Goal: Task Accomplishment & Management: Manage account settings

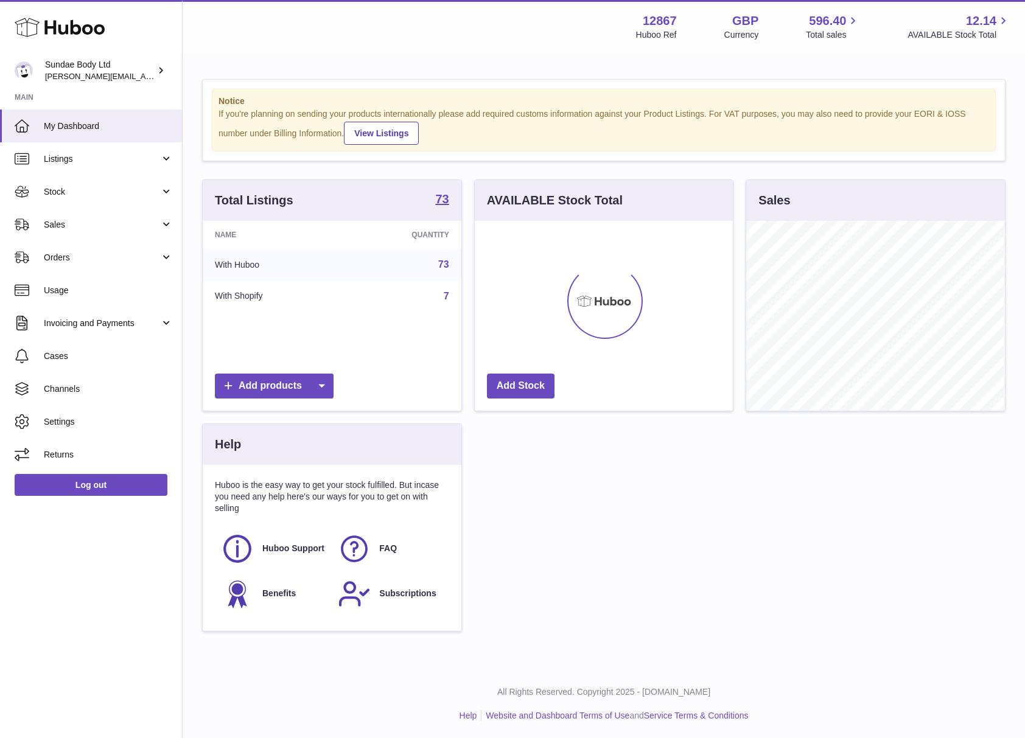
scroll to position [190, 258]
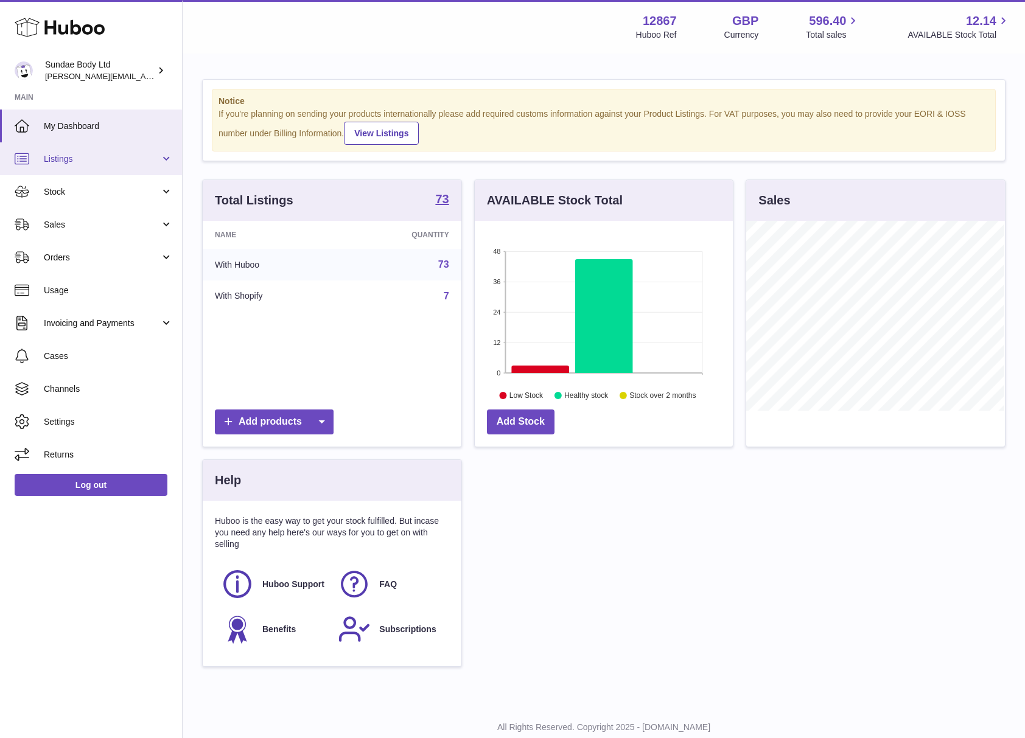
click at [66, 161] on span "Listings" at bounding box center [102, 159] width 116 height 12
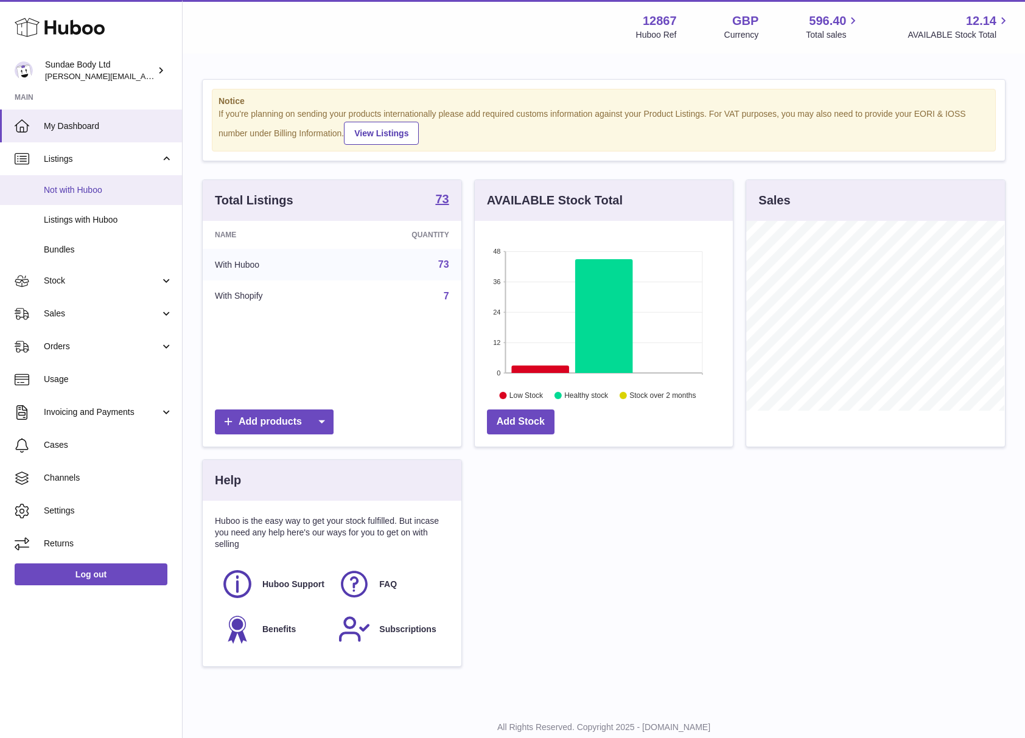
click at [71, 189] on span "Not with Huboo" at bounding box center [108, 190] width 129 height 12
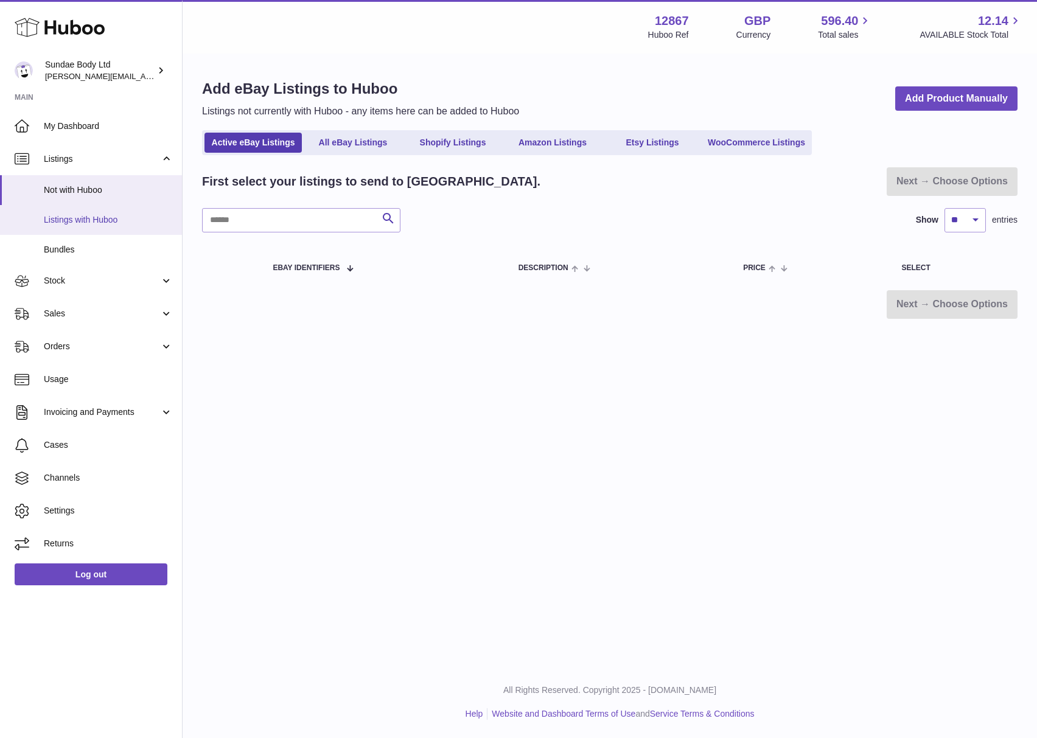
click at [69, 215] on span "Listings with Huboo" at bounding box center [108, 220] width 129 height 12
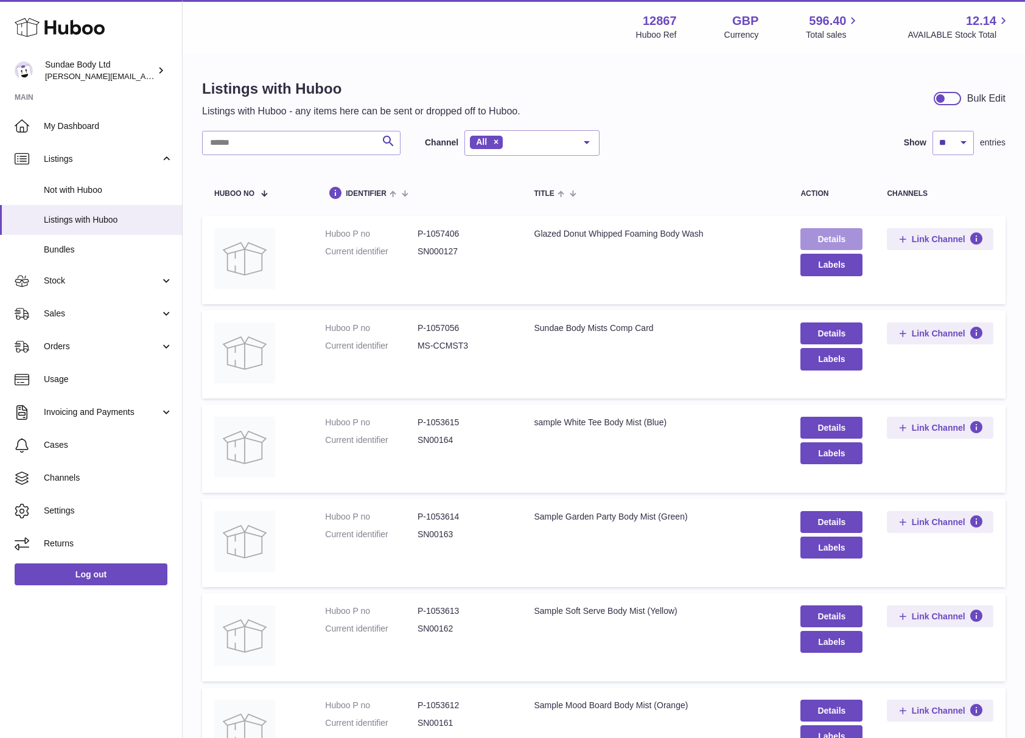
click at [833, 239] on link "Details" at bounding box center [831, 239] width 62 height 22
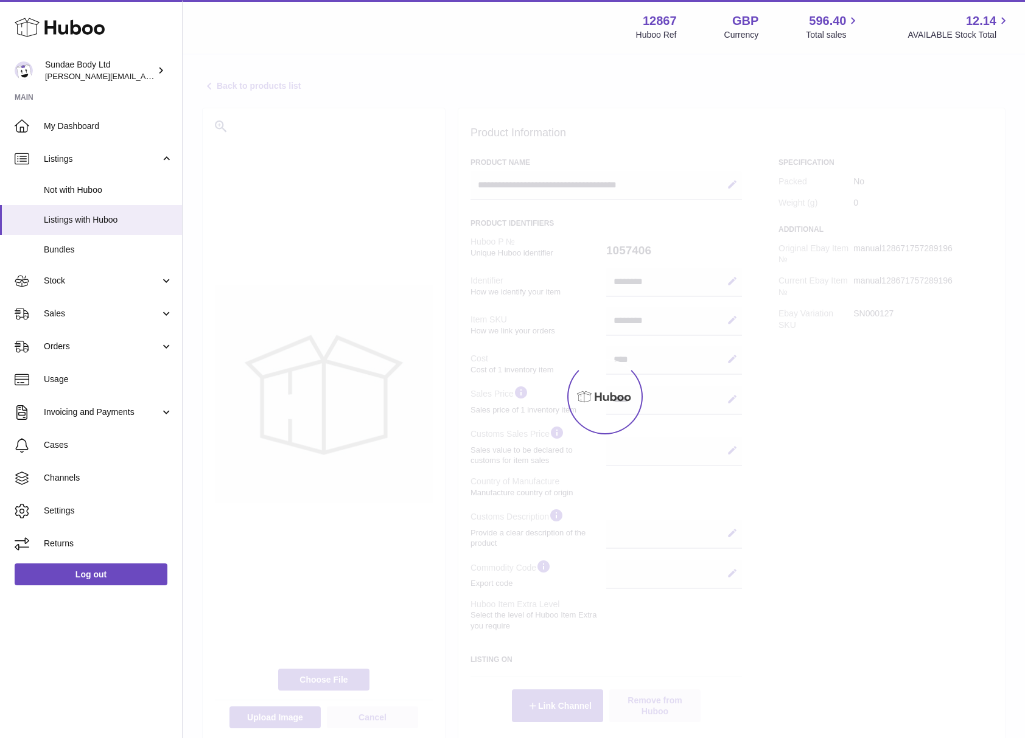
select select
select select "****"
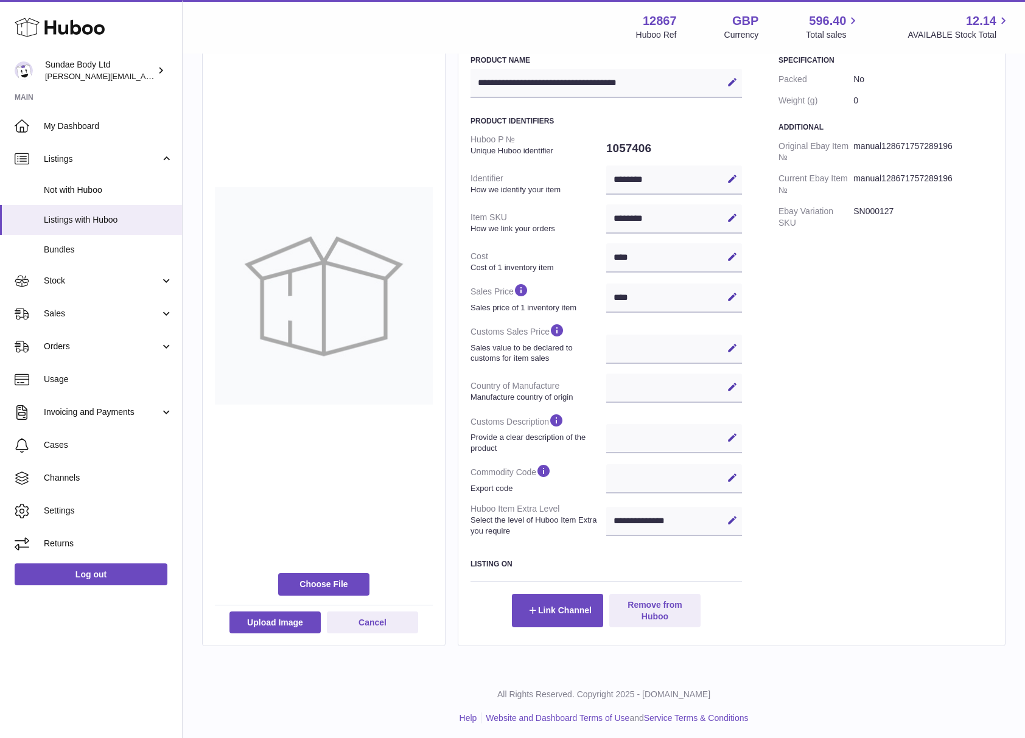
scroll to position [105, 0]
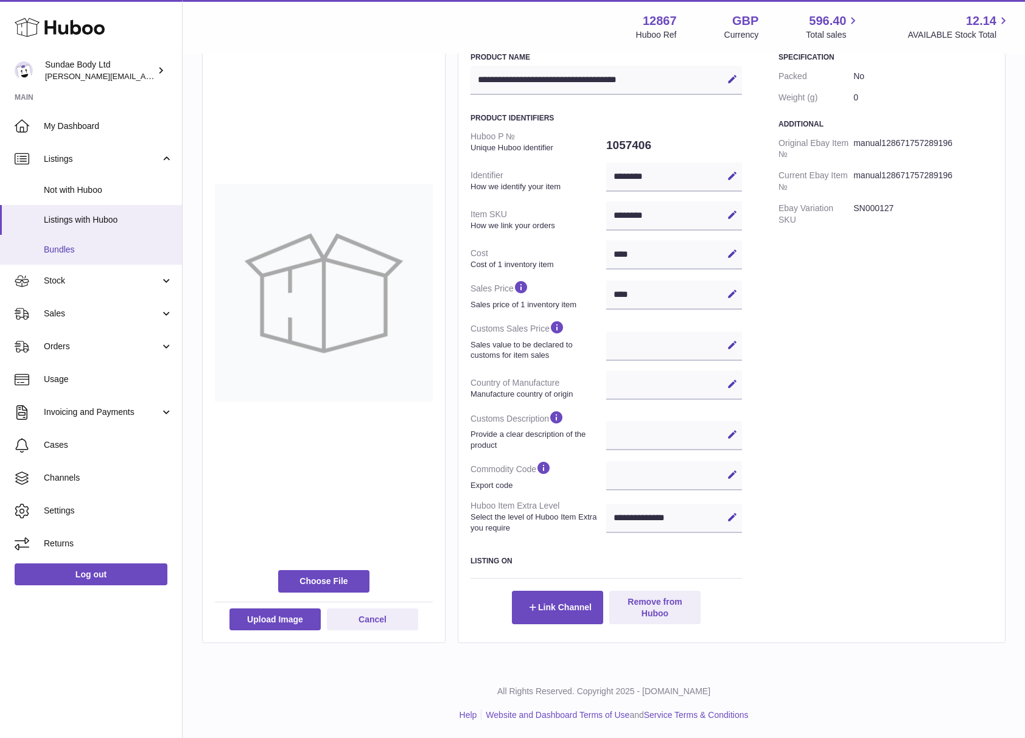
click at [54, 250] on span "Bundles" at bounding box center [108, 250] width 129 height 12
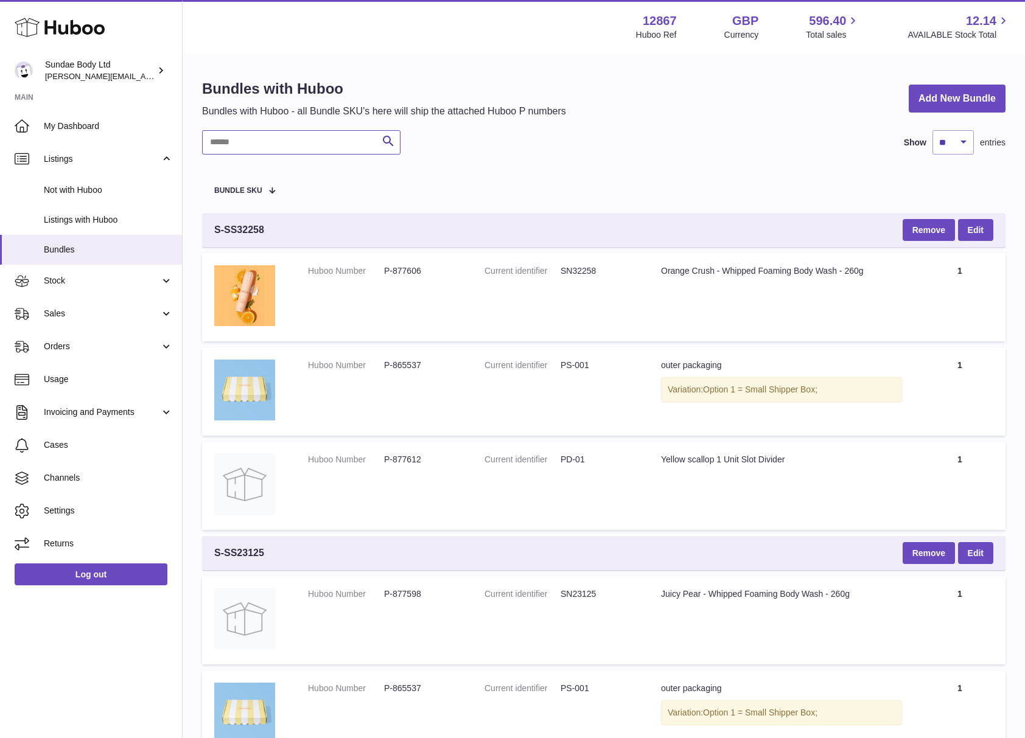
click at [268, 135] on input "text" at bounding box center [301, 142] width 198 height 24
type input "*"
type input "******"
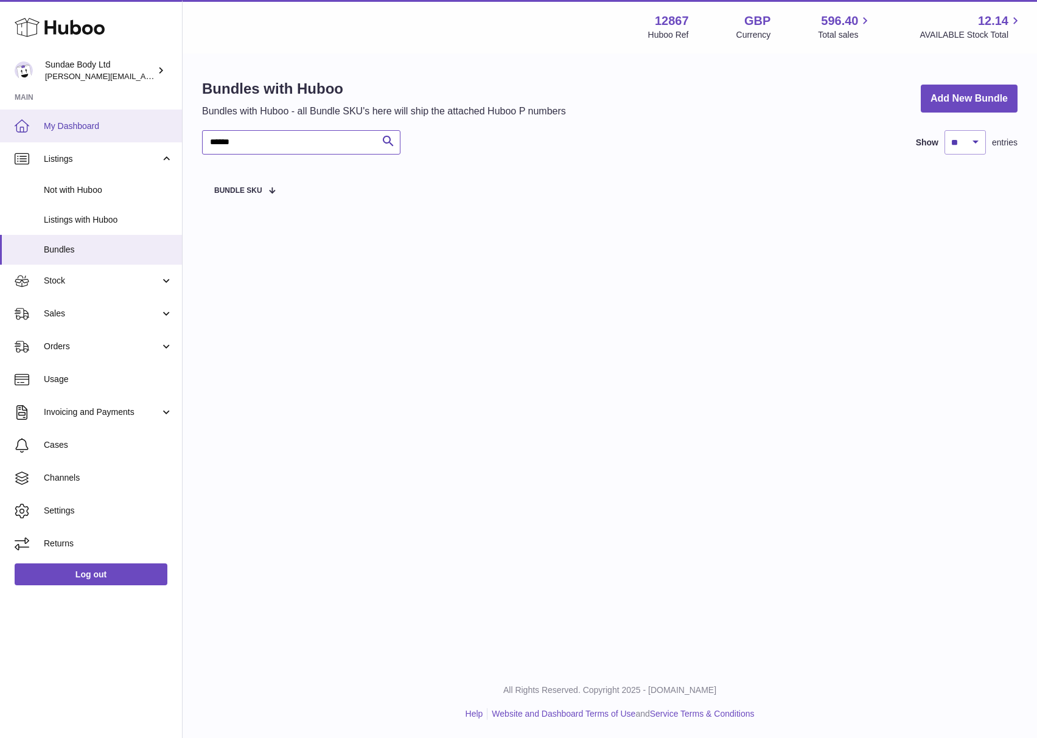
drag, startPoint x: 268, startPoint y: 135, endPoint x: 128, endPoint y: 133, distance: 140.6
click at [128, 133] on div "Huboo Sundae Body Ltd dianne@sundaebody.com Main My Dashboard Listings Not with…" at bounding box center [518, 369] width 1037 height 738
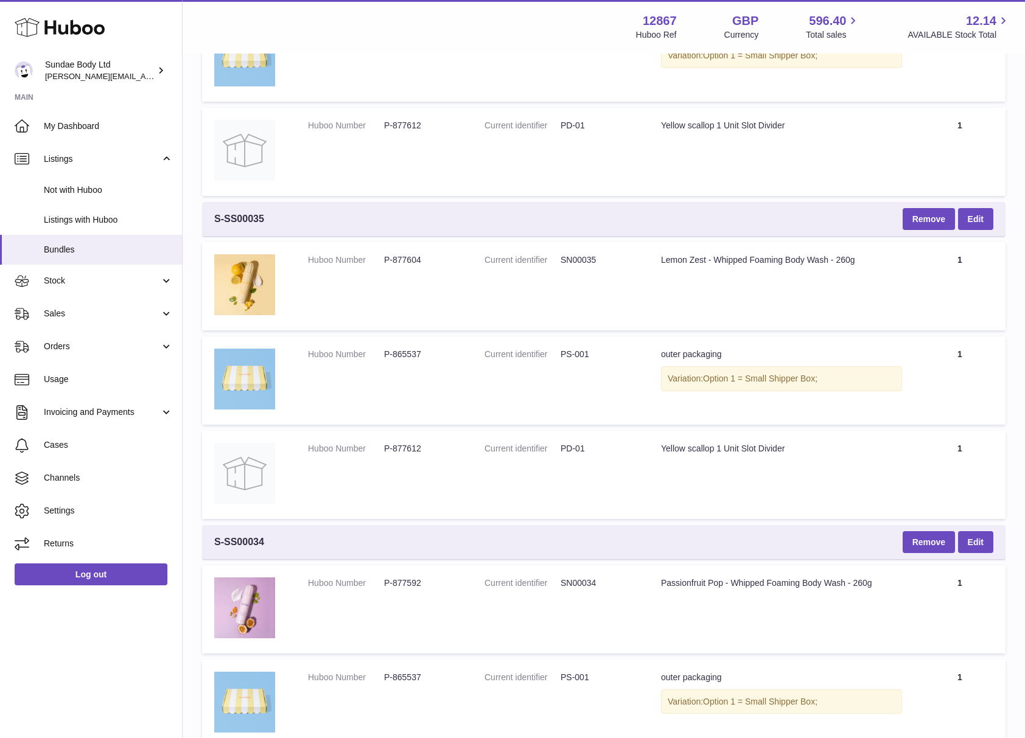
scroll to position [2803, 0]
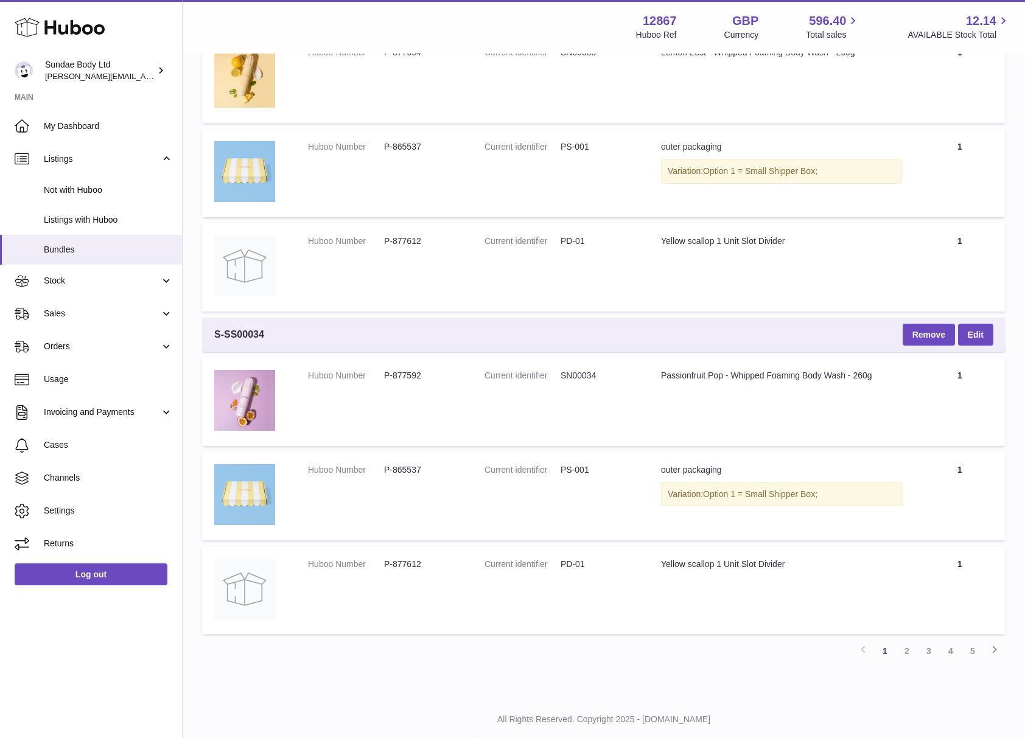
click at [979, 640] on link "5" at bounding box center [972, 651] width 22 height 22
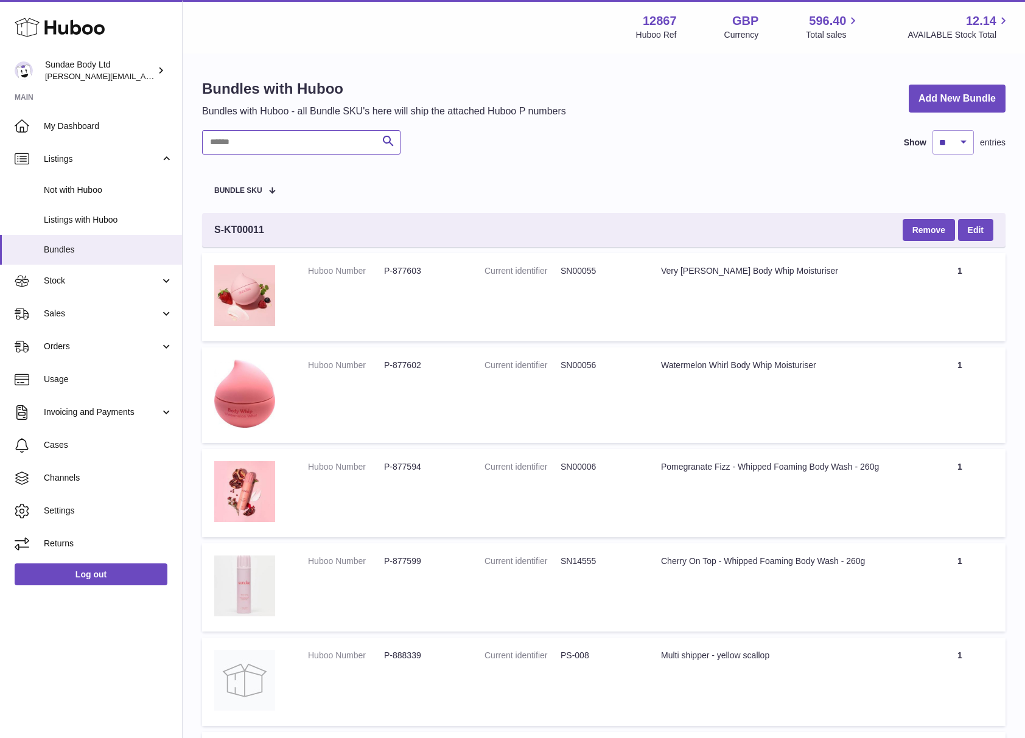
click at [275, 147] on input "text" at bounding box center [301, 142] width 198 height 24
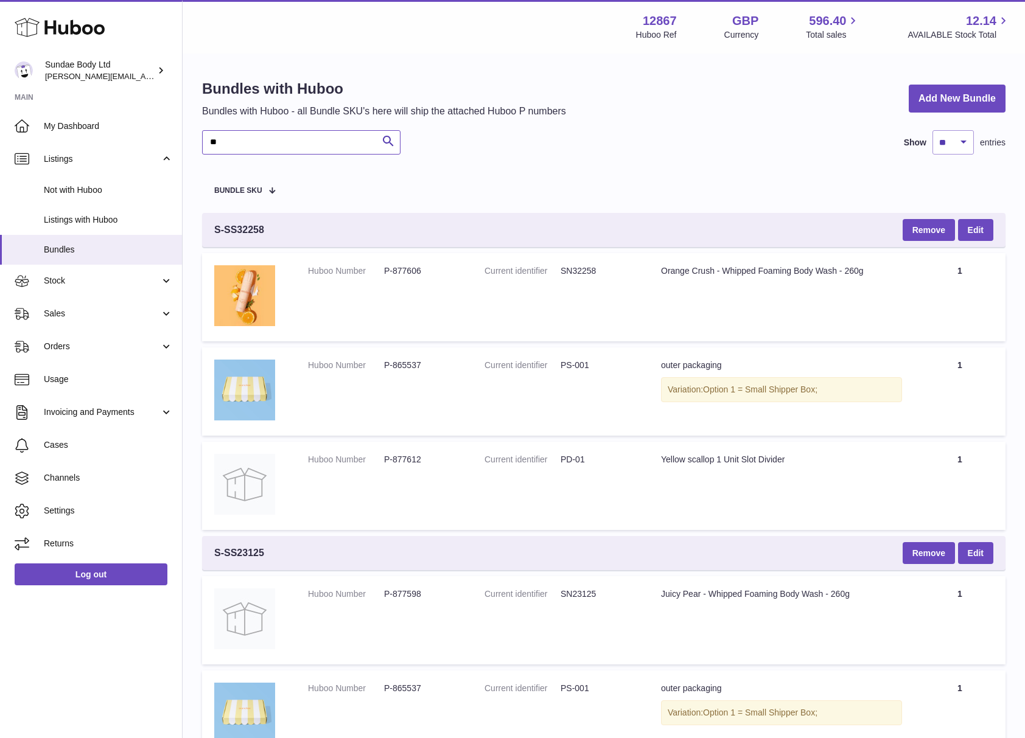
type input "*"
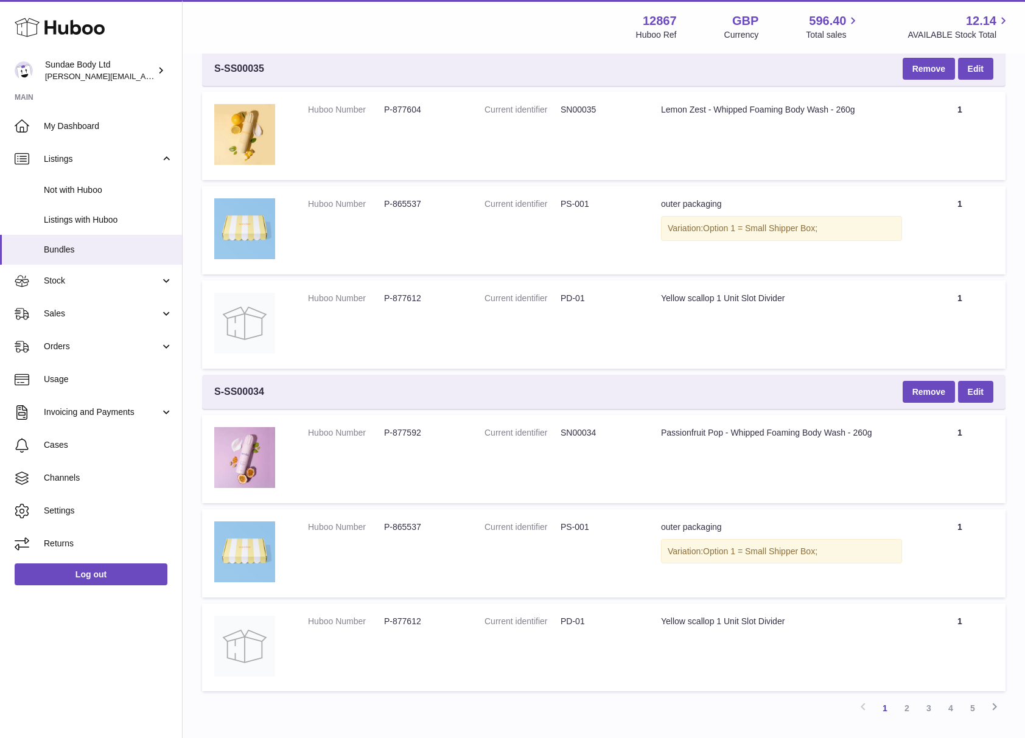
scroll to position [2803, 0]
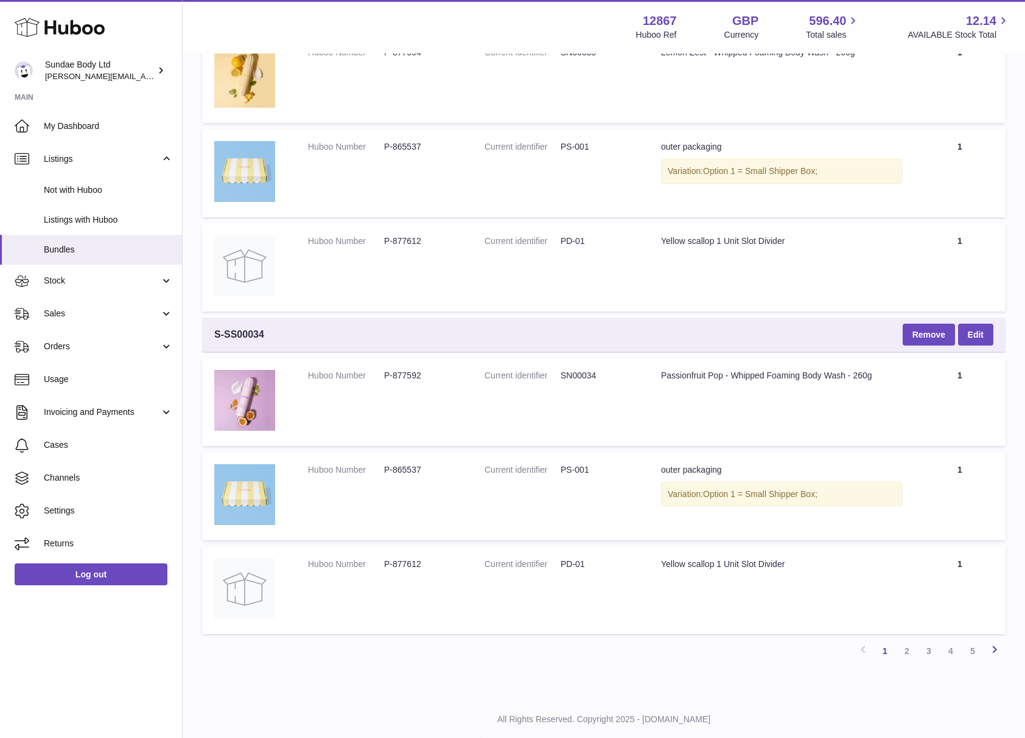
click at [992, 642] on icon at bounding box center [994, 649] width 15 height 15
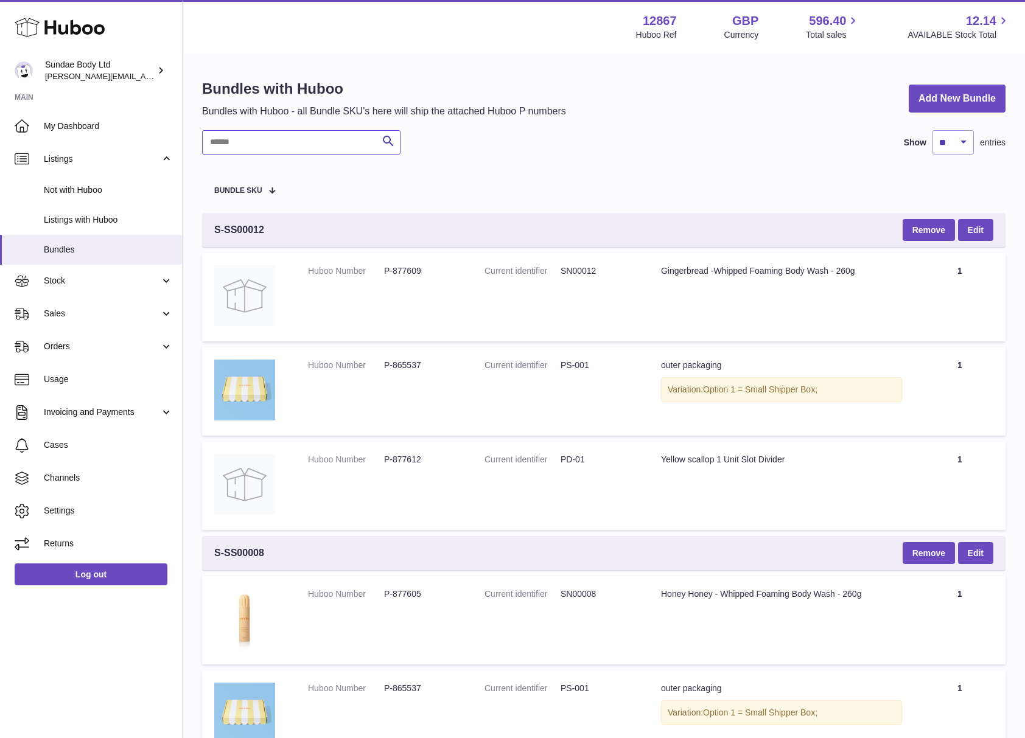
click at [286, 139] on input "text" at bounding box center [301, 142] width 198 height 24
click at [86, 185] on span "Not with Huboo" at bounding box center [108, 190] width 129 height 12
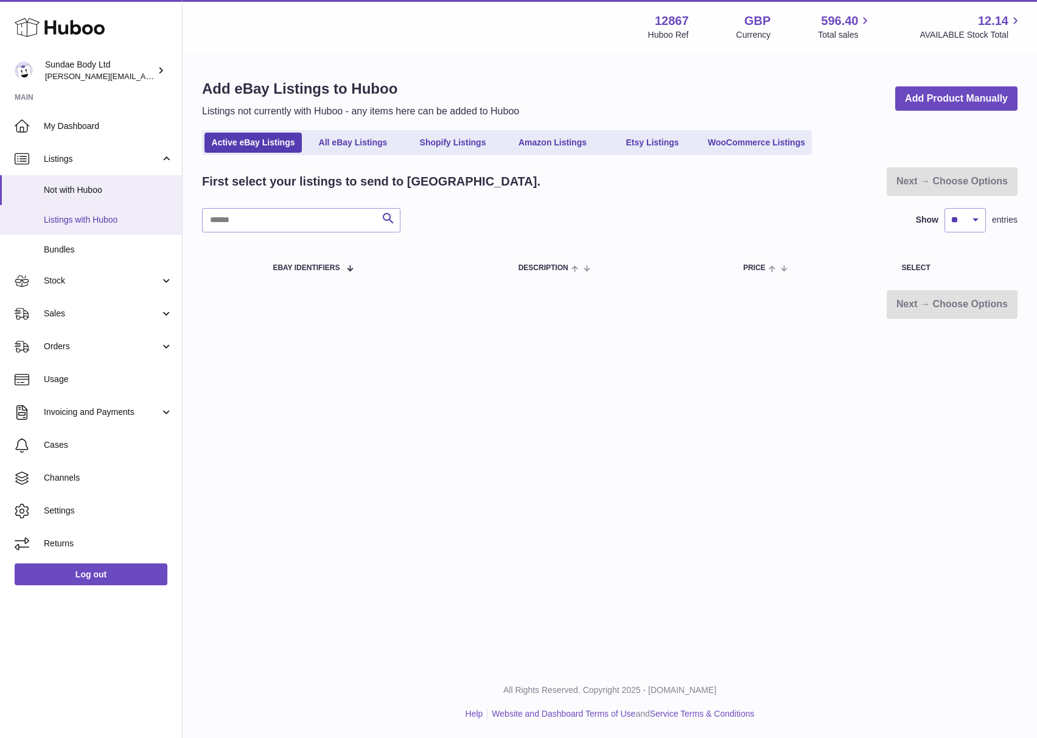
click at [79, 223] on span "Listings with Huboo" at bounding box center [108, 220] width 129 height 12
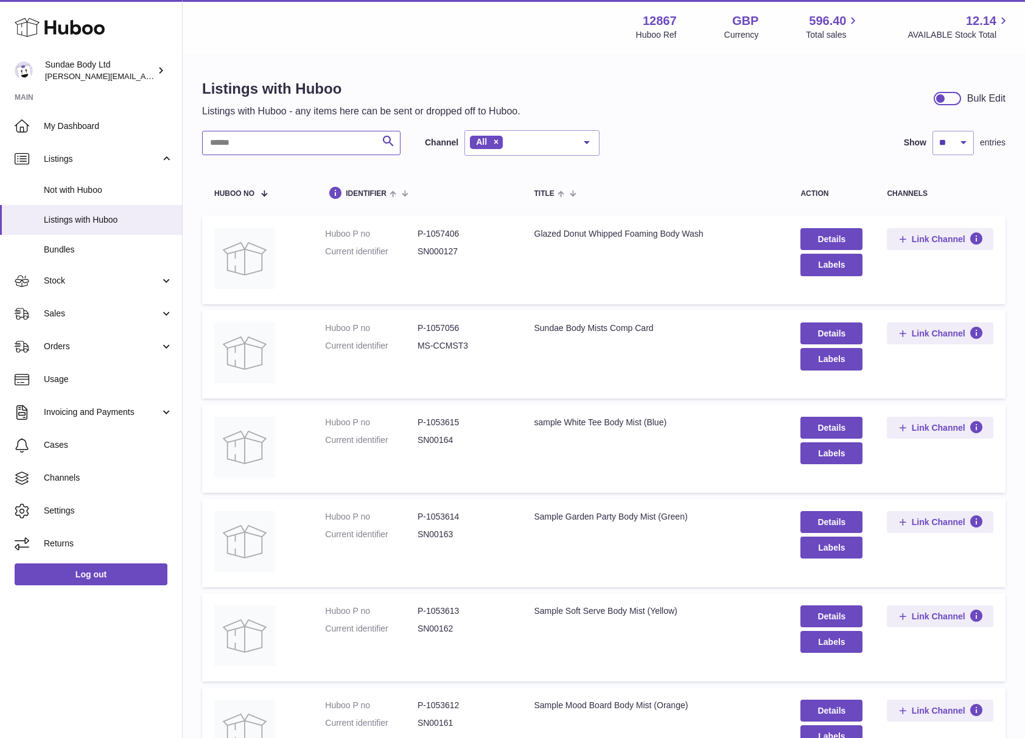
click at [280, 144] on input "text" at bounding box center [301, 143] width 198 height 24
type input "**"
click at [453, 252] on dd "SN000127" at bounding box center [463, 252] width 92 height 12
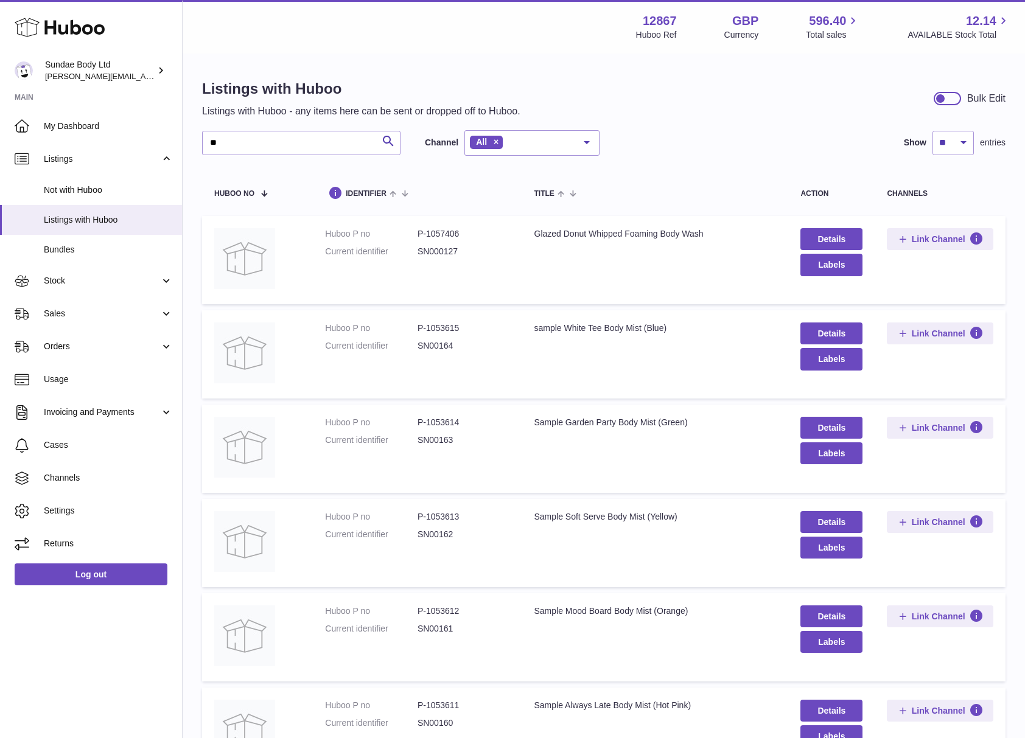
click at [453, 252] on dd "SN000127" at bounding box center [463, 252] width 92 height 12
click at [840, 237] on link "Details" at bounding box center [831, 239] width 62 height 22
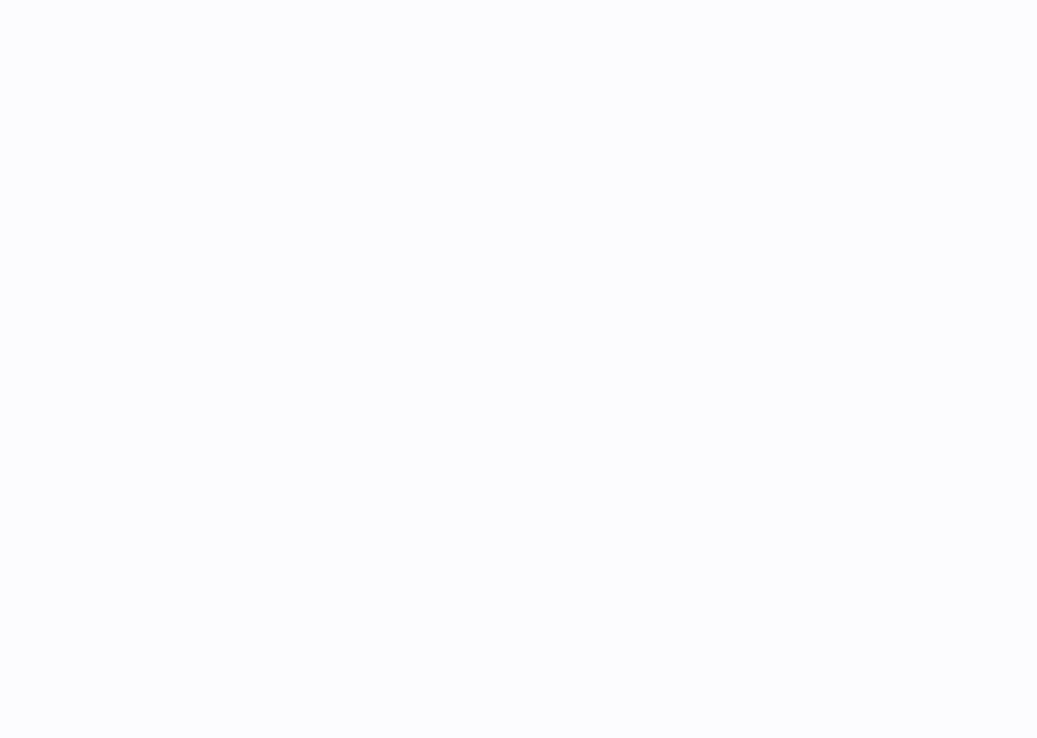
select select
select select "****"
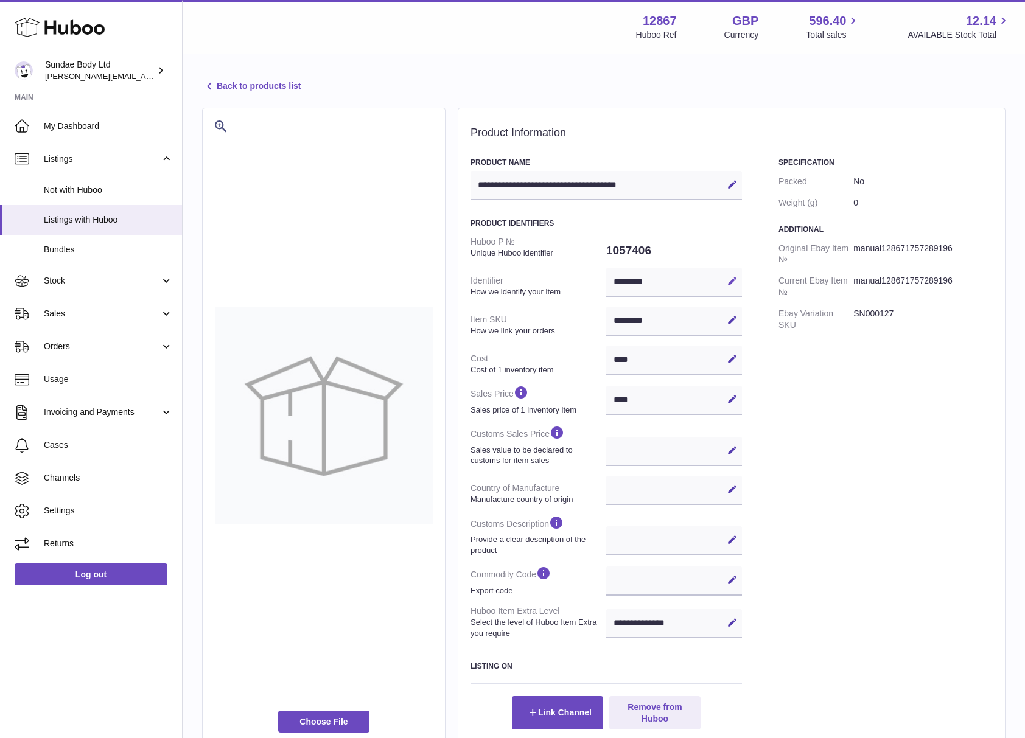
click at [731, 280] on icon at bounding box center [732, 281] width 11 height 11
click at [639, 281] on input "********" at bounding box center [674, 282] width 136 height 29
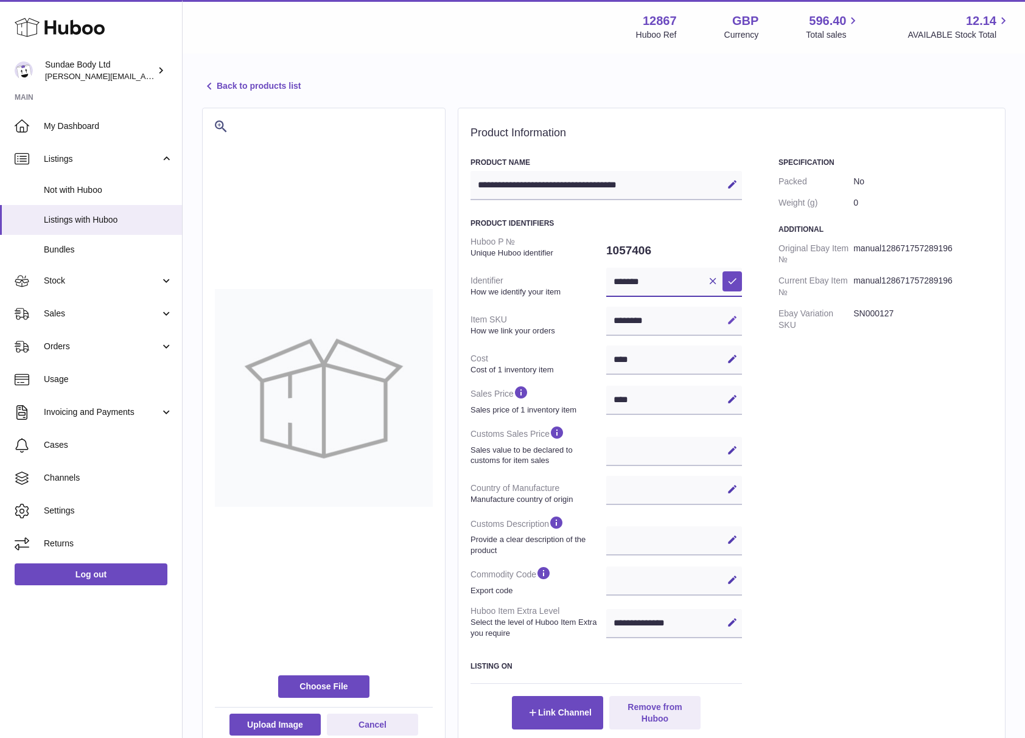
type input "*******"
click at [731, 317] on icon at bounding box center [732, 320] width 11 height 11
click at [639, 318] on input "********" at bounding box center [674, 321] width 136 height 29
type input "*******"
click at [831, 492] on div "Specification Packed No Weight (g) 0 Additional Original Ebay Item № manual1286…" at bounding box center [885, 443] width 214 height 571
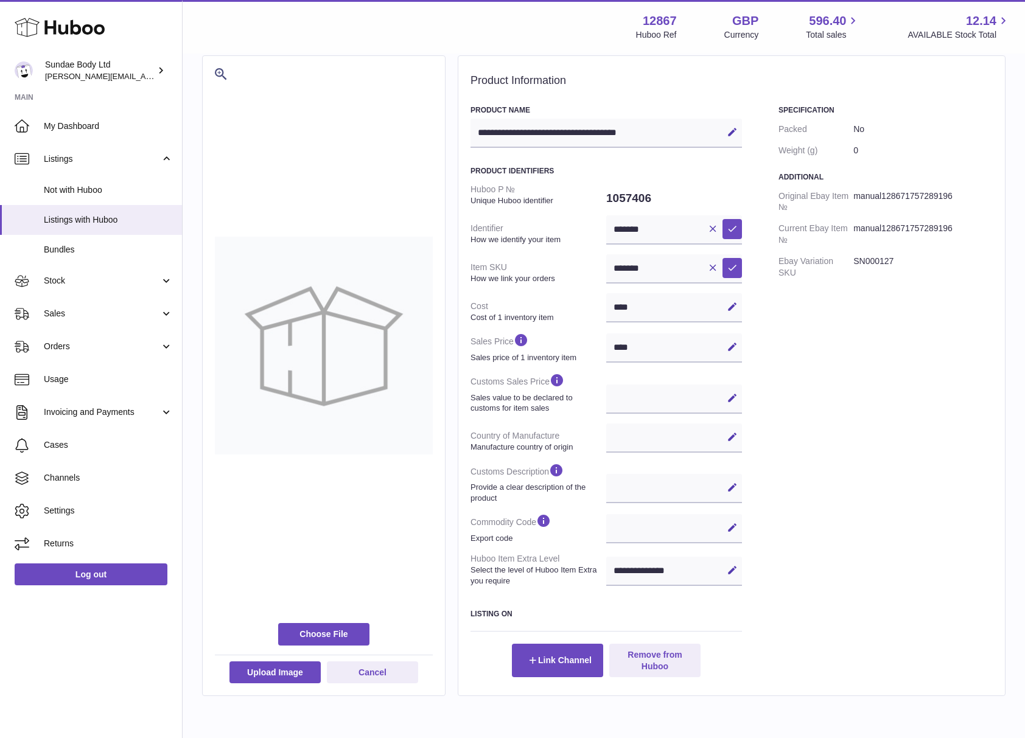
scroll to position [81, 0]
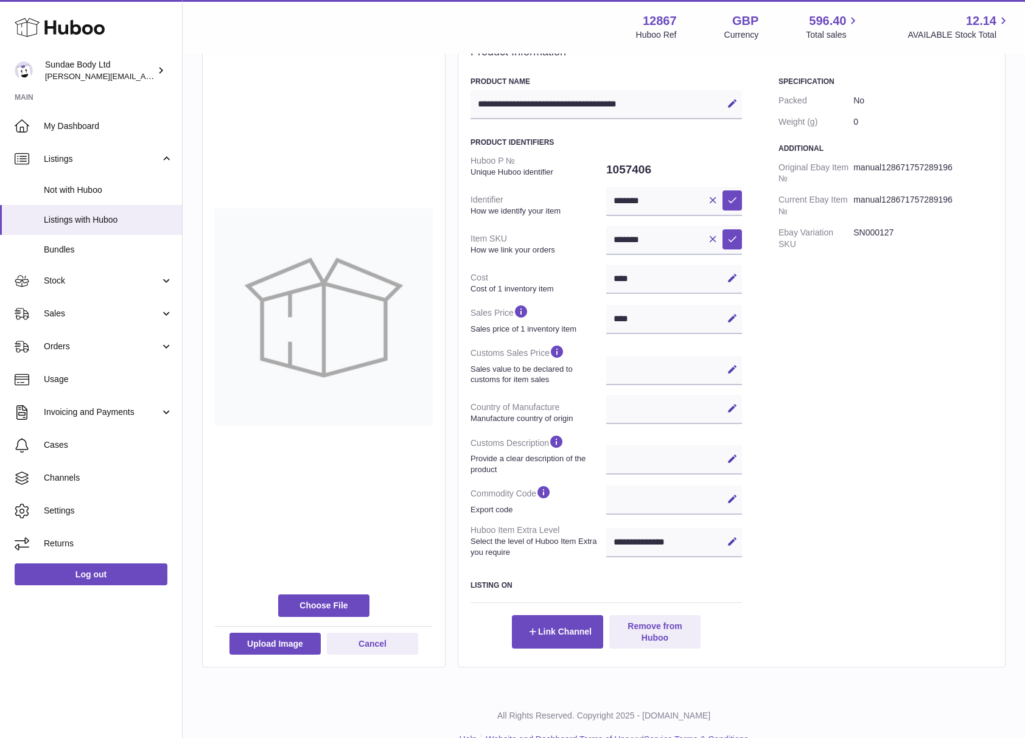
click at [860, 558] on div "Specification Packed No Weight (g) 0 Additional Original Ebay Item № manual1286…" at bounding box center [885, 362] width 214 height 571
click at [724, 197] on button "Save" at bounding box center [731, 199] width 19 height 19
click at [731, 239] on icon at bounding box center [732, 239] width 11 height 11
click at [74, 251] on span "Bundles" at bounding box center [108, 250] width 129 height 12
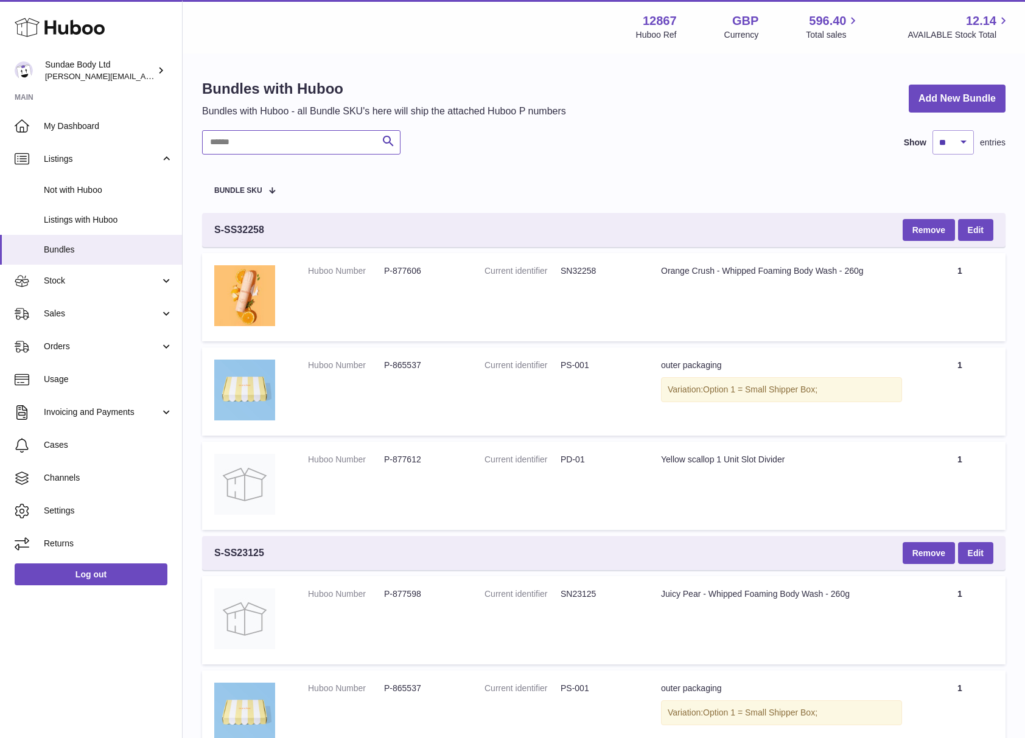
click at [231, 144] on input "text" at bounding box center [301, 142] width 198 height 24
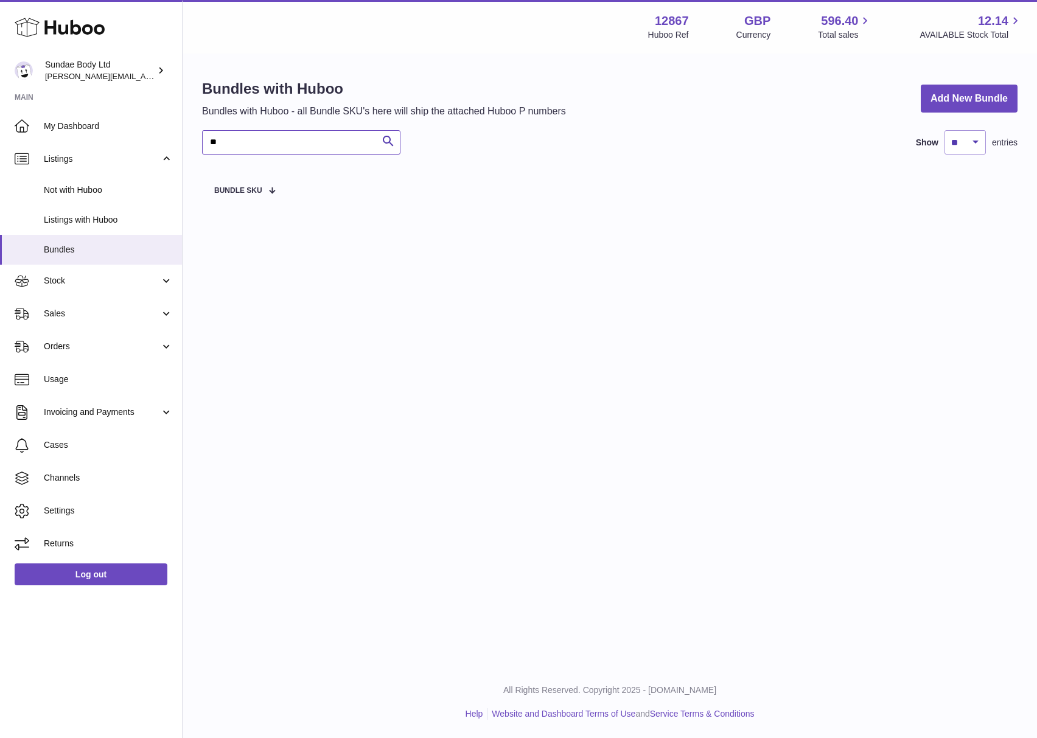
type input "*"
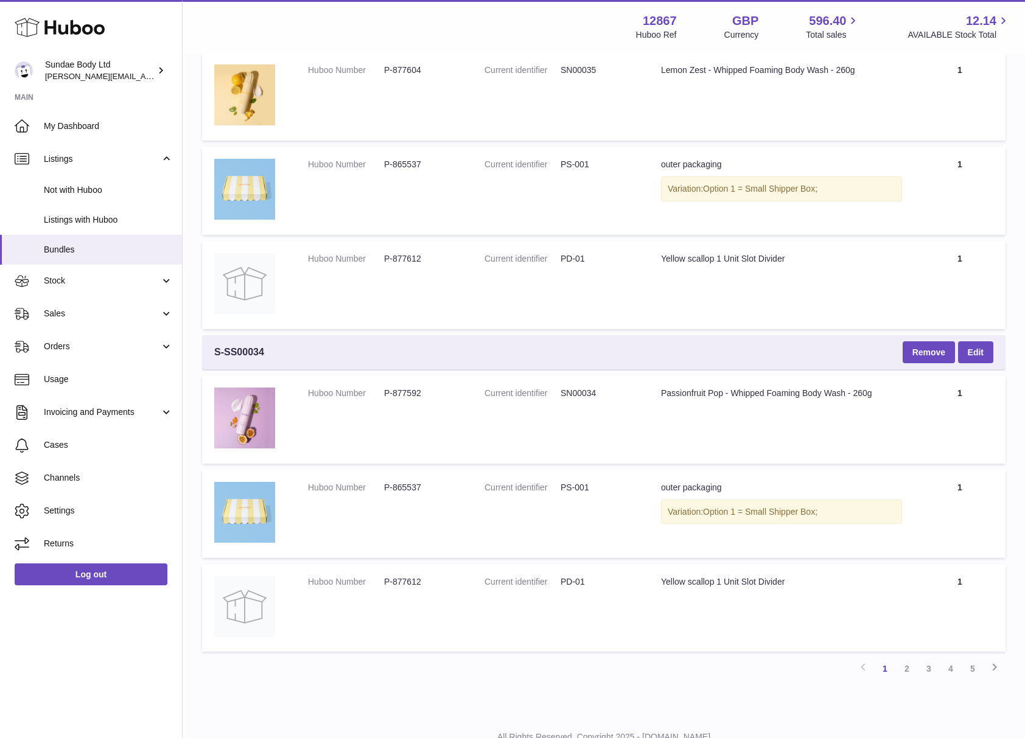
scroll to position [2803, 0]
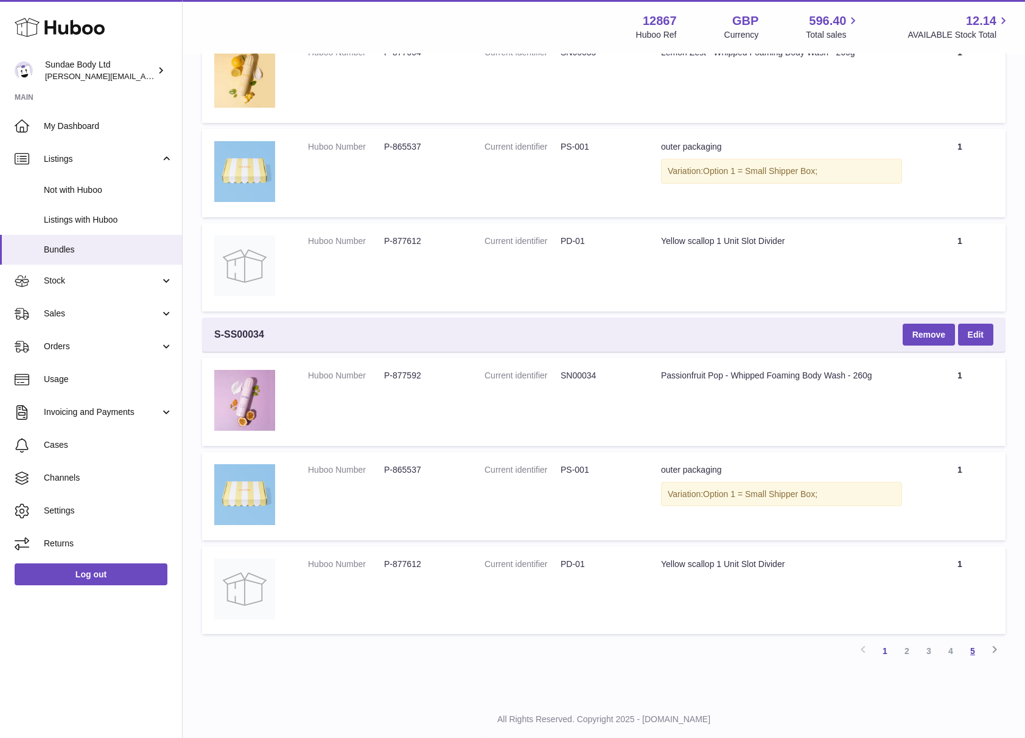
click at [969, 640] on link "5" at bounding box center [972, 651] width 22 height 22
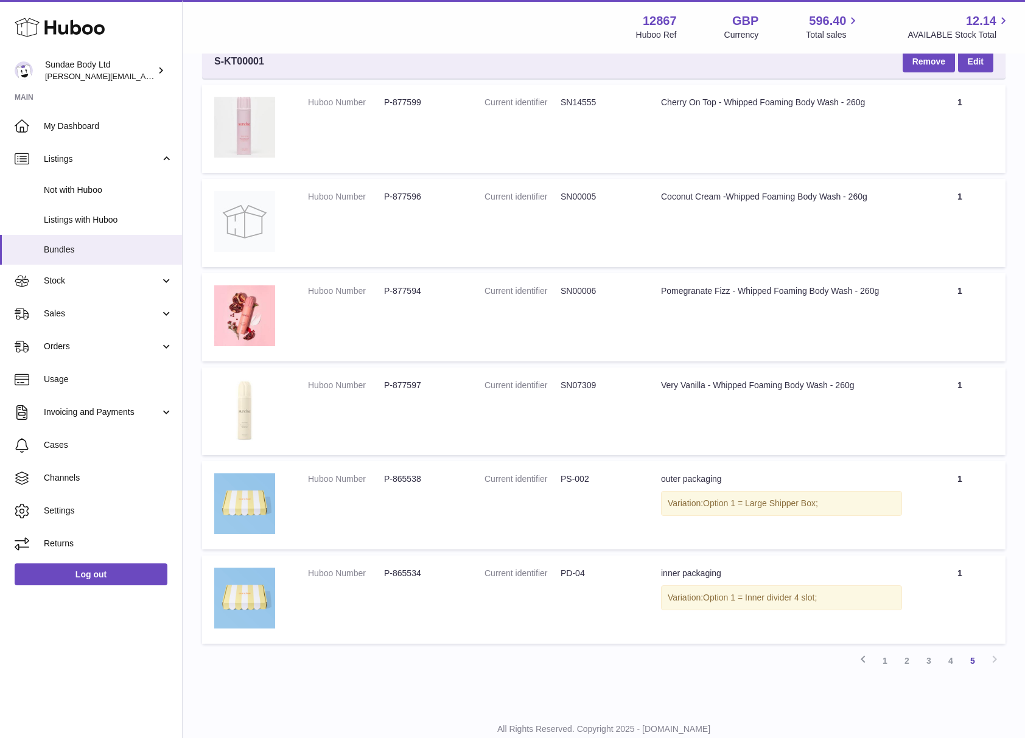
scroll to position [3532, 0]
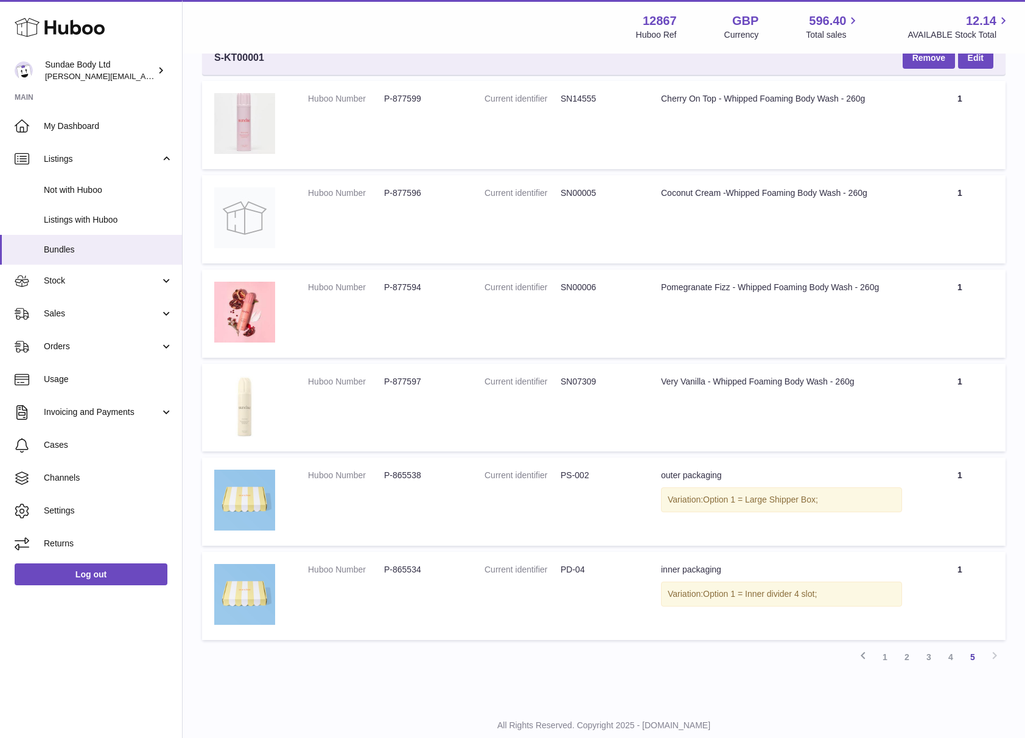
click at [993, 646] on div "Previous 1 2 3 4 5 Next" at bounding box center [603, 657] width 803 height 22
click at [975, 646] on link "5" at bounding box center [972, 657] width 22 height 22
click at [997, 646] on div "Previous 1 2 3 4 5 Next" at bounding box center [603, 657] width 803 height 22
click at [881, 646] on link "1" at bounding box center [885, 657] width 22 height 22
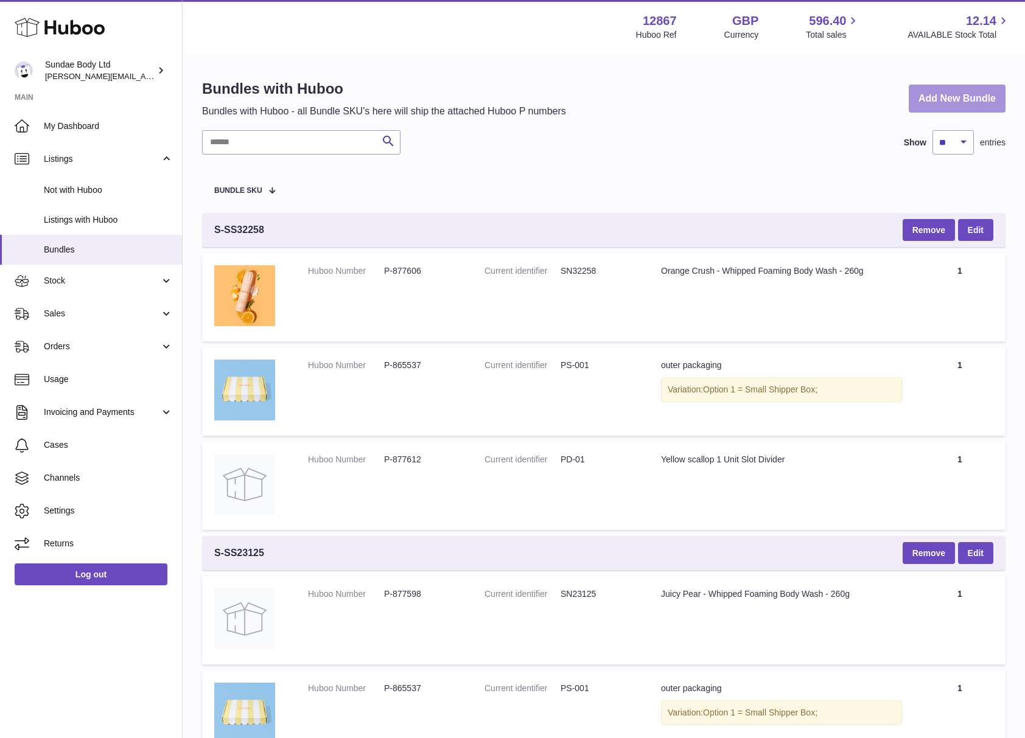
click at [943, 97] on link "Add New Bundle" at bounding box center [957, 99] width 97 height 29
click at [242, 140] on input "text" at bounding box center [301, 142] width 198 height 24
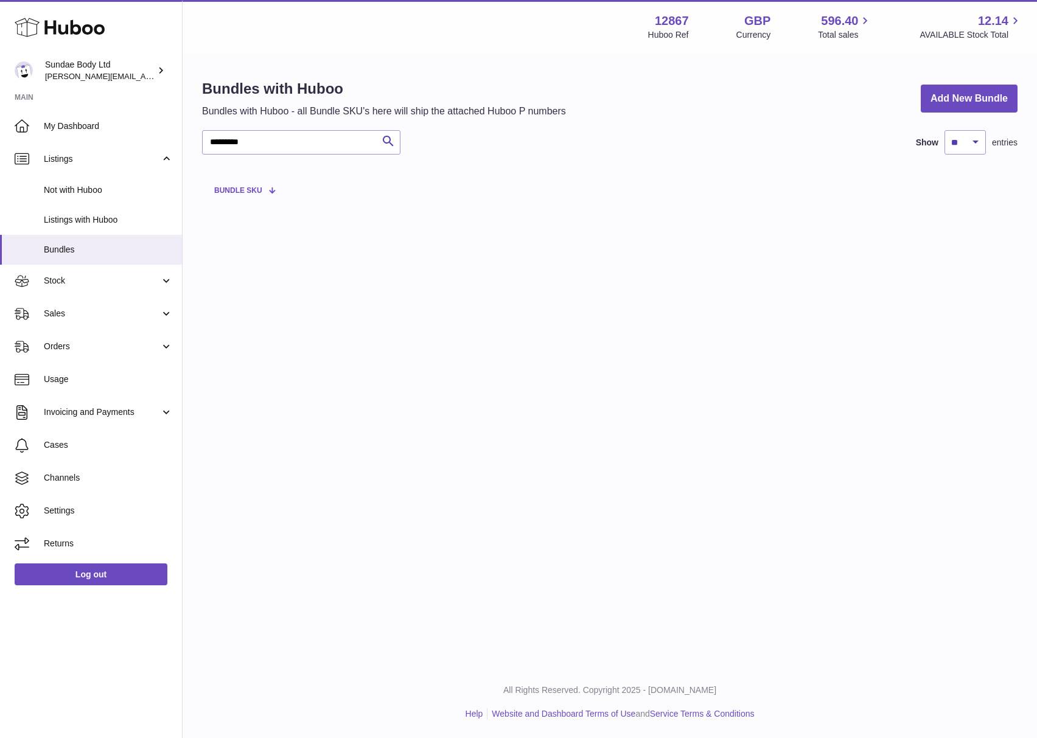
click at [251, 191] on span "Bundle SKU" at bounding box center [238, 191] width 48 height 8
drag, startPoint x: 284, startPoint y: 142, endPoint x: 144, endPoint y: 135, distance: 139.5
click at [144, 135] on div "Huboo Sundae Body Ltd dianne@sundaebody.com Main My Dashboard Listings Not with…" at bounding box center [518, 369] width 1037 height 738
type input "**********"
click at [69, 187] on span "Not with Huboo" at bounding box center [108, 190] width 129 height 12
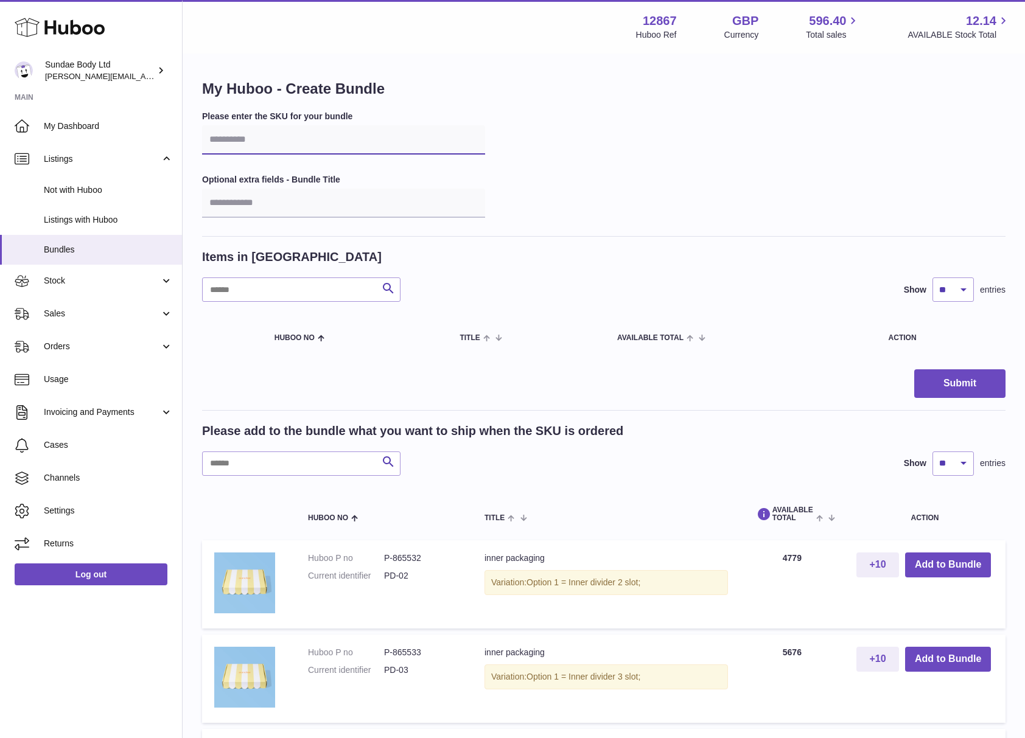
click at [236, 141] on input "text" at bounding box center [343, 139] width 283 height 29
type input "*********"
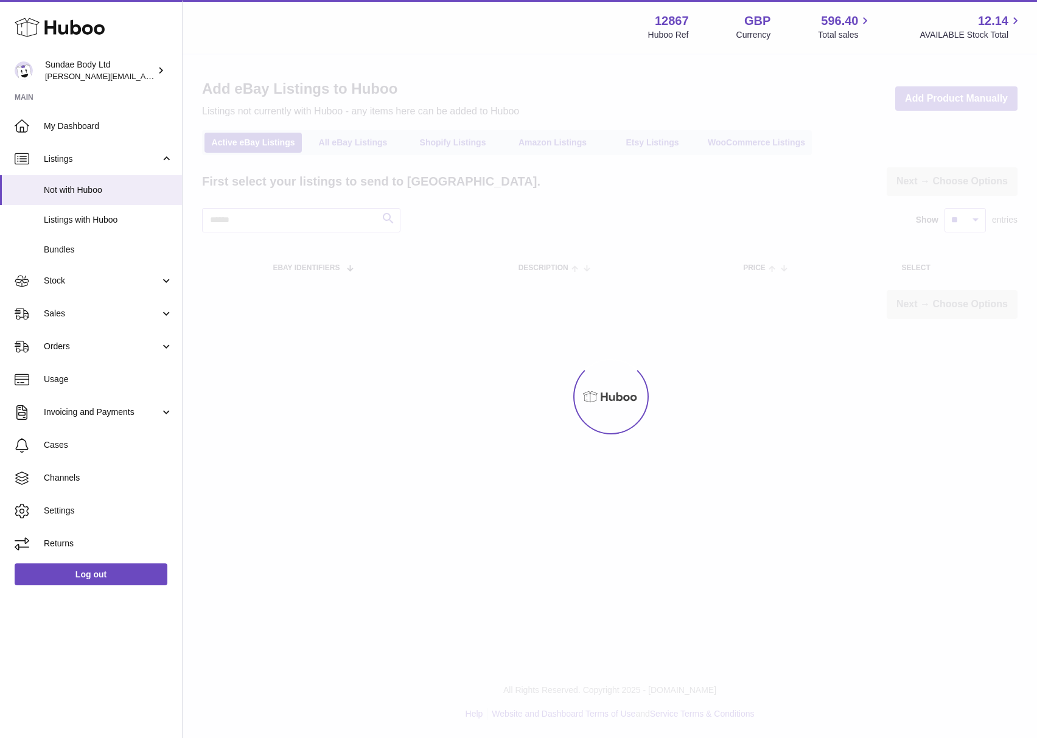
click at [451, 146] on div at bounding box center [610, 396] width 854 height 683
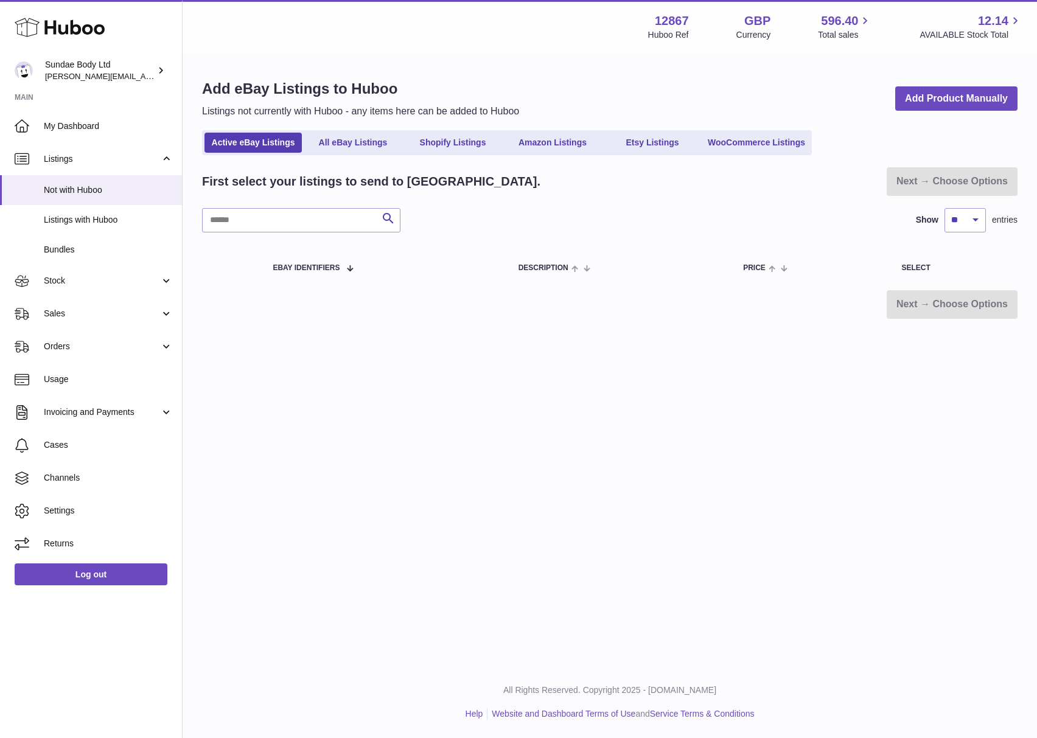
click at [451, 146] on link "Shopify Listings" at bounding box center [452, 143] width 97 height 20
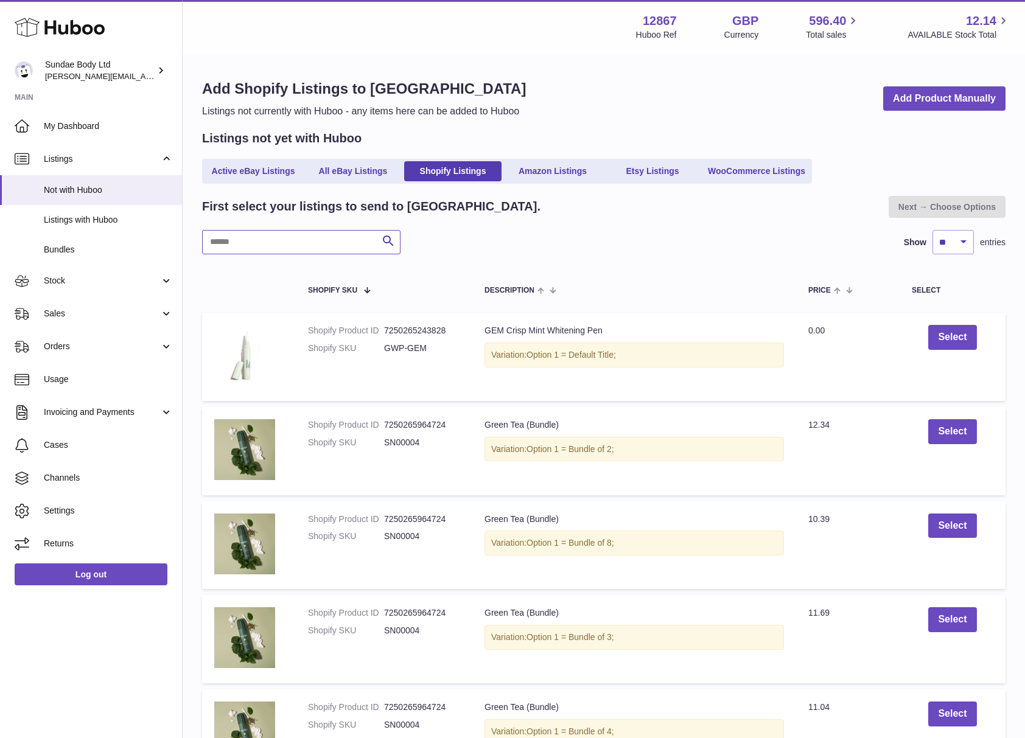
click at [312, 234] on input "text" at bounding box center [301, 242] width 198 height 24
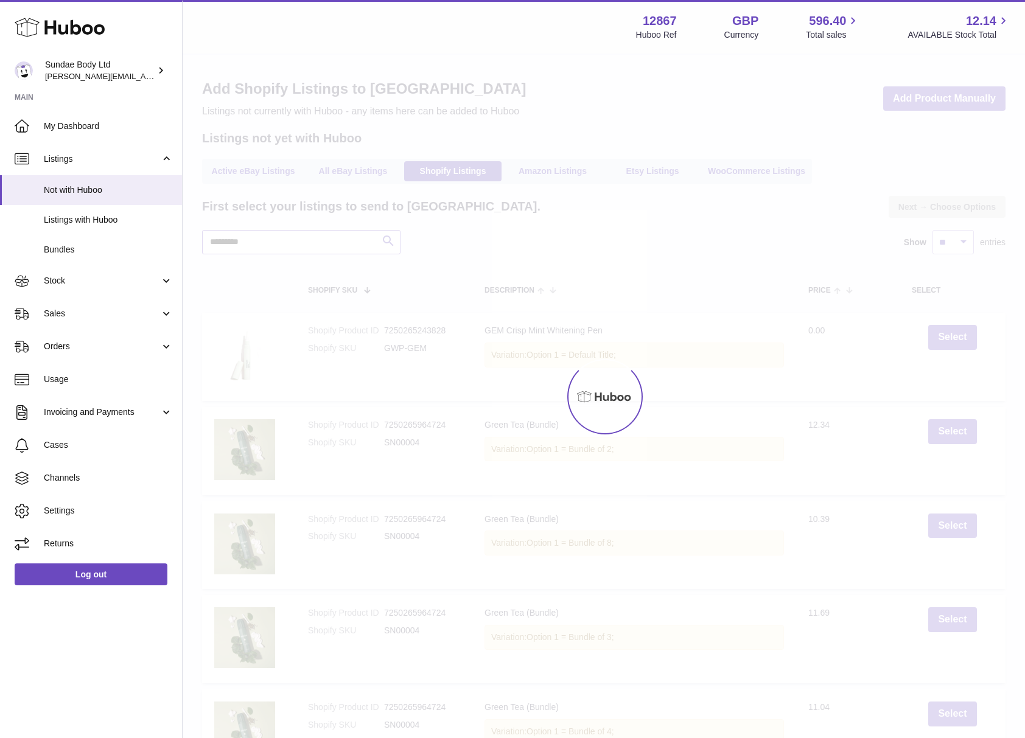
type input "*********"
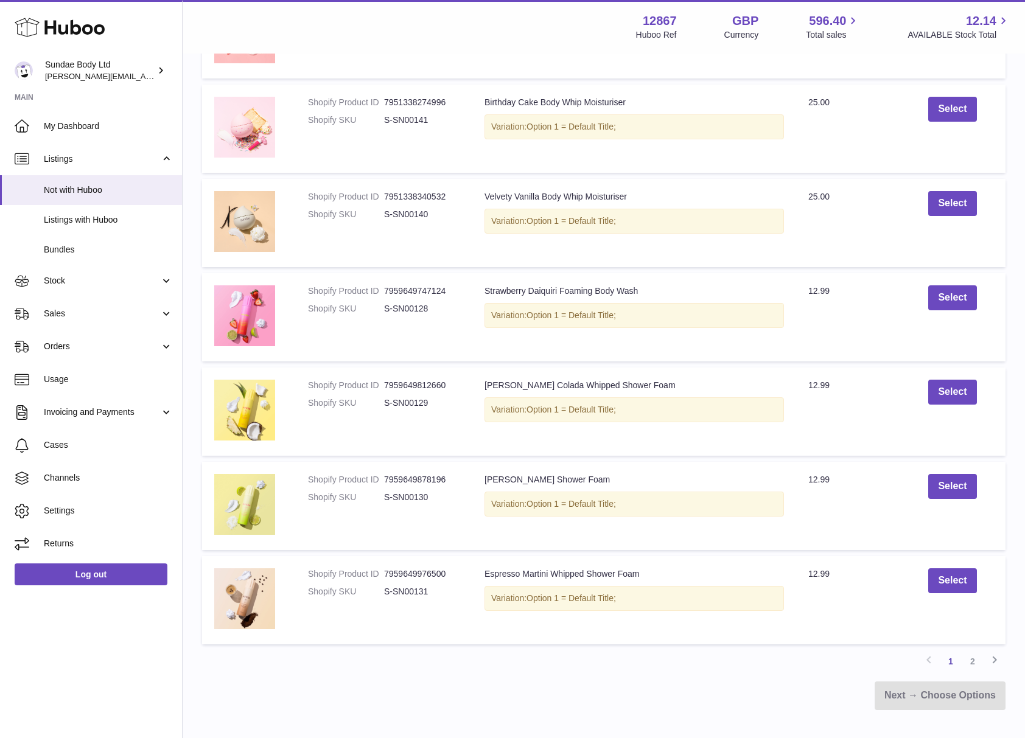
scroll to position [663, 0]
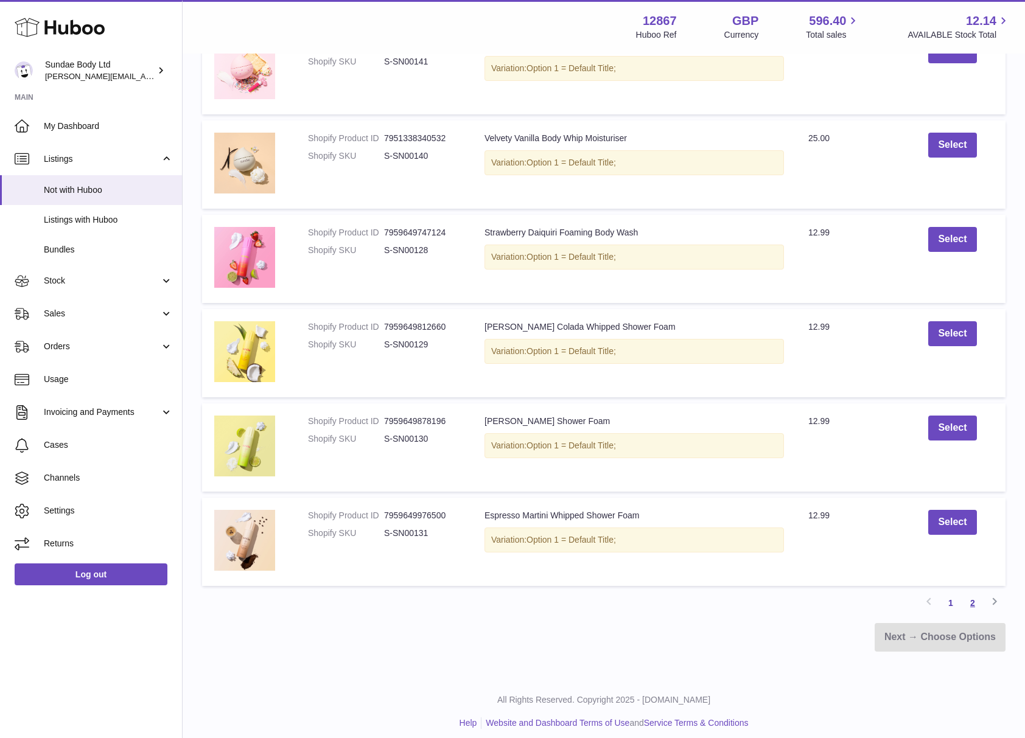
click at [967, 592] on link "2" at bounding box center [972, 603] width 22 height 22
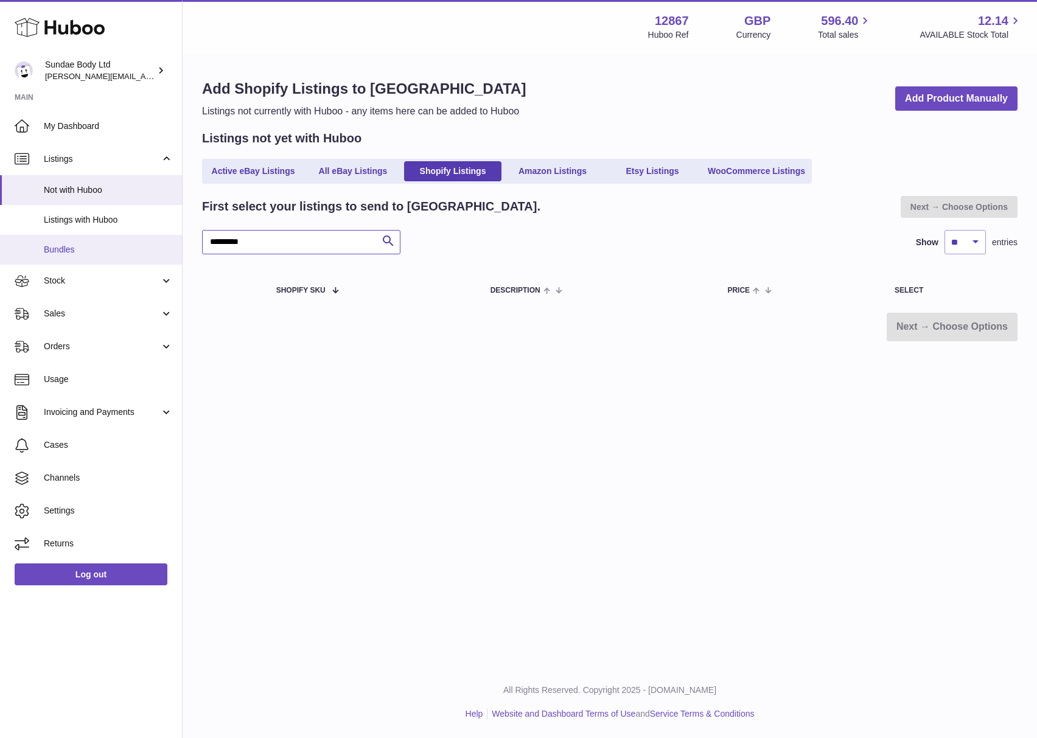
drag, startPoint x: 270, startPoint y: 240, endPoint x: 179, endPoint y: 241, distance: 91.3
click at [179, 241] on div "Huboo Sundae Body Ltd dianne@sundaebody.com Main My Dashboard Listings Not with…" at bounding box center [518, 369] width 1037 height 738
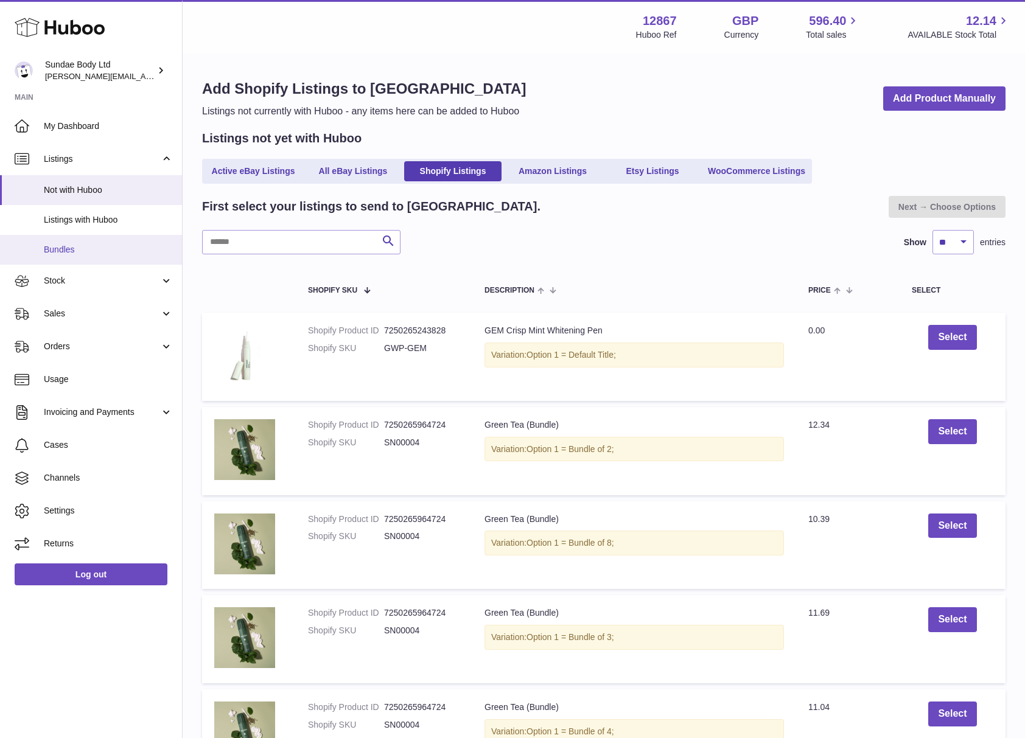
click at [63, 247] on span "Bundles" at bounding box center [108, 250] width 129 height 12
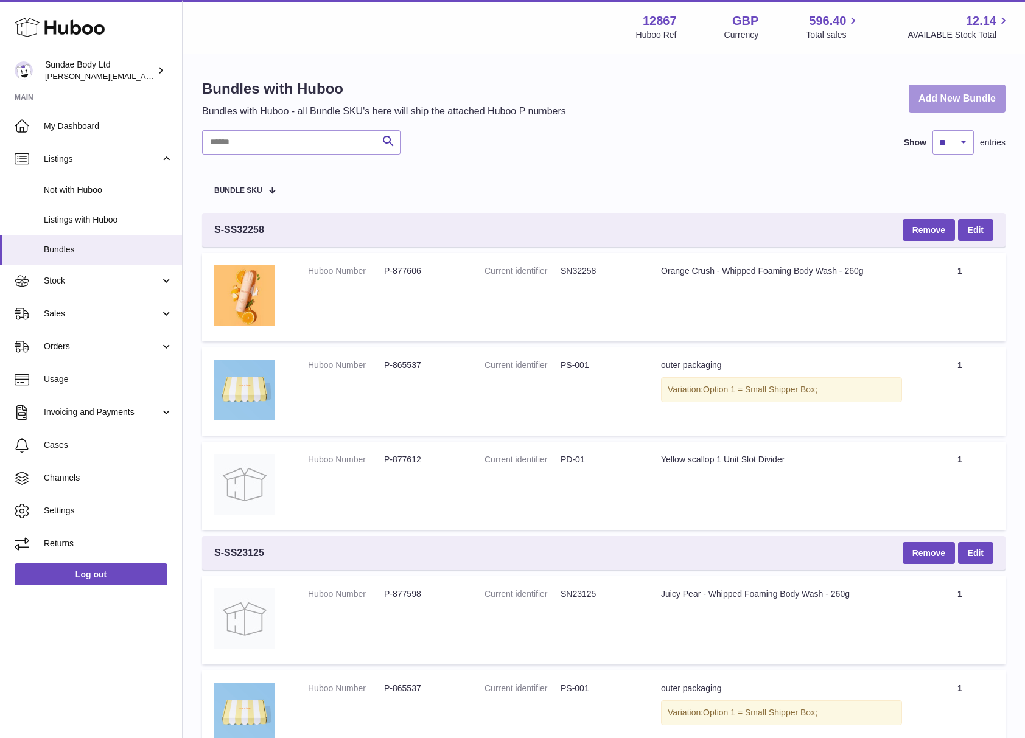
click at [961, 100] on link "Add New Bundle" at bounding box center [957, 99] width 97 height 29
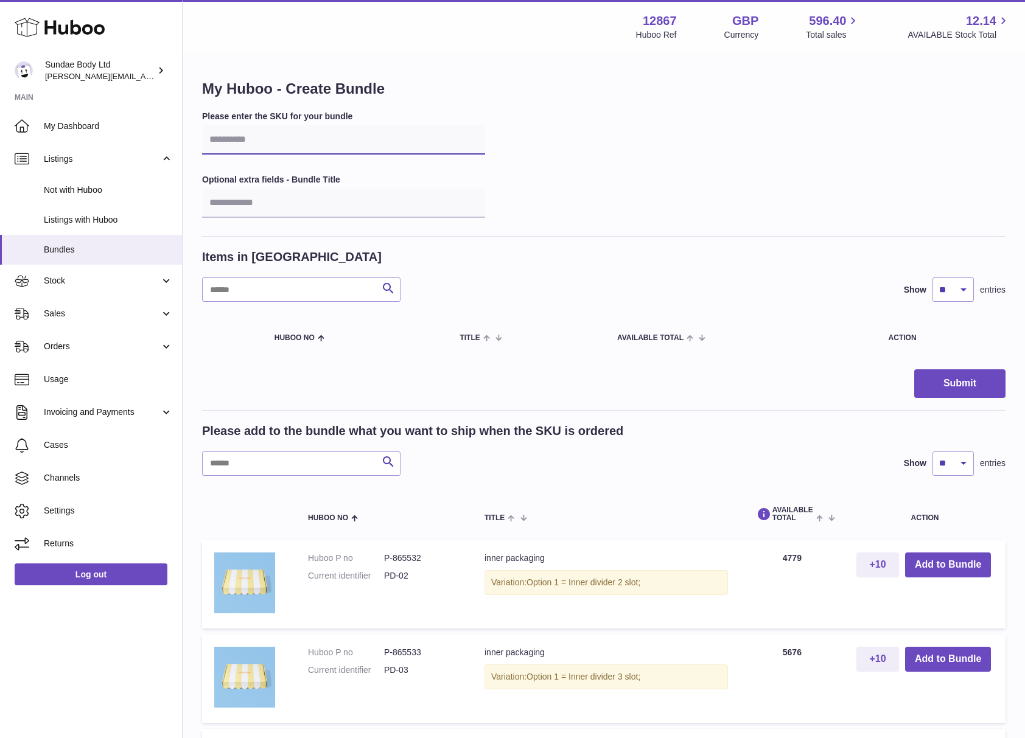
click at [268, 140] on input "text" at bounding box center [343, 139] width 283 height 29
type input "*********"
click at [312, 207] on input "text" at bounding box center [343, 203] width 283 height 29
type input "*"
type input "**********"
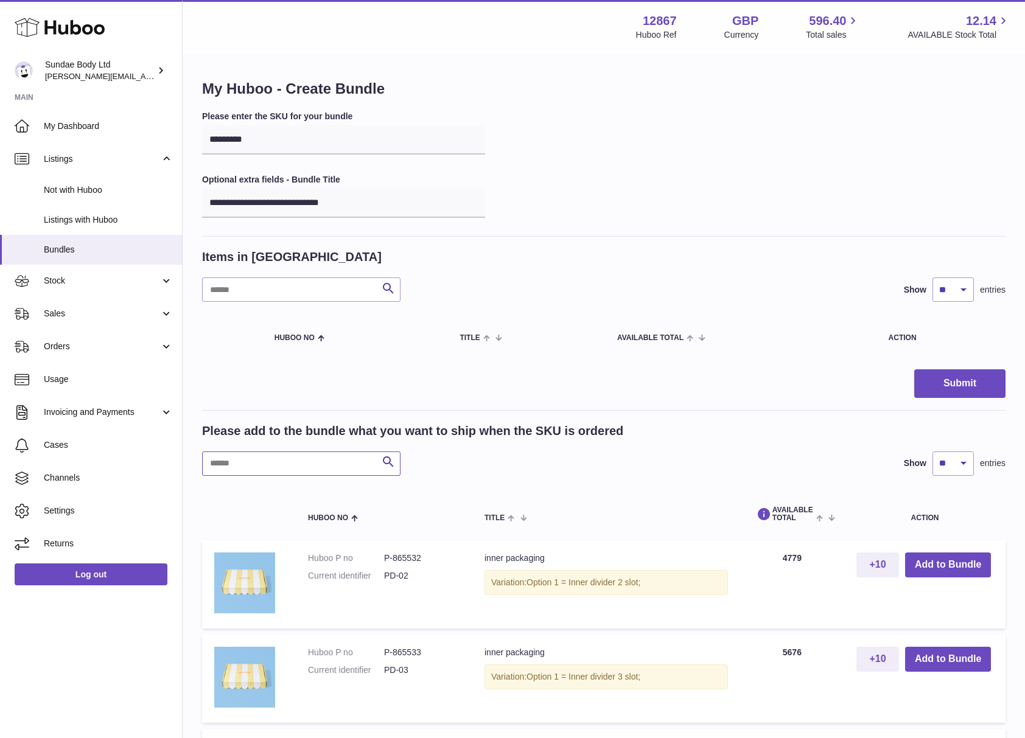
click at [304, 463] on input "text" at bounding box center [301, 464] width 198 height 24
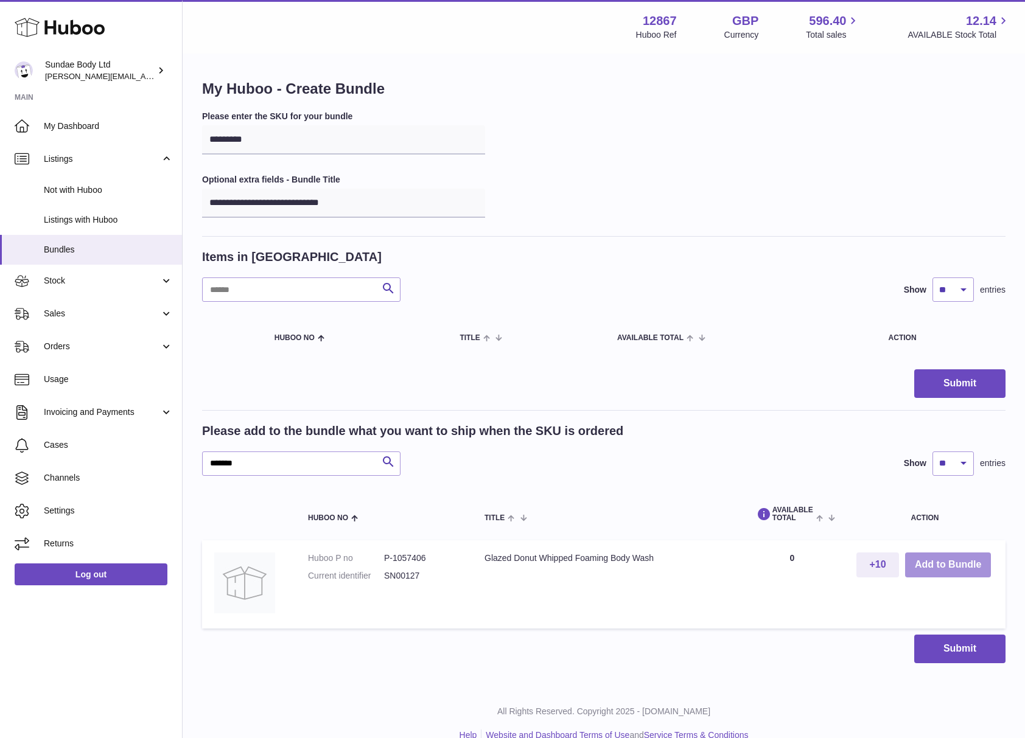
click at [923, 561] on button "Add to Bundle" at bounding box center [948, 565] width 86 height 25
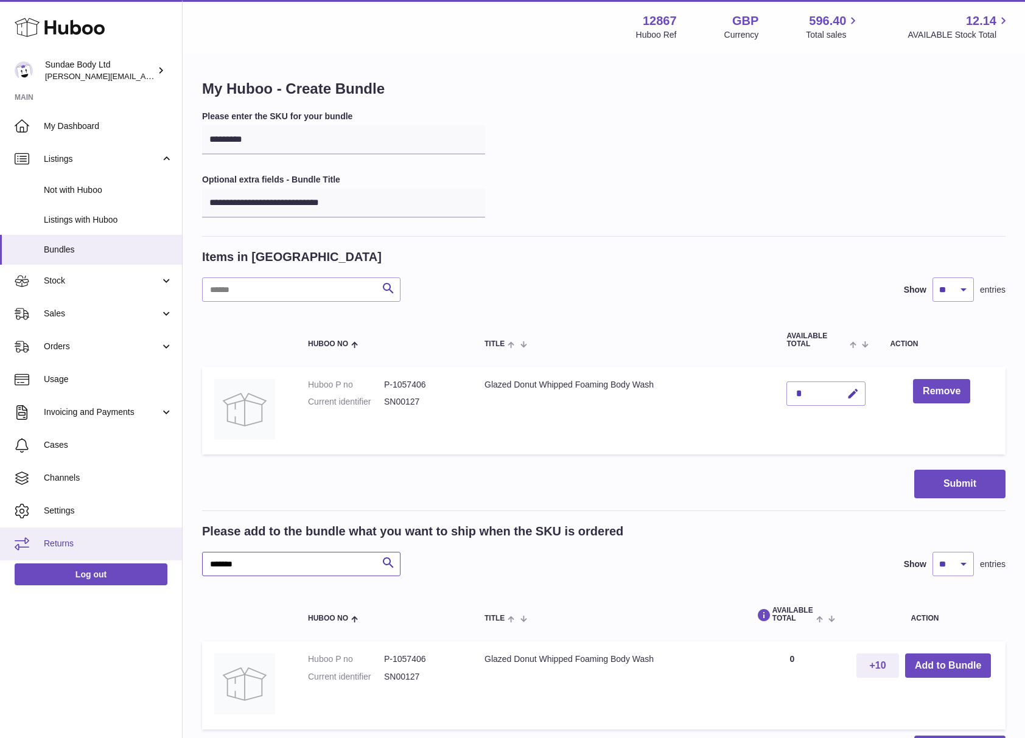
drag, startPoint x: 253, startPoint y: 562, endPoint x: 146, endPoint y: 555, distance: 107.4
click at [146, 555] on div "**********" at bounding box center [512, 430] width 1025 height 860
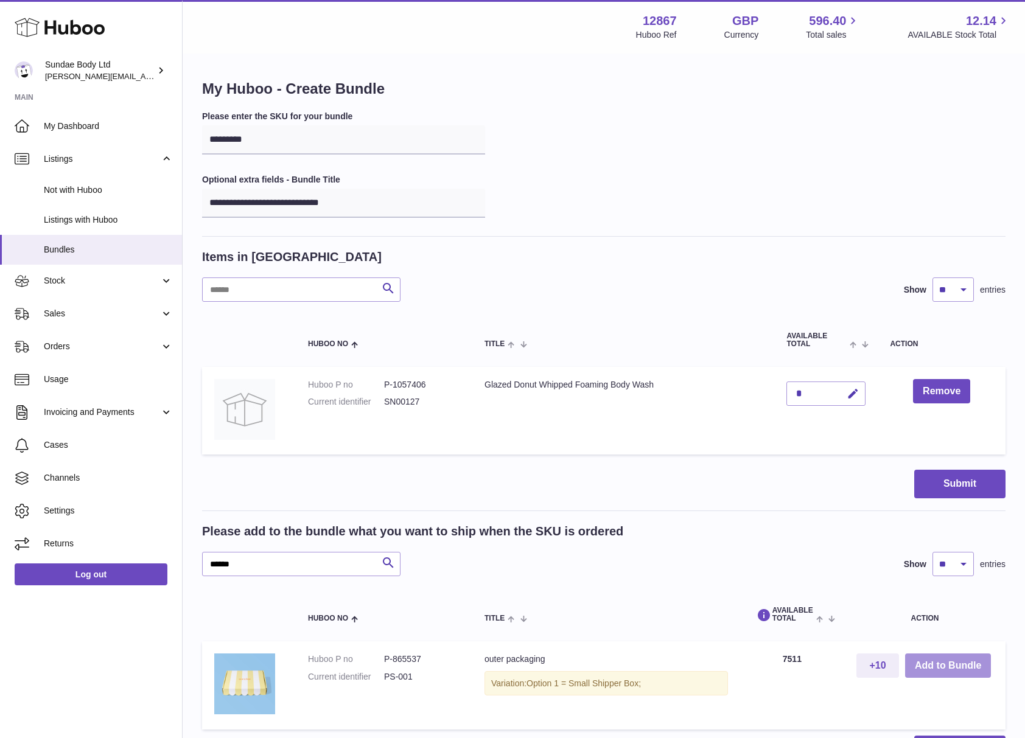
click at [945, 660] on button "Add to Bundle" at bounding box center [948, 666] width 86 height 25
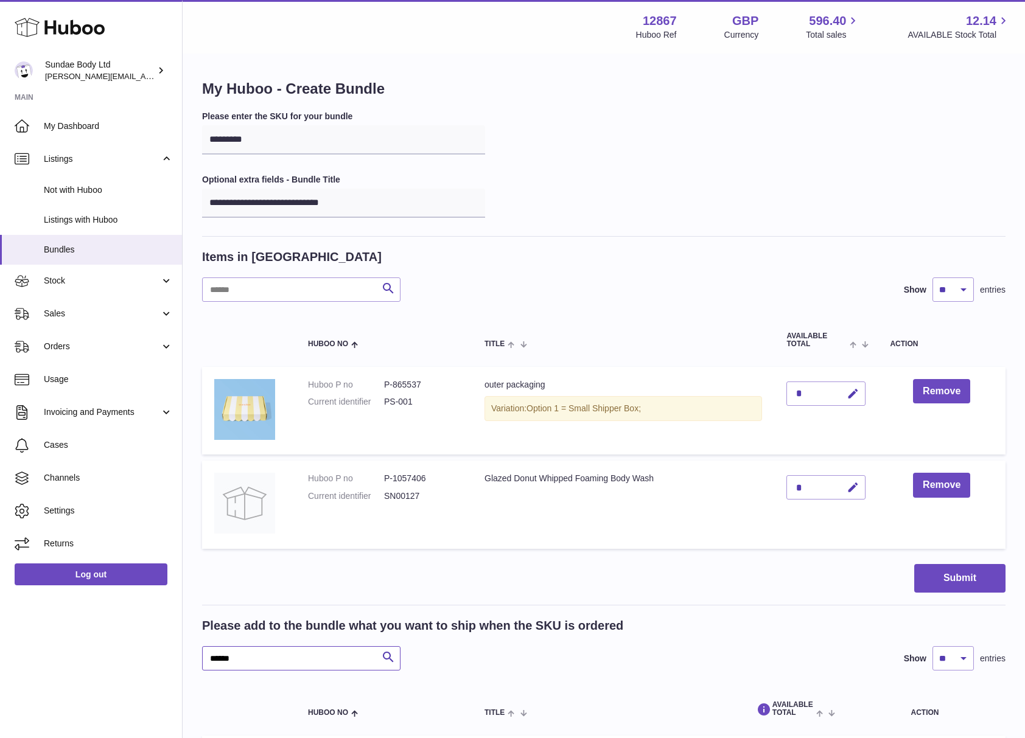
drag, startPoint x: 239, startPoint y: 660, endPoint x: 157, endPoint y: 655, distance: 81.7
click at [157, 655] on div "**********" at bounding box center [512, 477] width 1025 height 954
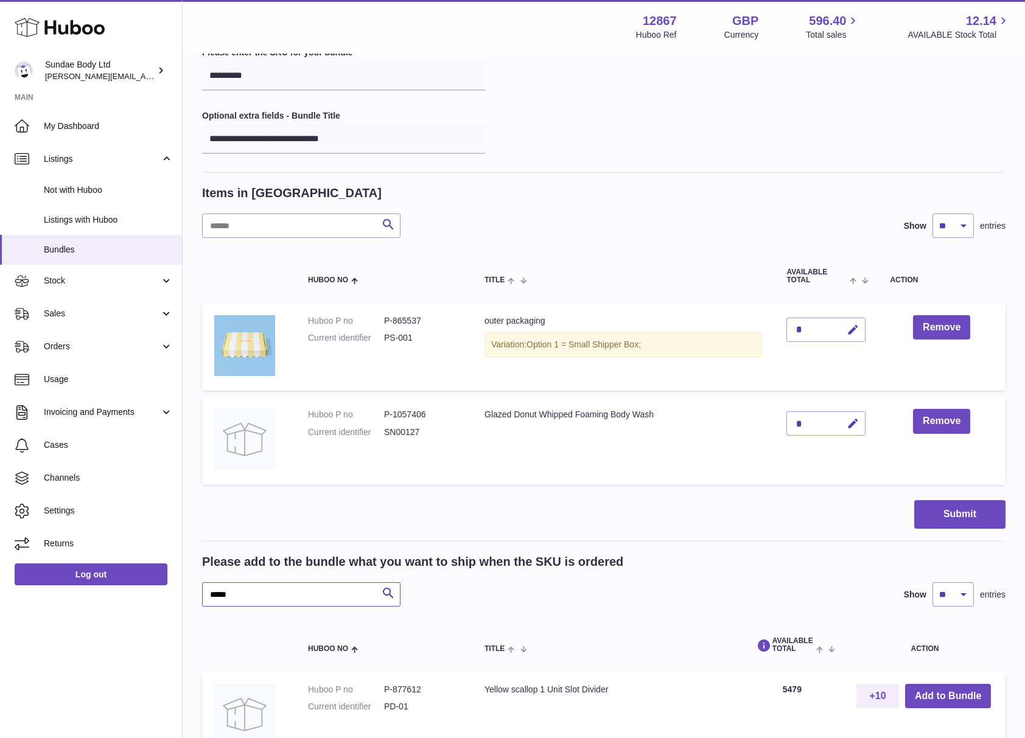
scroll to position [162, 0]
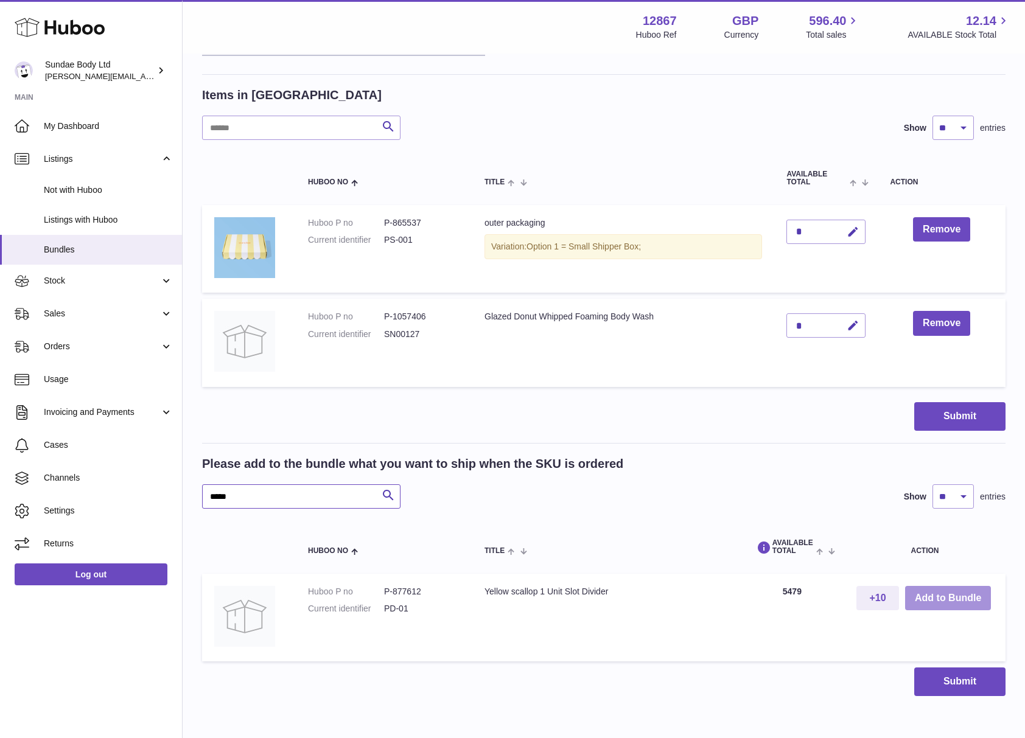
type input "*****"
click at [943, 601] on button "Add to Bundle" at bounding box center [948, 598] width 86 height 25
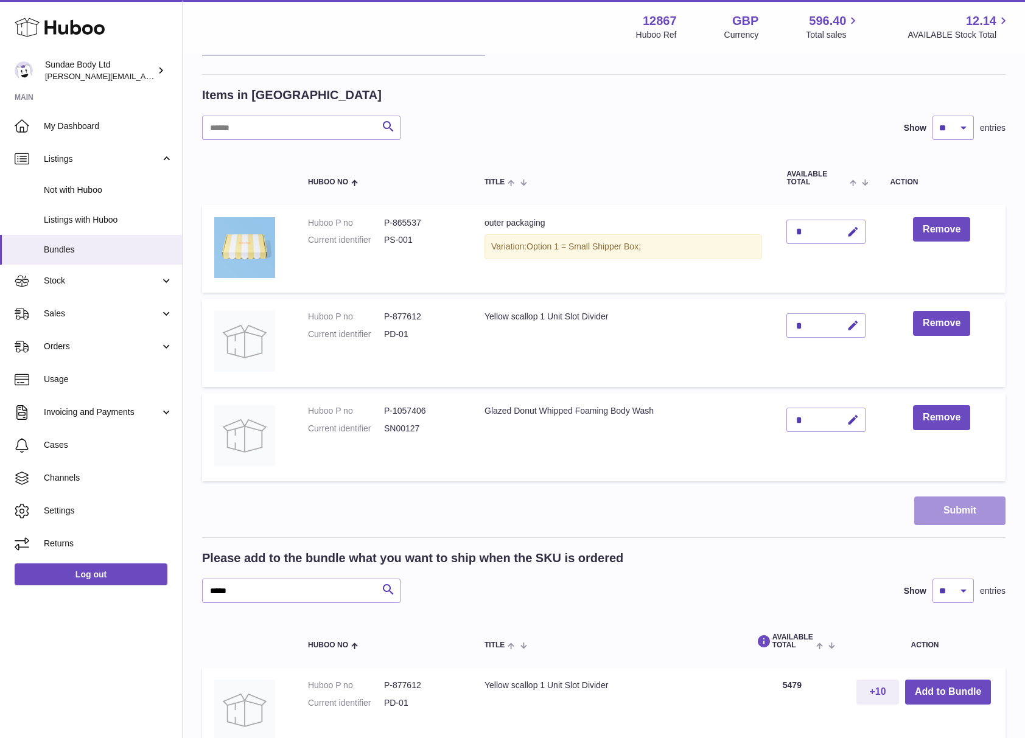
click at [949, 508] on button "Submit" at bounding box center [959, 511] width 91 height 29
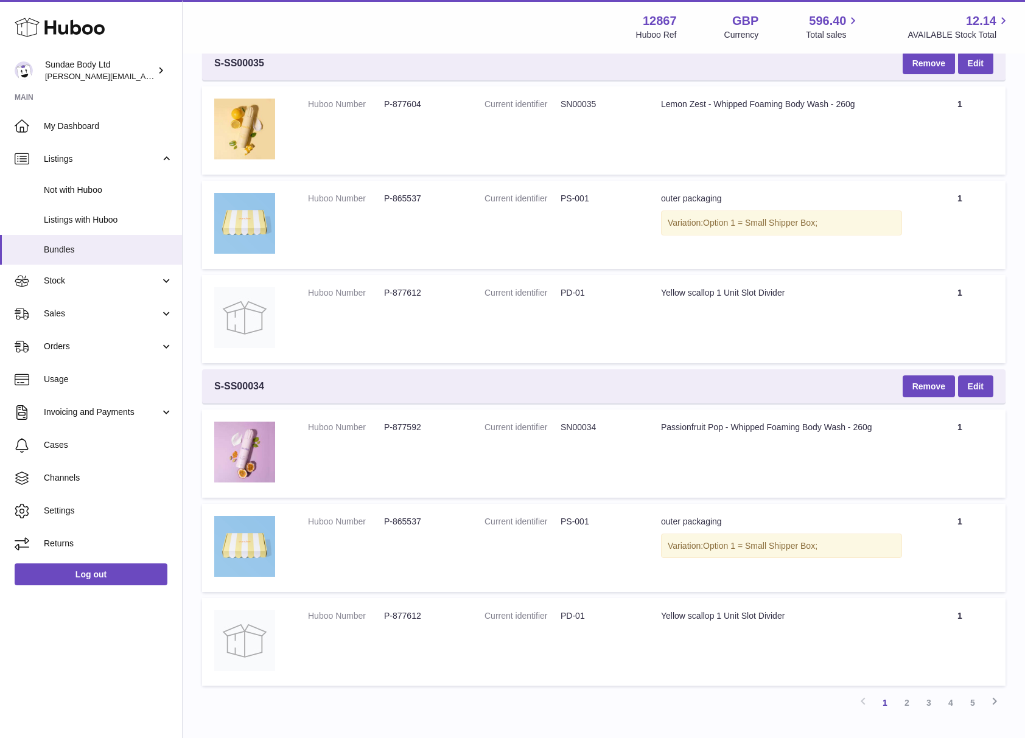
scroll to position [2722, 0]
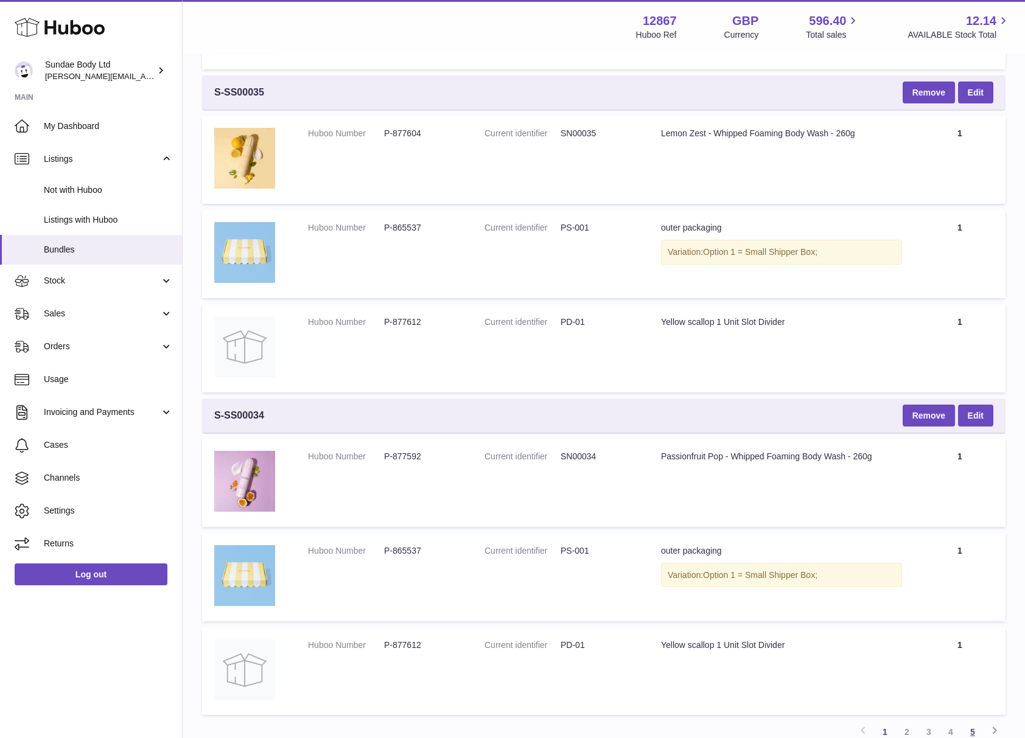
click at [968, 721] on link "5" at bounding box center [972, 732] width 22 height 22
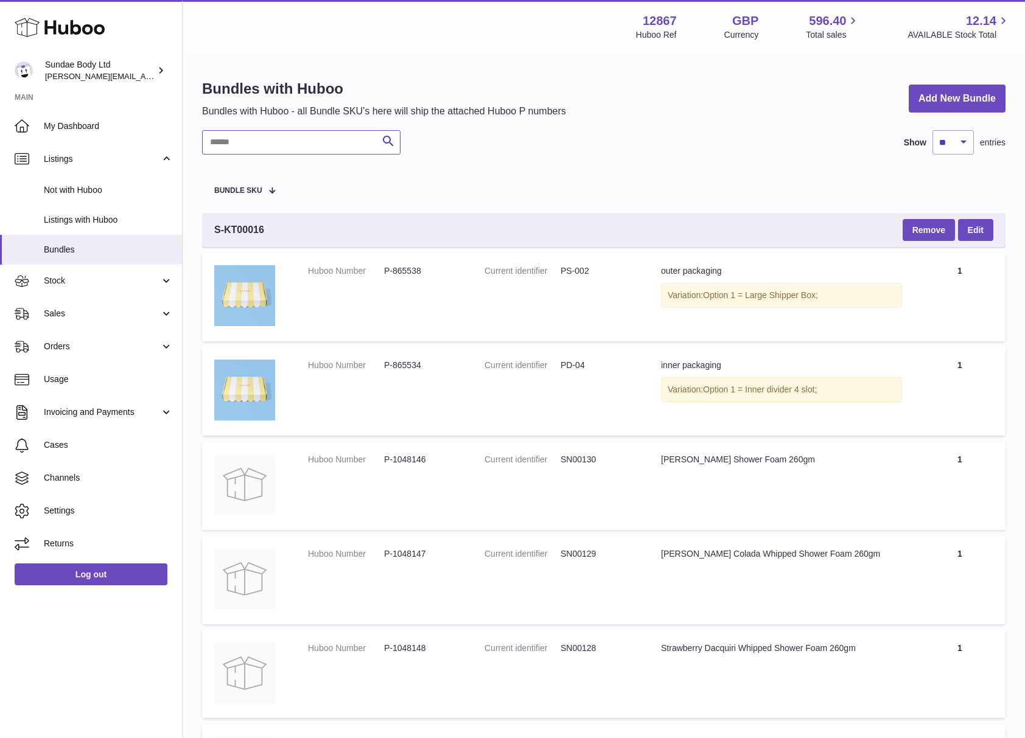
click at [285, 141] on input "text" at bounding box center [301, 142] width 198 height 24
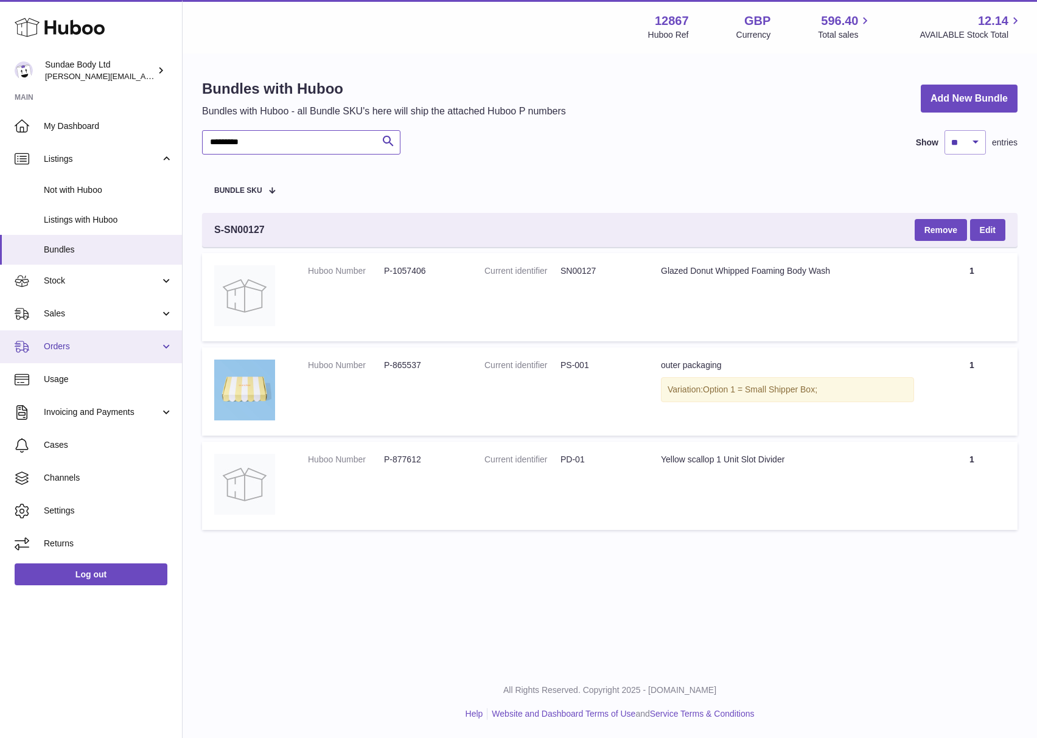
type input "*********"
click at [63, 344] on span "Orders" at bounding box center [102, 347] width 116 height 12
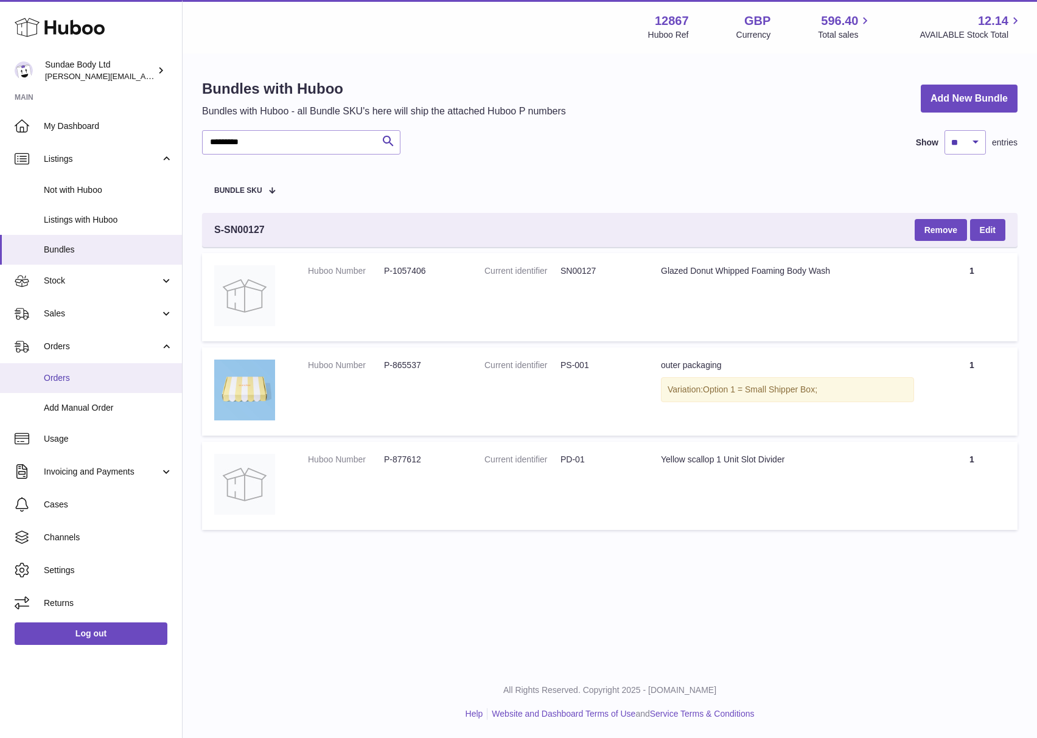
click at [60, 376] on span "Orders" at bounding box center [108, 378] width 129 height 12
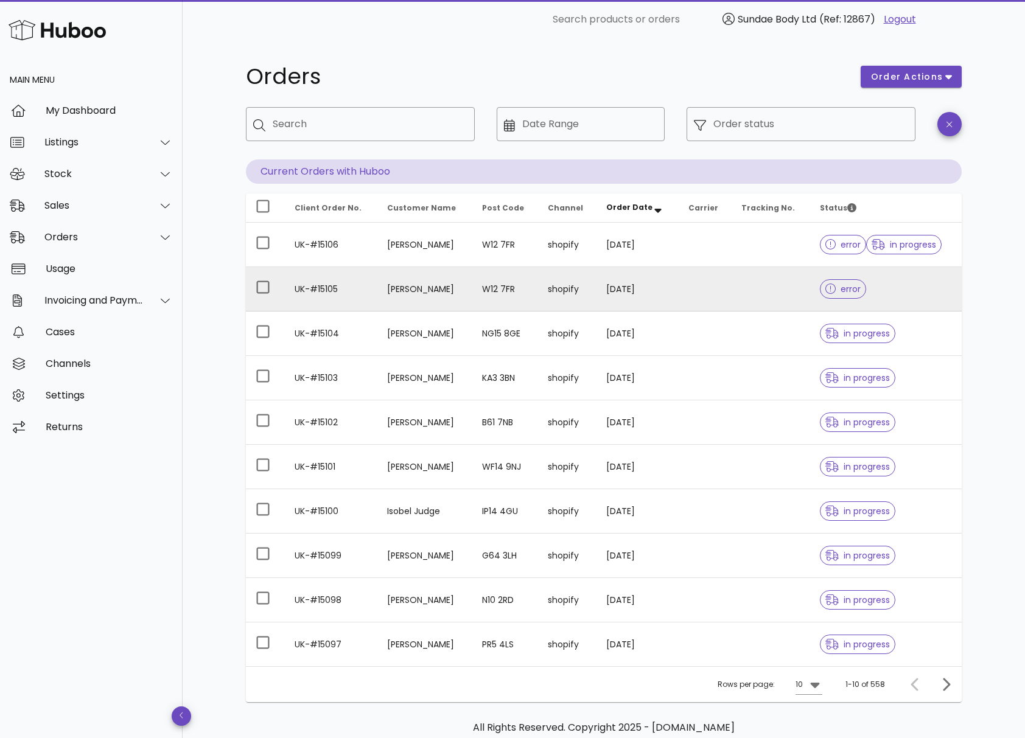
click at [381, 286] on td "[PERSON_NAME]" at bounding box center [424, 289] width 94 height 44
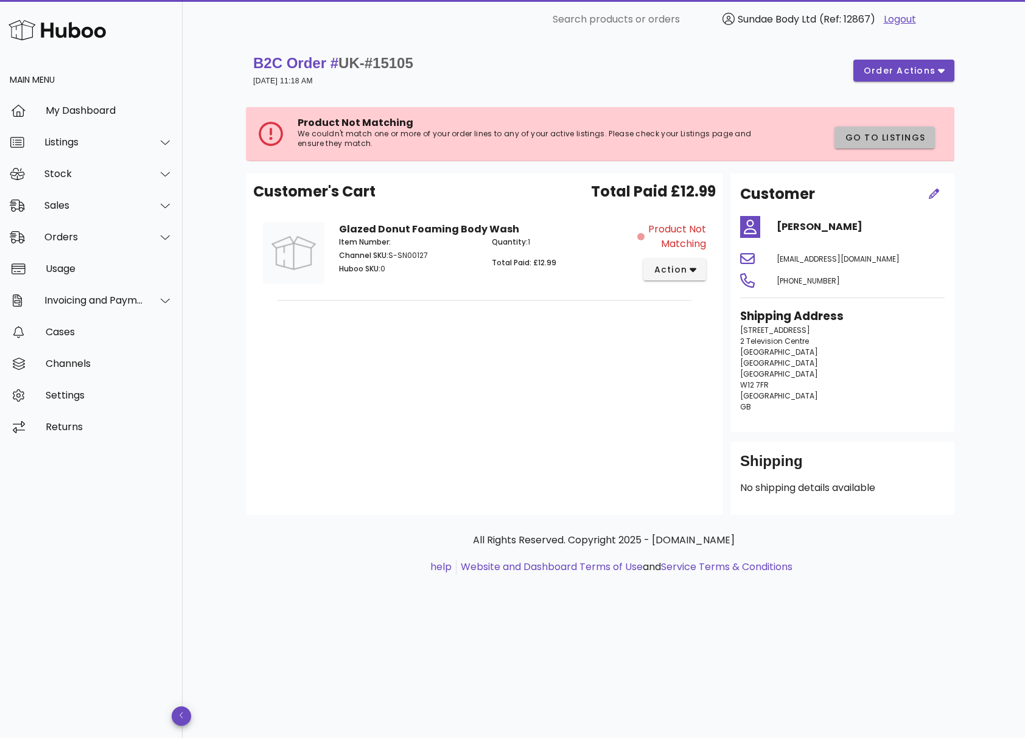
click at [887, 131] on span "Go to Listings" at bounding box center [884, 137] width 81 height 13
click at [690, 268] on icon "button" at bounding box center [692, 269] width 7 height 11
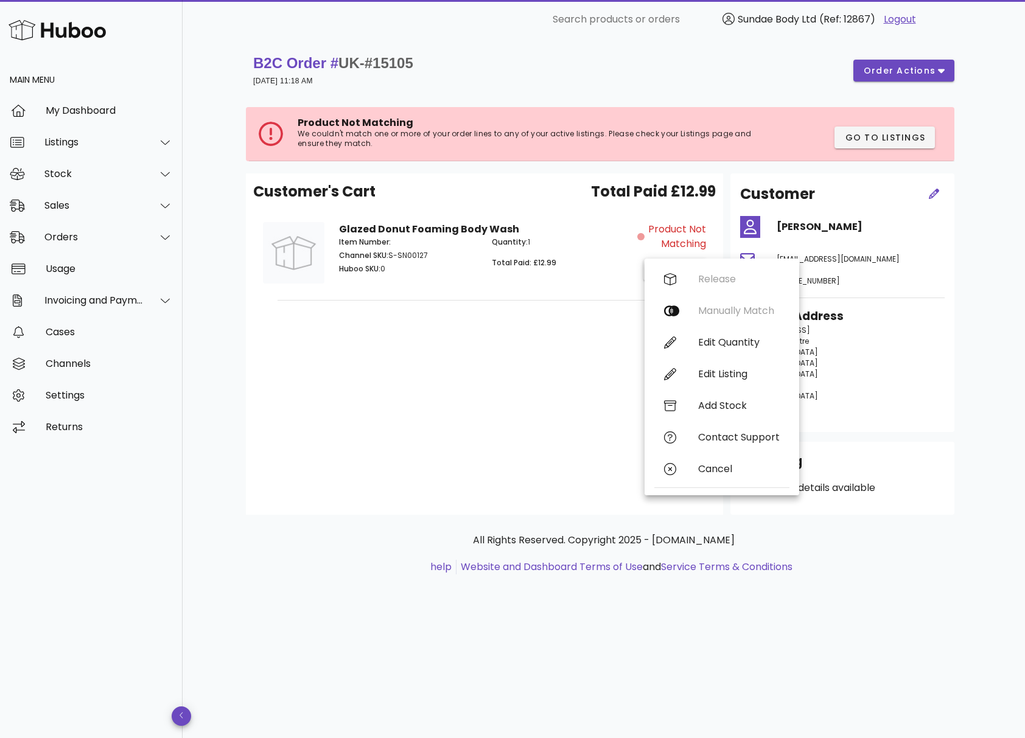
click at [689, 268] on div "Release Manually Match Edit Quantity Edit Listing Add Stock Contact Support Can…" at bounding box center [721, 376] width 135 height 227
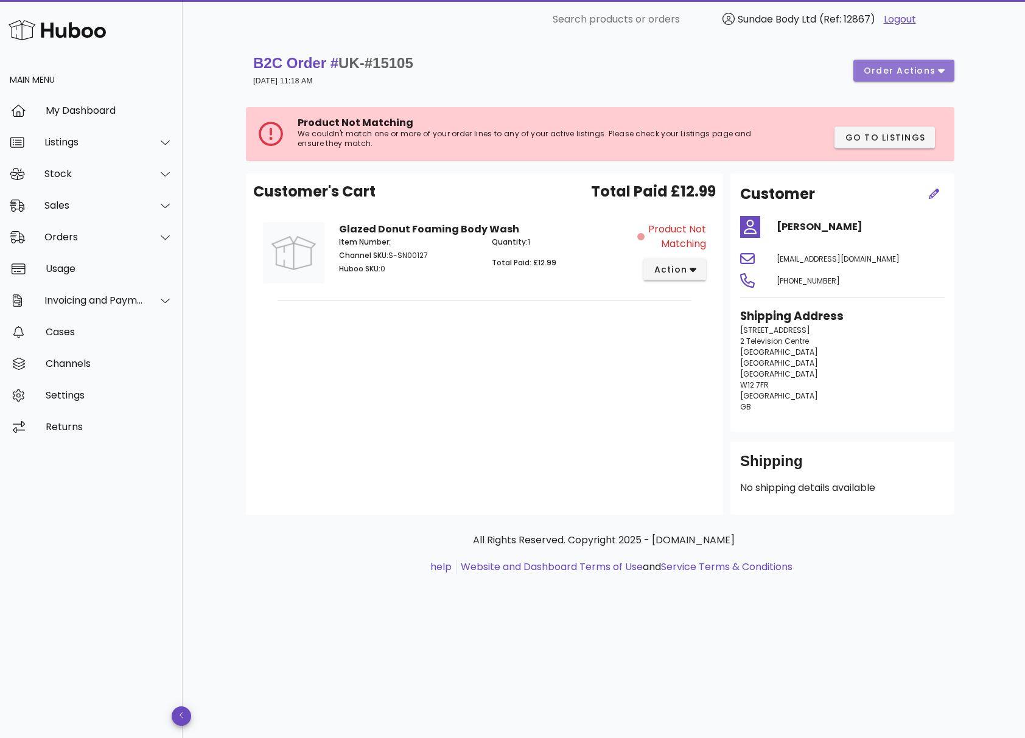
click at [927, 65] on span "order actions" at bounding box center [899, 71] width 73 height 13
click at [685, 274] on span "action" at bounding box center [670, 269] width 34 height 13
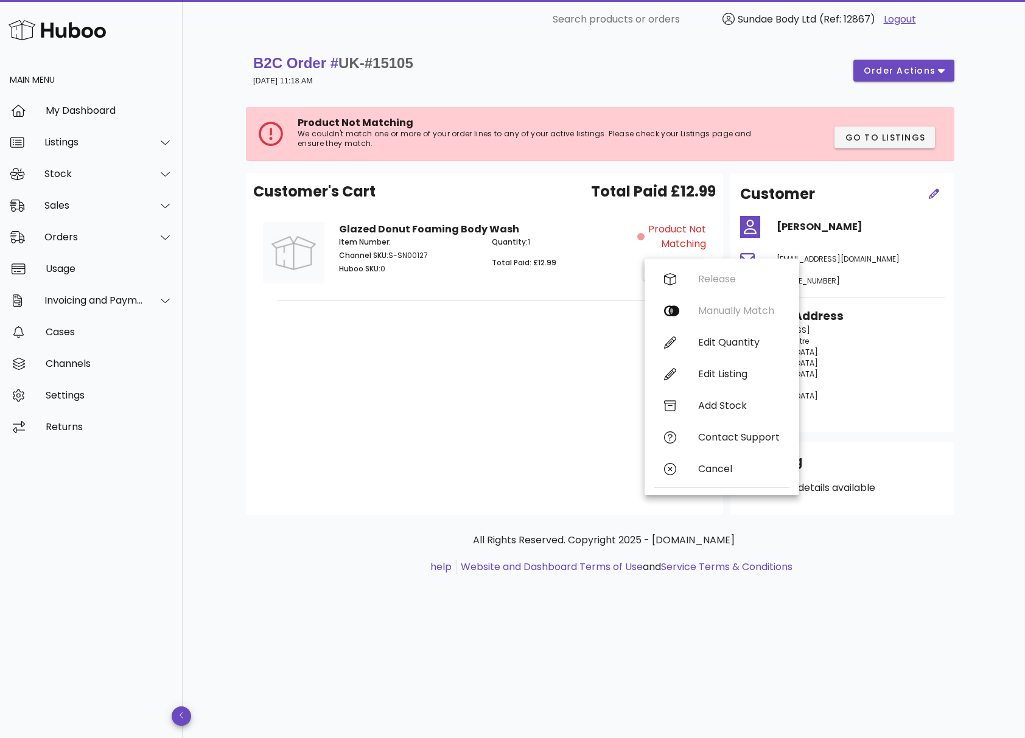
click at [550, 351] on div "Customer's Cart Total Paid £12.99 Glazed Donut Foaming Body Wash Item Number: C…" at bounding box center [484, 343] width 477 height 341
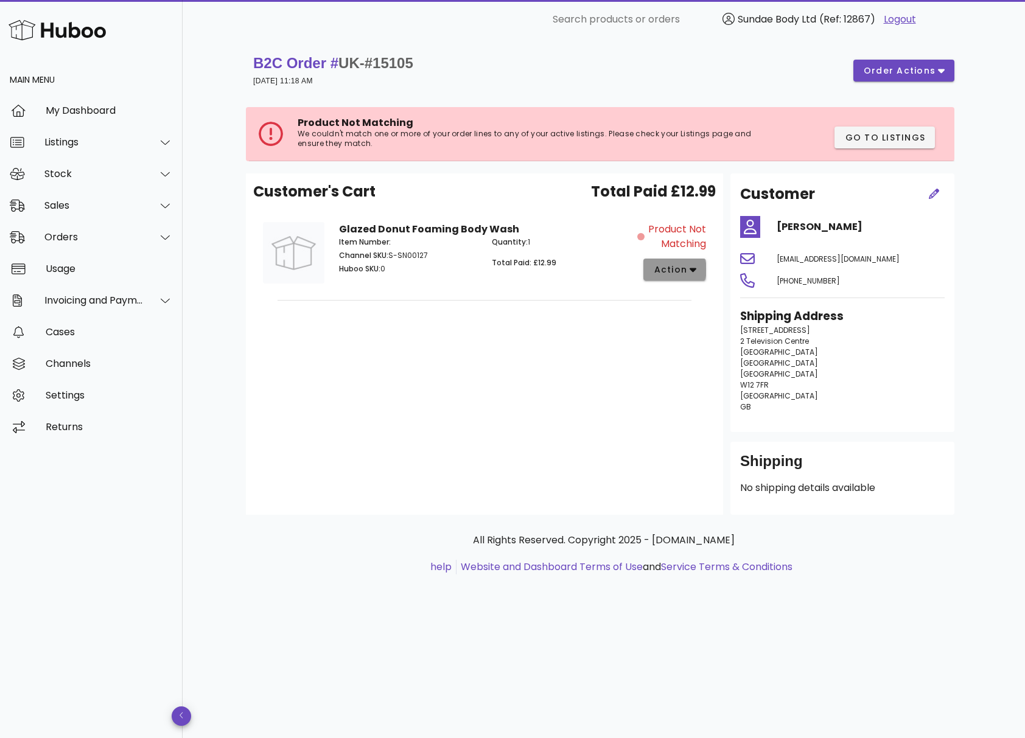
click at [668, 268] on span "action" at bounding box center [670, 269] width 34 height 13
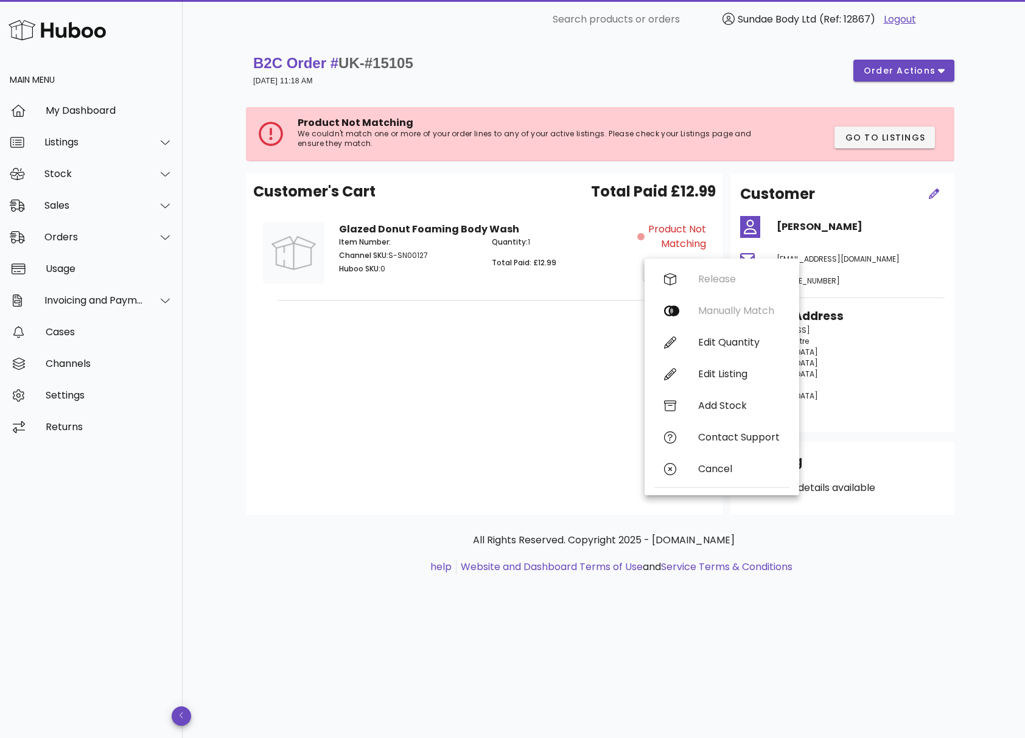
click at [687, 312] on div "Release Manually Match Edit Quantity Edit Listing Add Stock Contact Support Can…" at bounding box center [721, 376] width 135 height 227
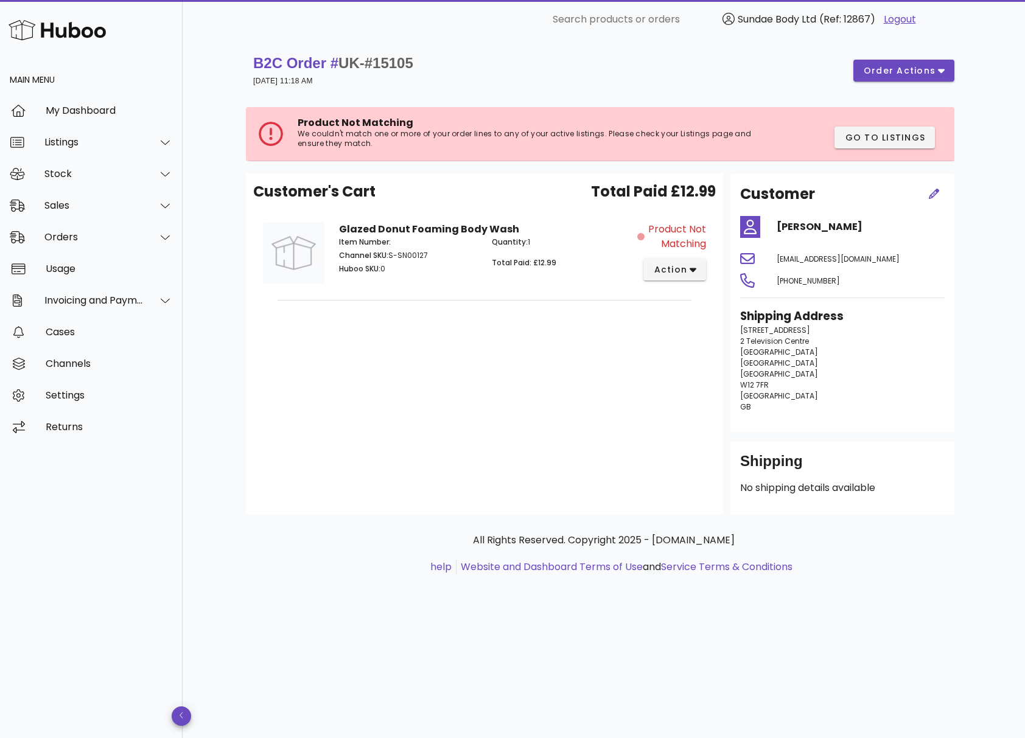
click at [611, 312] on div "Customer's Cart Total Paid £12.99 Glazed Donut Foaming Body Wash Item Number: C…" at bounding box center [484, 343] width 477 height 341
click at [876, 136] on span "Go to Listings" at bounding box center [884, 137] width 81 height 13
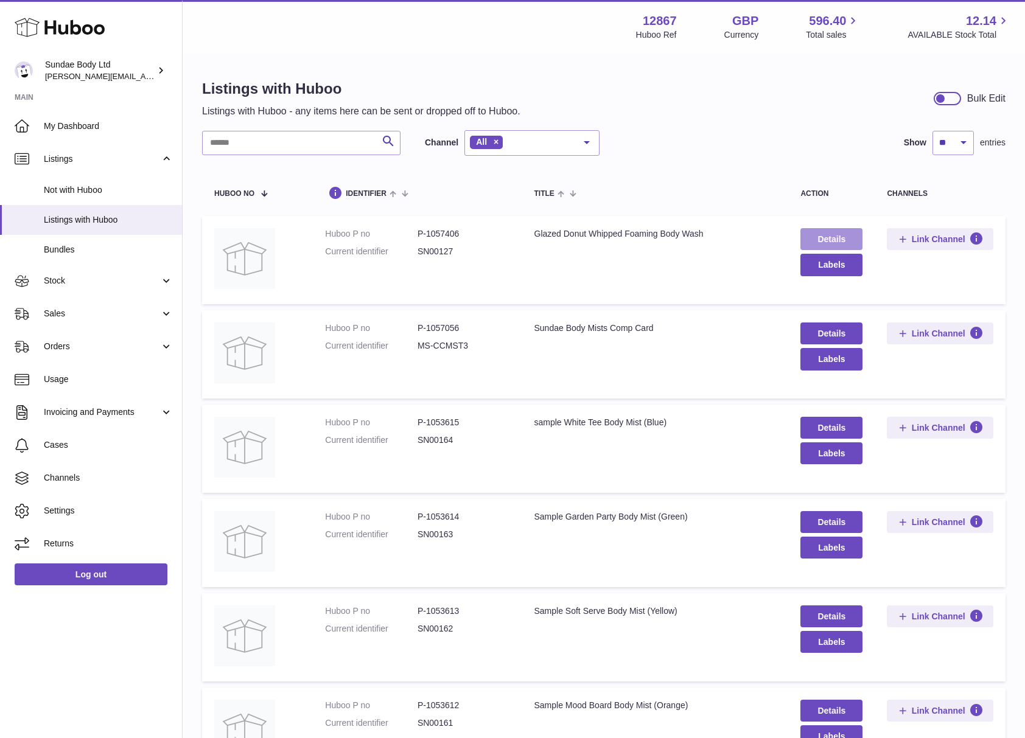
click at [829, 237] on link "Details" at bounding box center [831, 239] width 62 height 22
click at [593, 239] on div "Glazed Donut Whipped Foaming Body Wash" at bounding box center [655, 234] width 242 height 12
click at [54, 341] on span "Orders" at bounding box center [102, 347] width 116 height 12
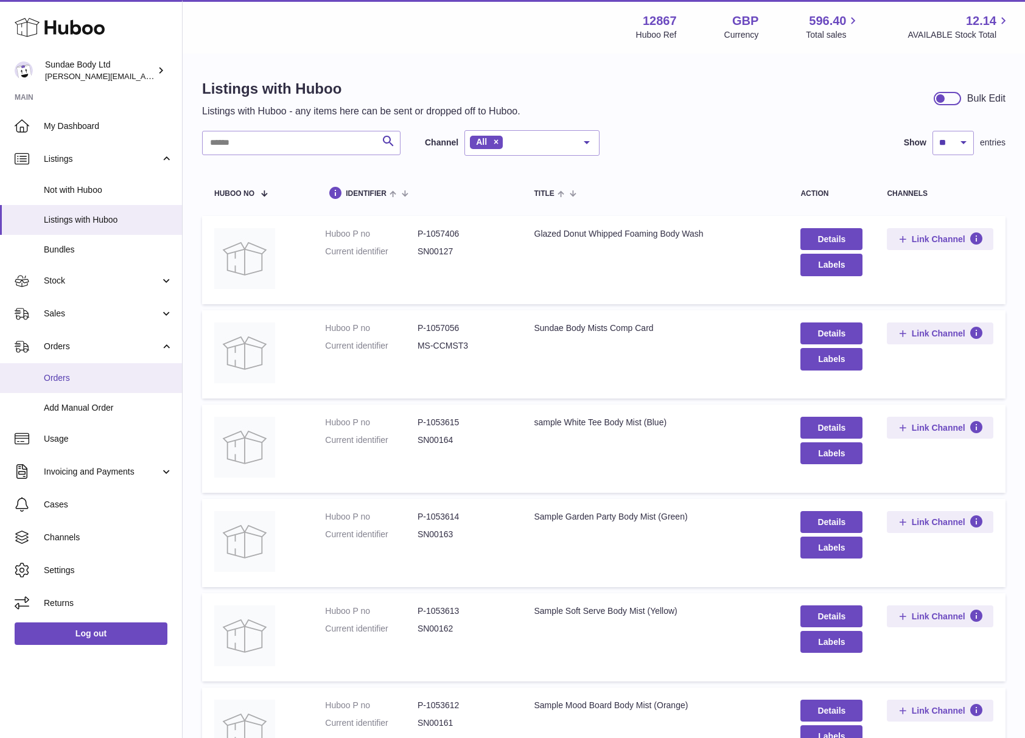
click at [54, 373] on span "Orders" at bounding box center [108, 378] width 129 height 12
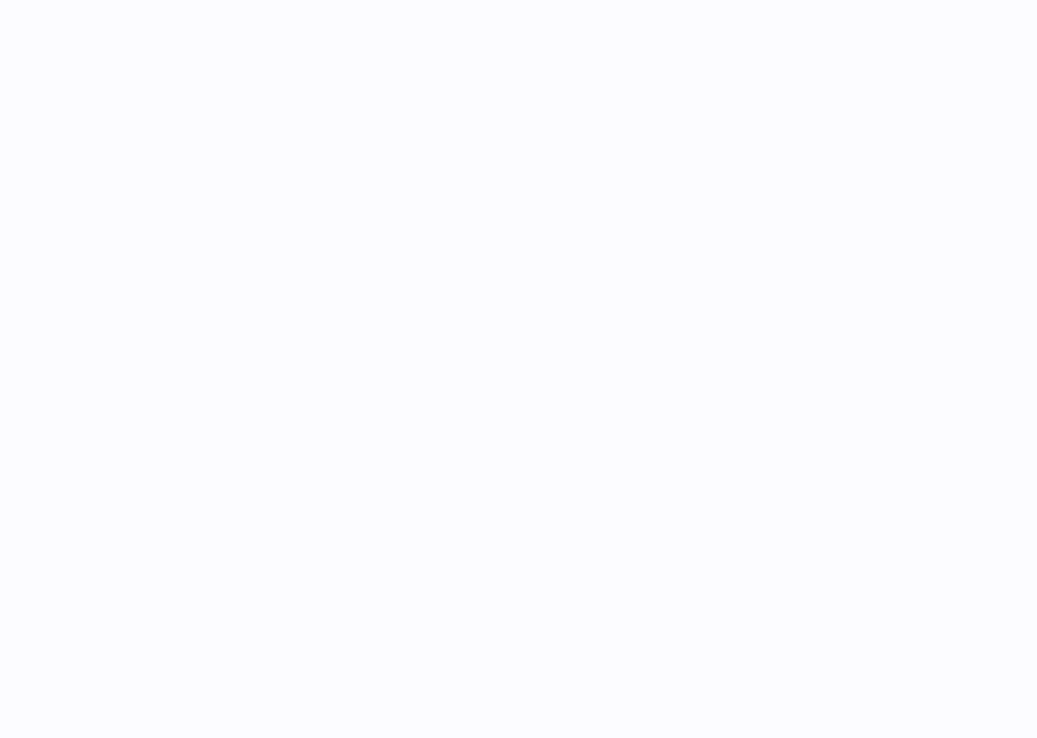
select select
select select "****"
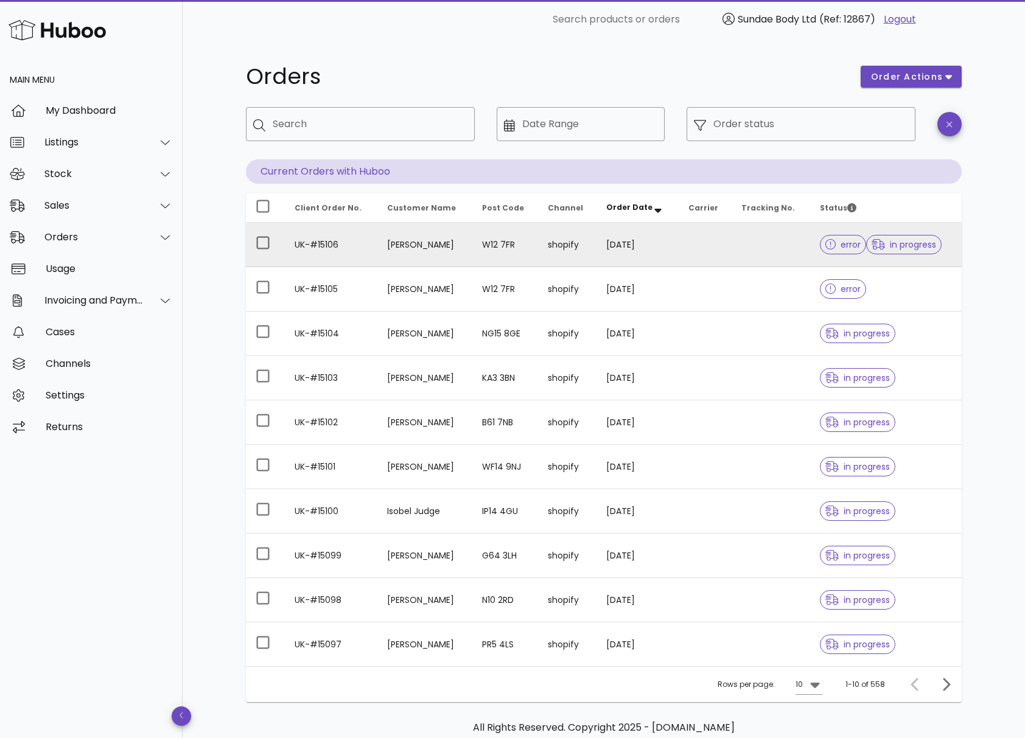
click at [578, 249] on td "shopify" at bounding box center [567, 245] width 58 height 44
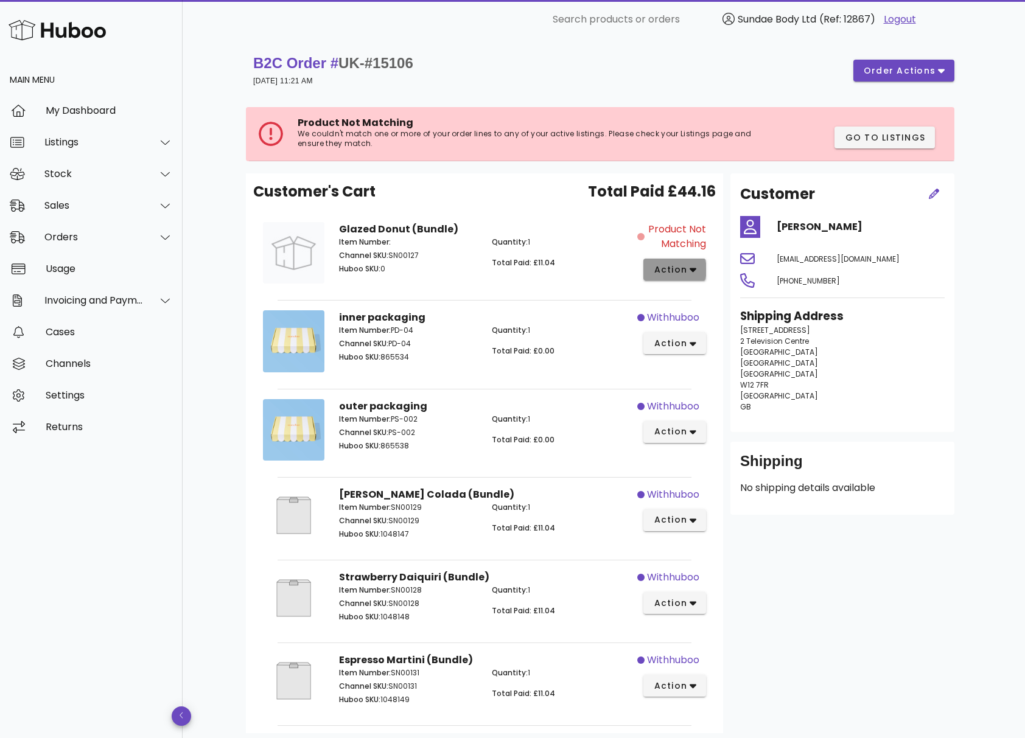
click at [683, 266] on span "action" at bounding box center [670, 269] width 34 height 13
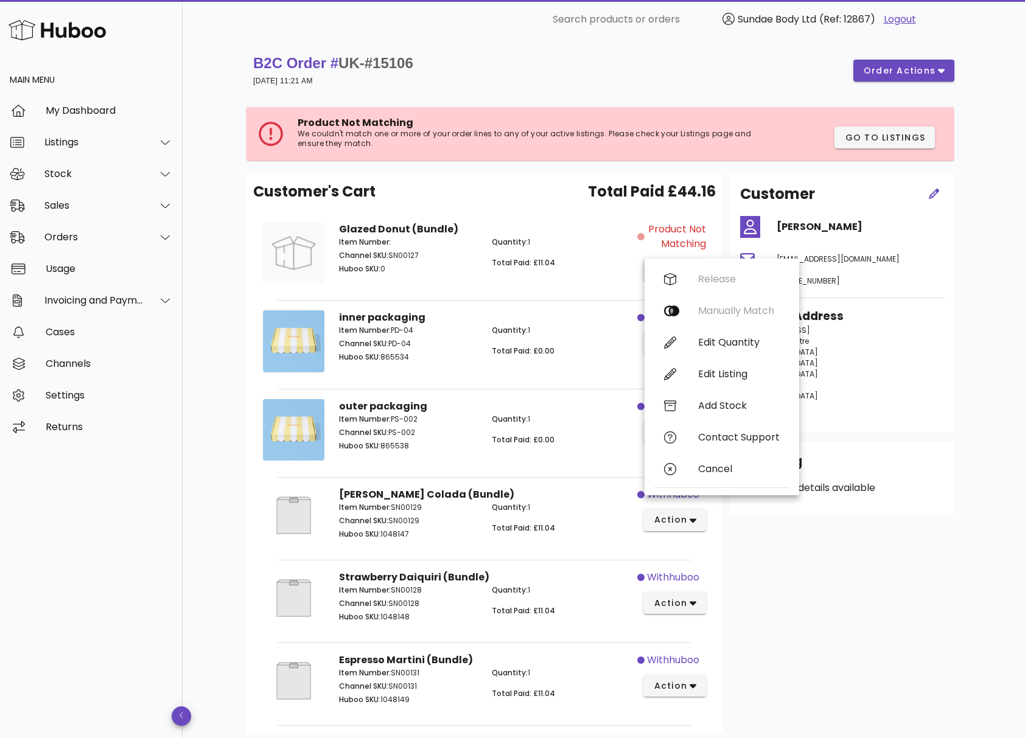
click at [683, 266] on div "Release Manually Match Edit Quantity Edit Listing Add Stock Contact Support Can…" at bounding box center [721, 376] width 135 height 227
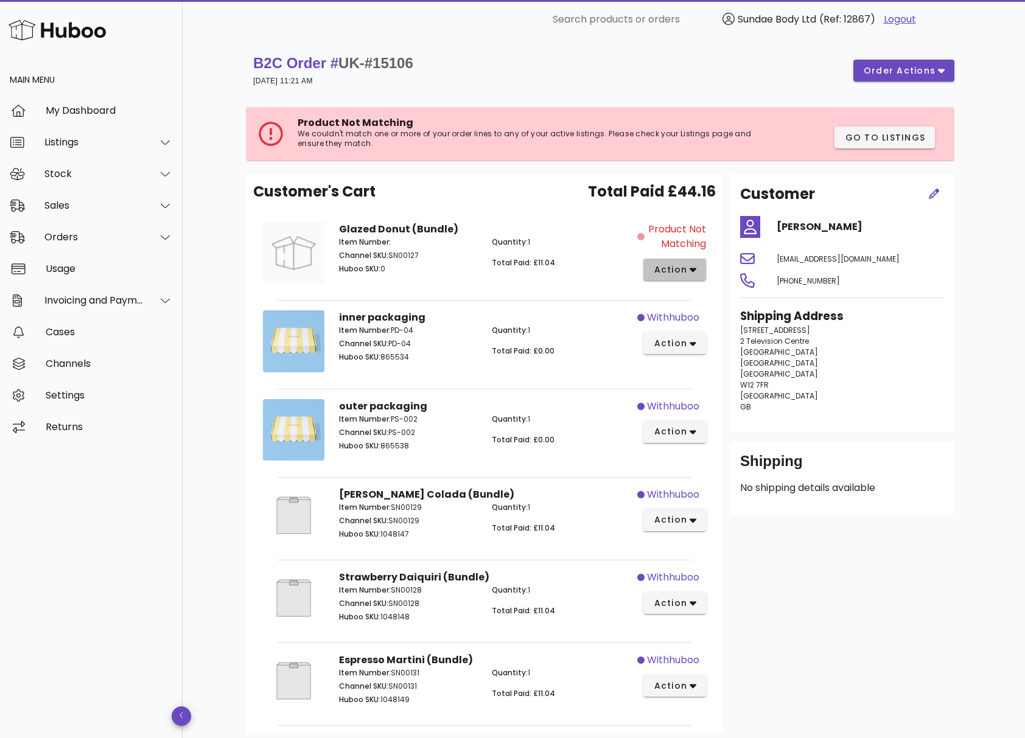
click at [691, 266] on icon "button" at bounding box center [692, 269] width 7 height 11
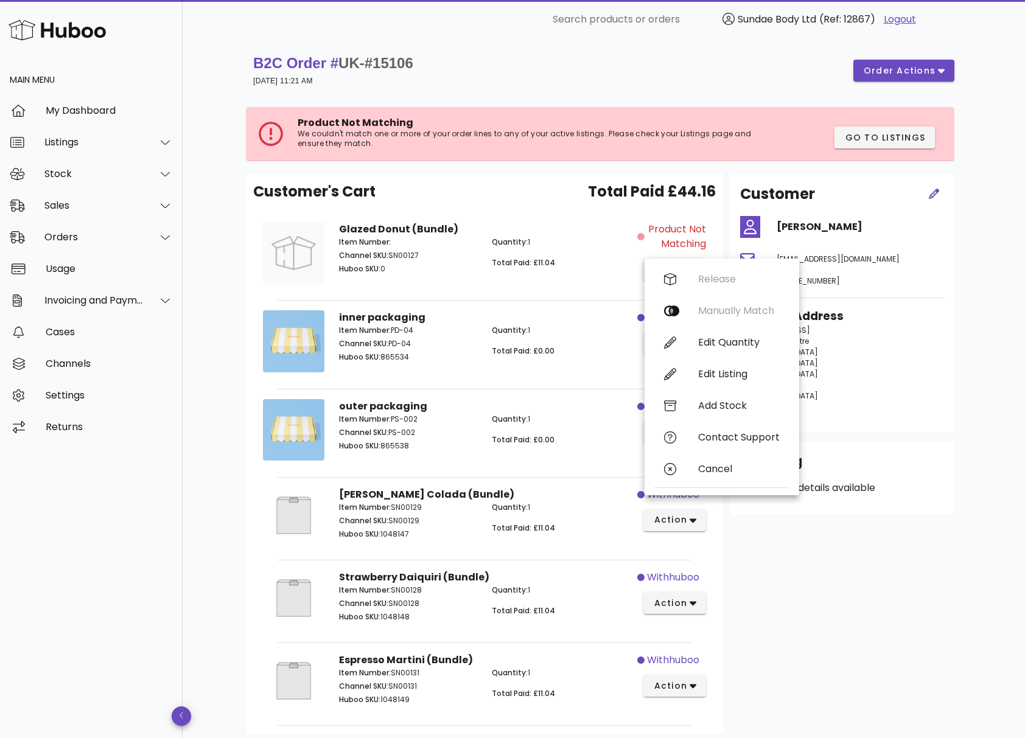
click at [407, 248] on div "Item Number: Channel SKU: SN00127 Huboo SKU: 0" at bounding box center [408, 257] width 153 height 56
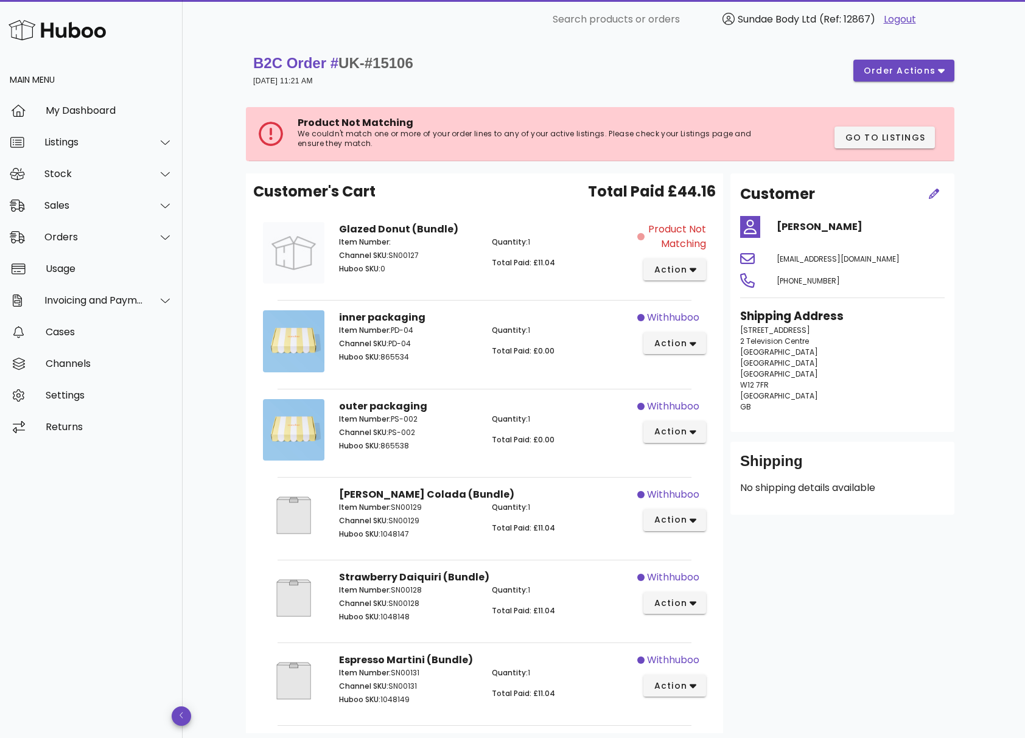
click at [397, 232] on div "Item Number: Channel SKU: SN00127 Huboo SKU: 0" at bounding box center [408, 257] width 153 height 56
click at [368, 232] on div "Item Number: Channel SKU: SN00127 Huboo SKU: 0" at bounding box center [408, 257] width 153 height 56
click at [368, 223] on strong "Glazed Donut (Bundle)" at bounding box center [398, 229] width 119 height 14
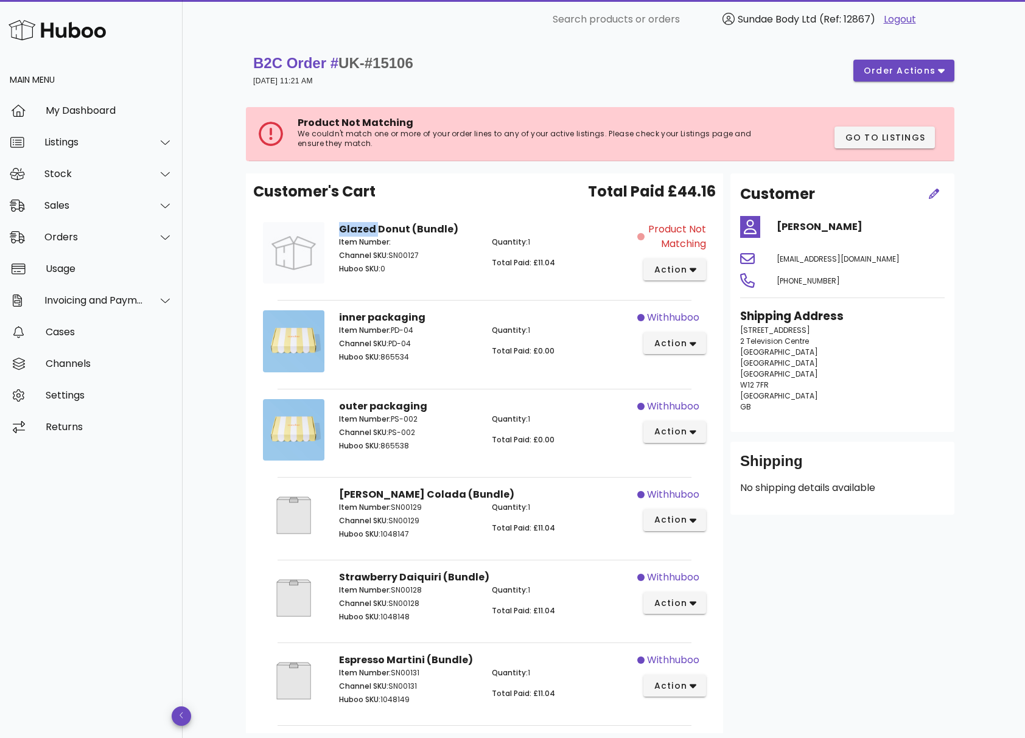
click at [368, 223] on strong "Glazed Donut (Bundle)" at bounding box center [398, 229] width 119 height 14
click at [510, 274] on div "Quantity: 1 Total Paid: £11.04" at bounding box center [560, 257] width 153 height 56
click at [407, 256] on p "Channel SKU: SN00127" at bounding box center [408, 255] width 138 height 11
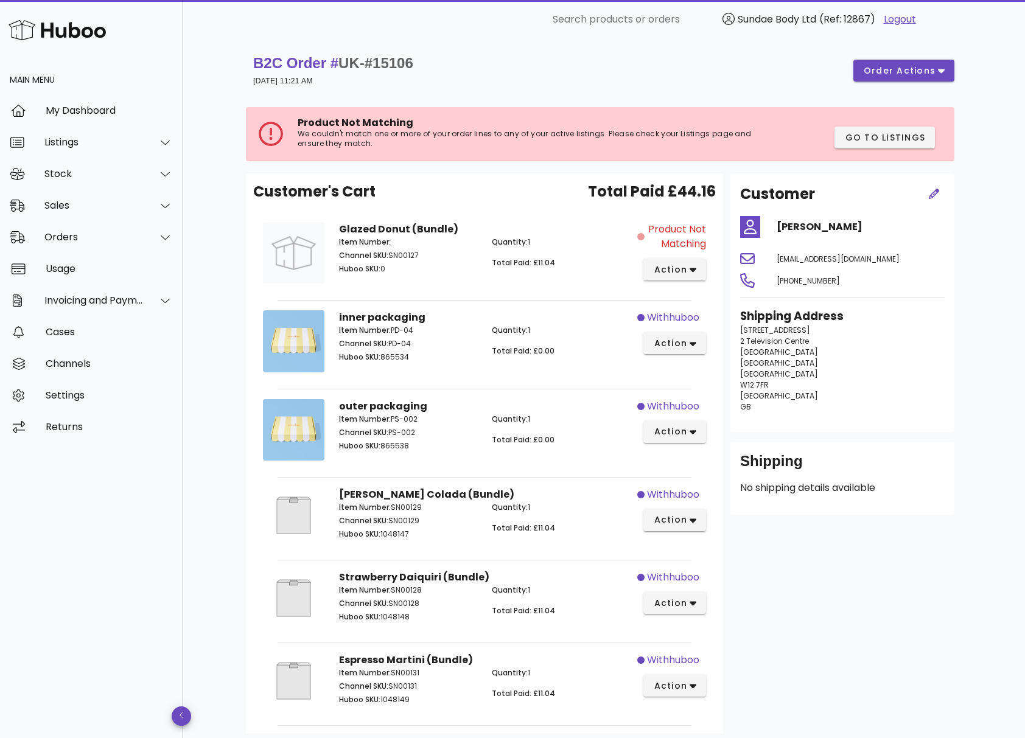
click at [342, 231] on div "Item Number: Channel SKU: SN00127 Huboo SKU: 0" at bounding box center [408, 257] width 153 height 56
click at [909, 75] on span "order actions" at bounding box center [899, 71] width 73 height 13
click at [759, 81] on div "B2C Order # UK-#15106 09 September 2025 at 11:21 AM order actions" at bounding box center [603, 71] width 701 height 34
click at [682, 268] on span "action" at bounding box center [670, 269] width 34 height 13
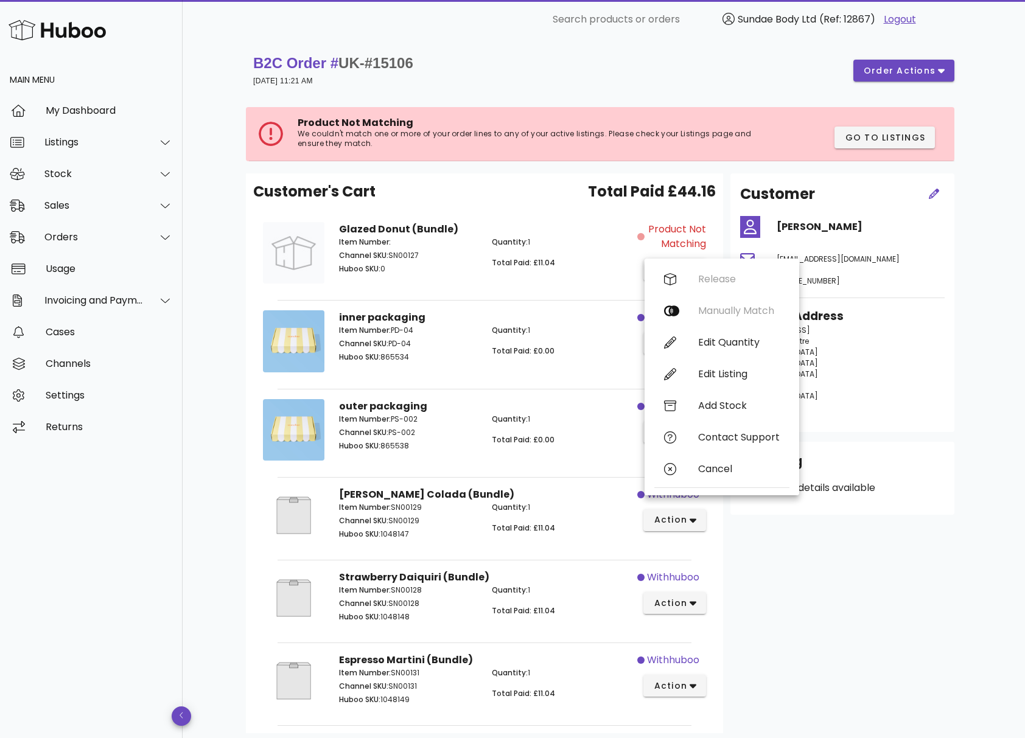
click at [549, 240] on p "Quantity: 1" at bounding box center [561, 242] width 138 height 11
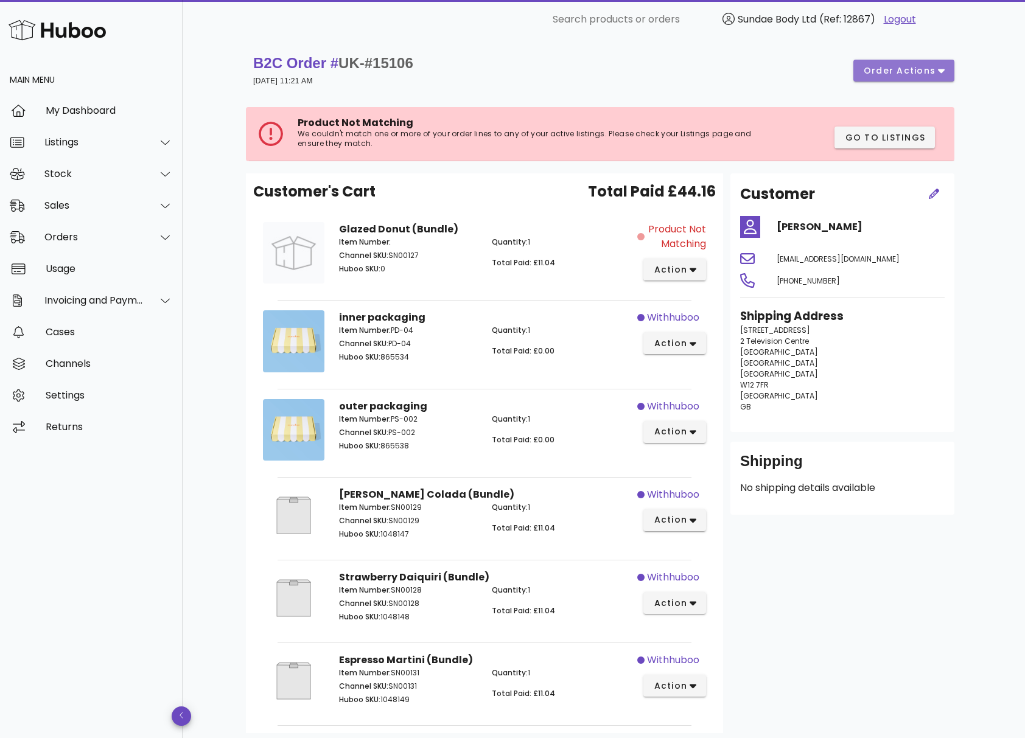
click at [942, 71] on icon "button" at bounding box center [941, 71] width 7 height 4
click at [755, 69] on div "B2C Order # UK-#15106 09 September 2025 at 11:21 AM order actions" at bounding box center [603, 71] width 701 height 34
click at [890, 140] on span "Go to Listings" at bounding box center [884, 137] width 81 height 13
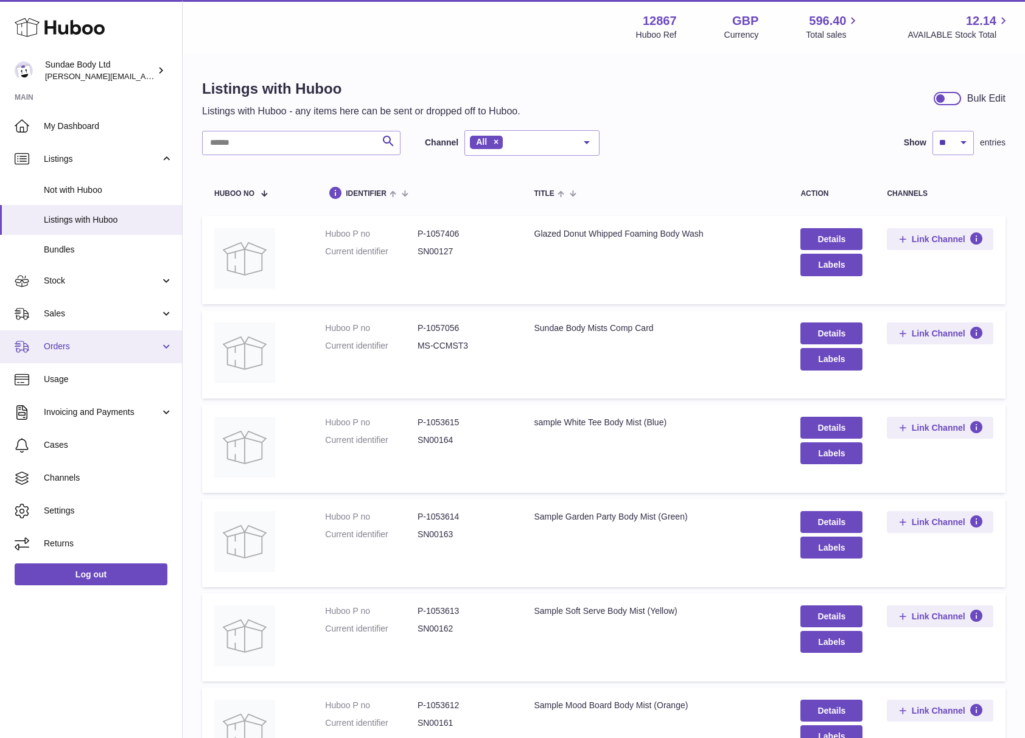
click at [56, 344] on span "Orders" at bounding box center [102, 347] width 116 height 12
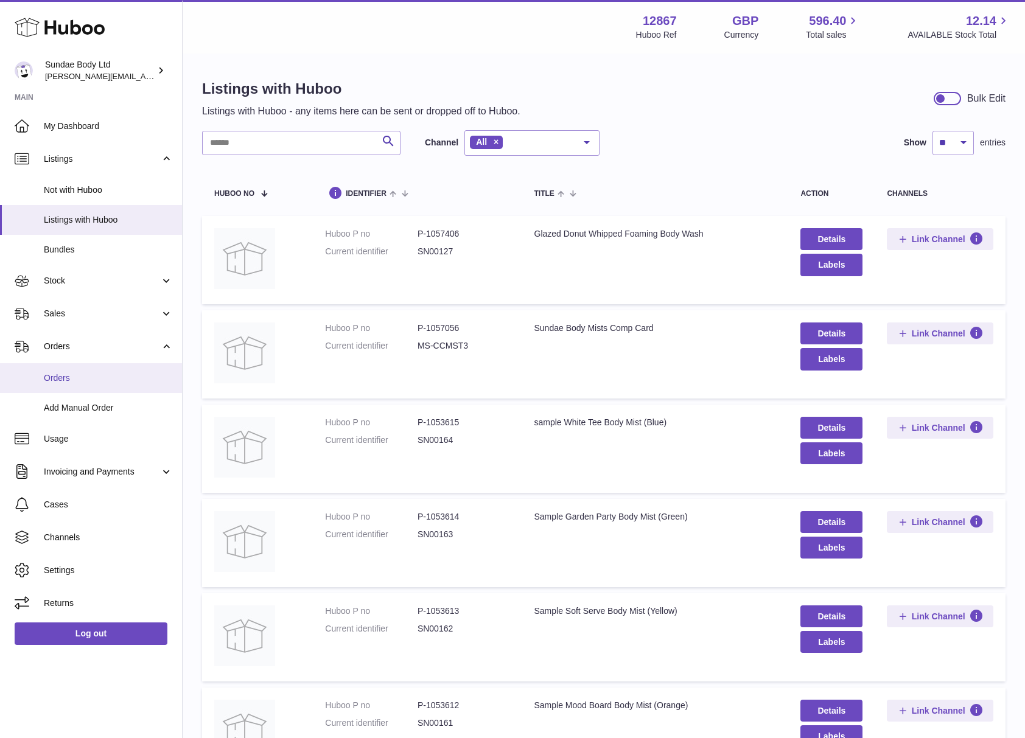
click at [56, 375] on span "Orders" at bounding box center [108, 378] width 129 height 12
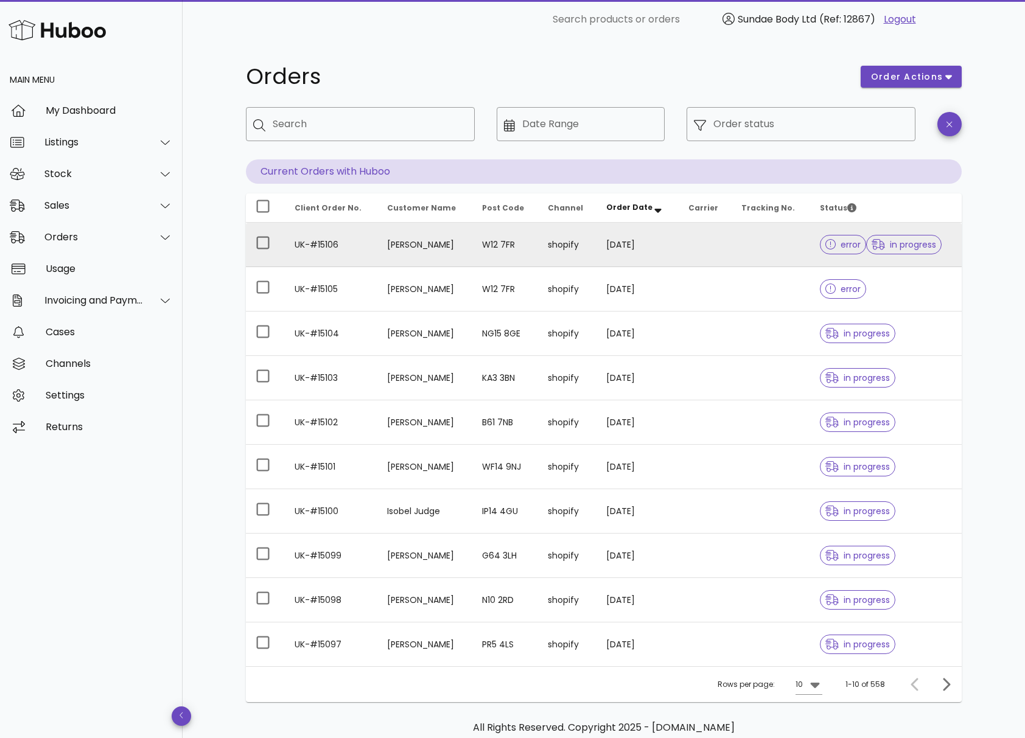
click at [528, 256] on td "W12 7FR" at bounding box center [505, 245] width 66 height 44
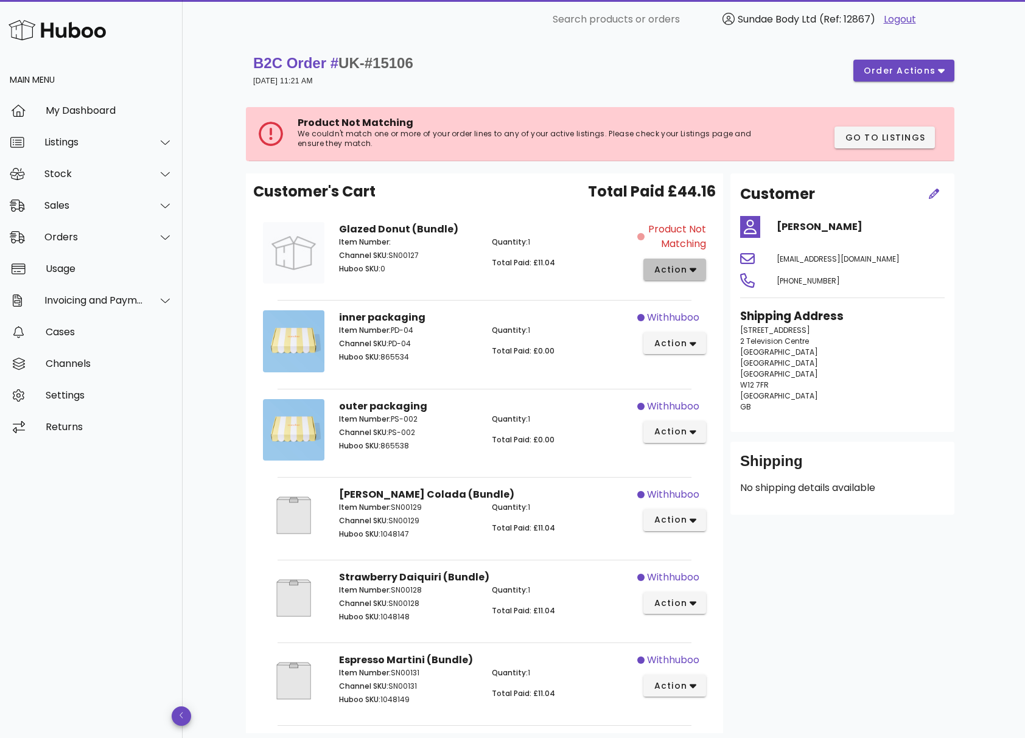
click at [696, 271] on button "action" at bounding box center [674, 270] width 63 height 22
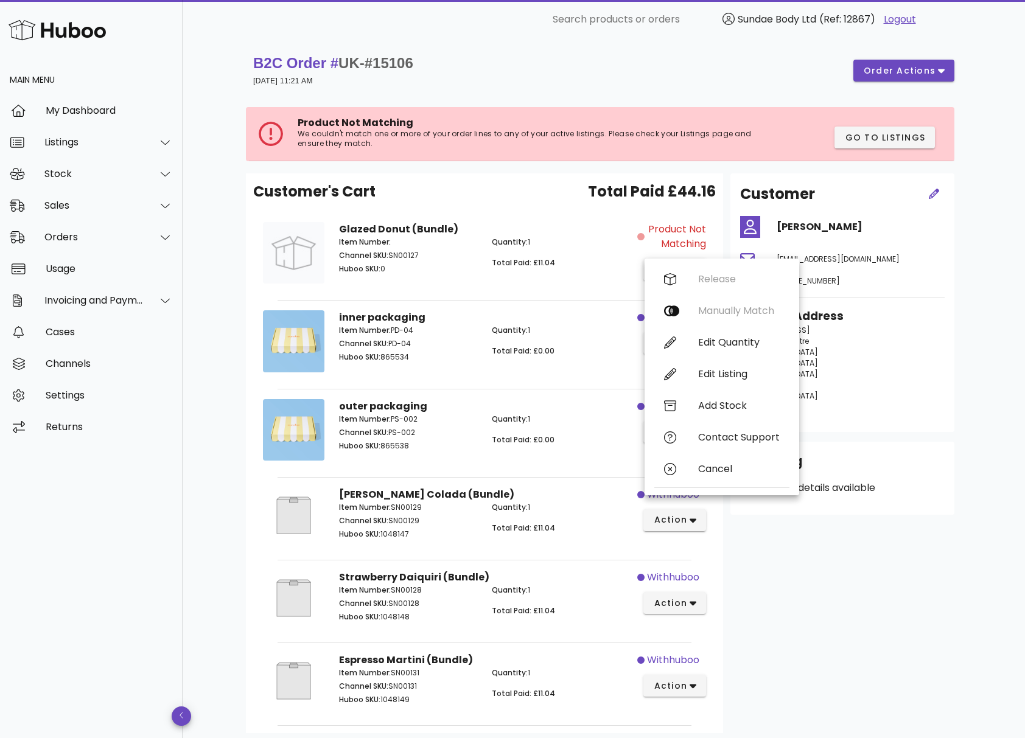
click at [604, 239] on p "Quantity: 1" at bounding box center [561, 242] width 138 height 11
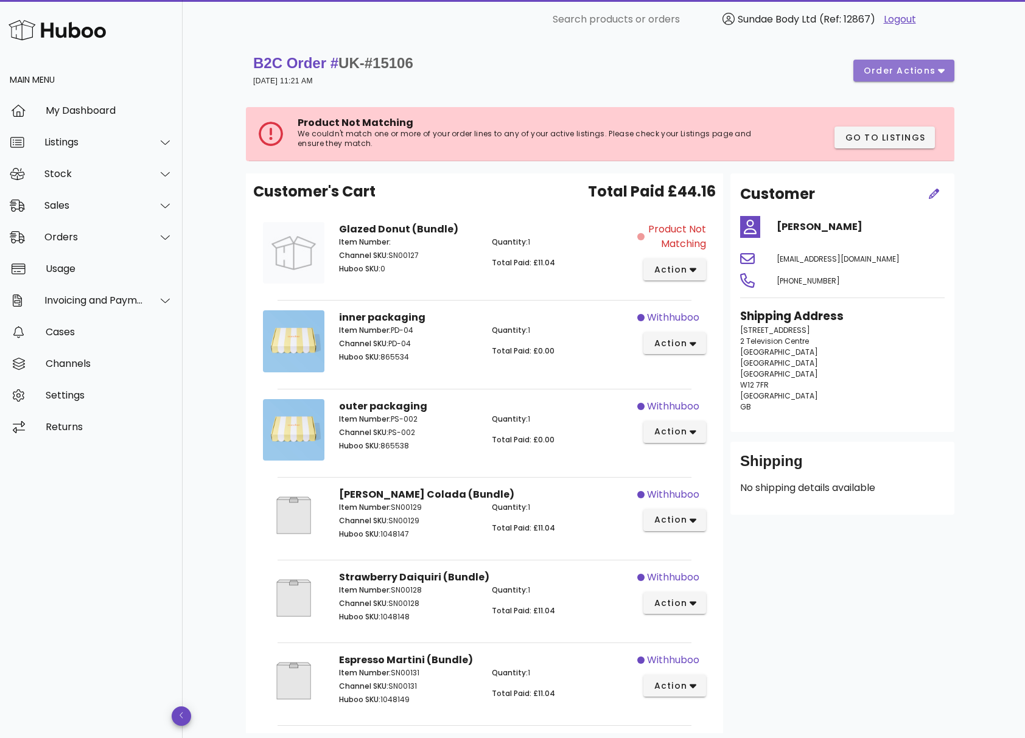
click at [938, 71] on icon "button" at bounding box center [941, 70] width 7 height 11
click at [911, 111] on div "Cancel" at bounding box center [929, 112] width 38 height 12
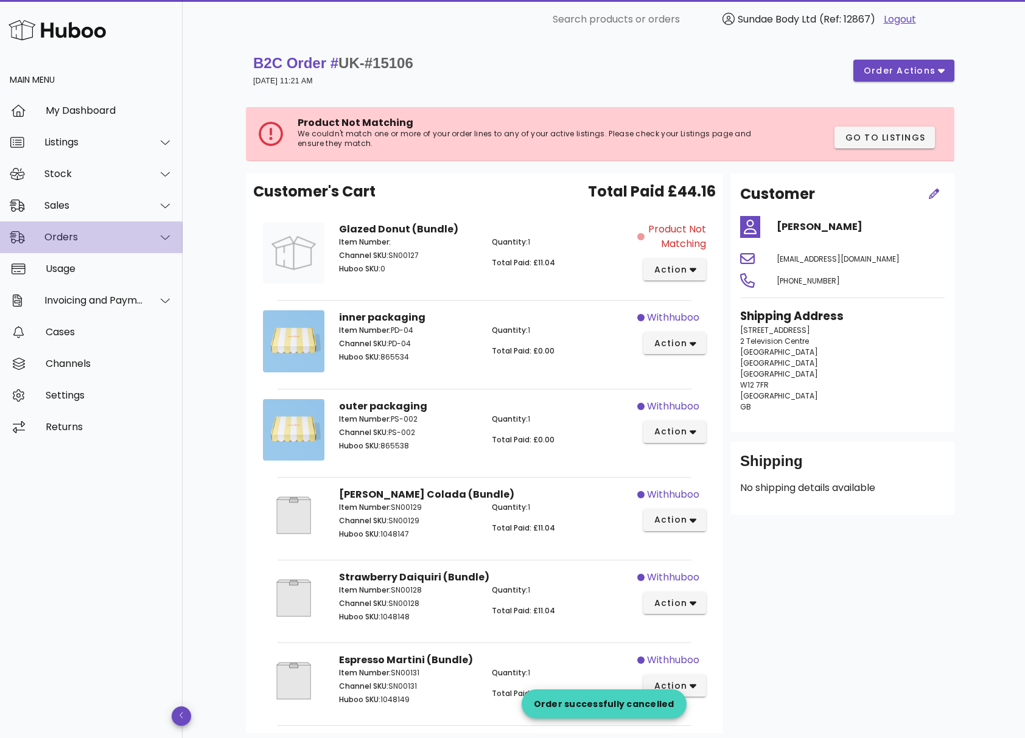
click at [63, 234] on div "Orders" at bounding box center [93, 237] width 99 height 12
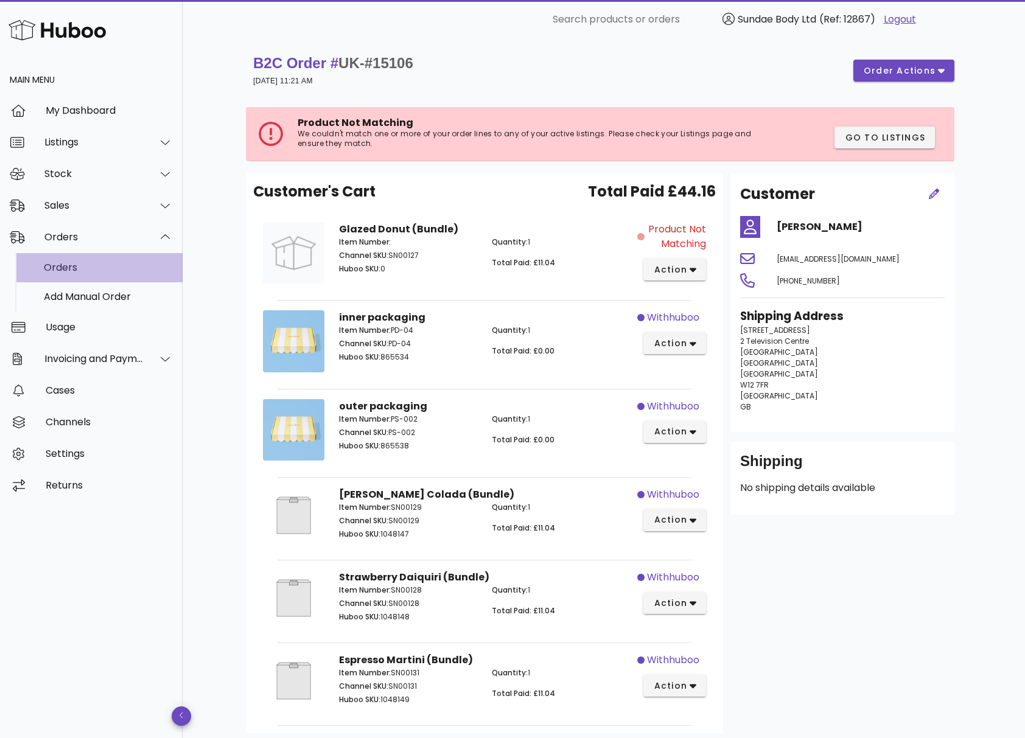
click at [72, 271] on div "Orders" at bounding box center [108, 268] width 129 height 12
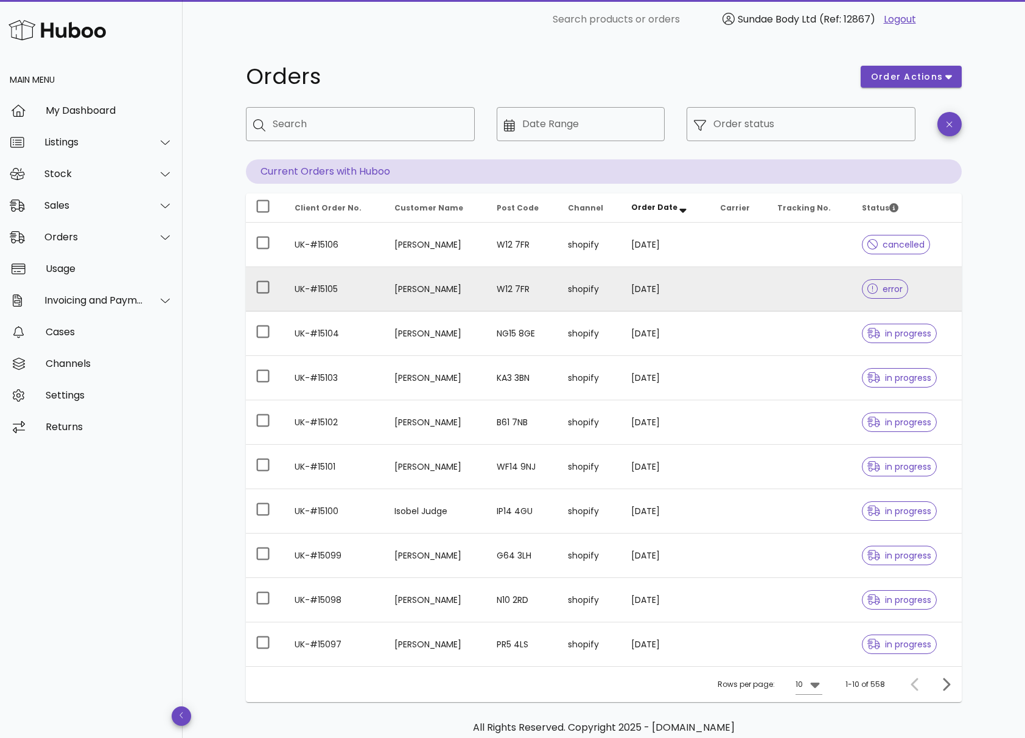
click at [319, 291] on td "UK-#15105" at bounding box center [335, 289] width 100 height 44
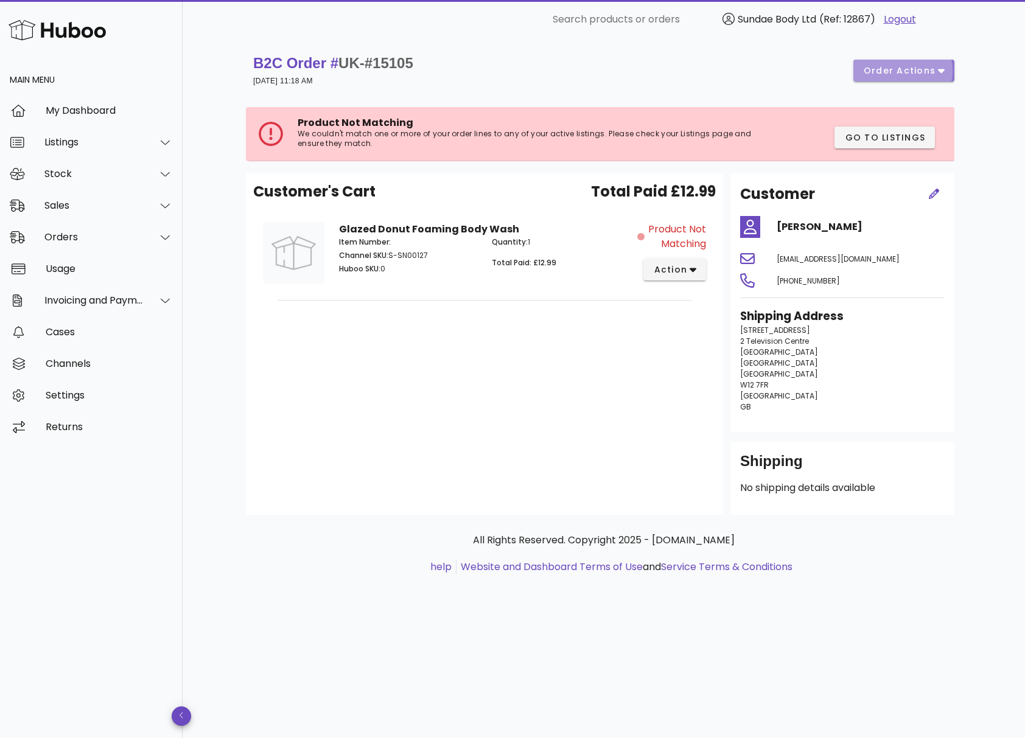
click at [936, 69] on span "order actions" at bounding box center [904, 71] width 82 height 13
click at [923, 107] on div "Cancel" at bounding box center [929, 112] width 38 height 12
